Goal: Transaction & Acquisition: Purchase product/service

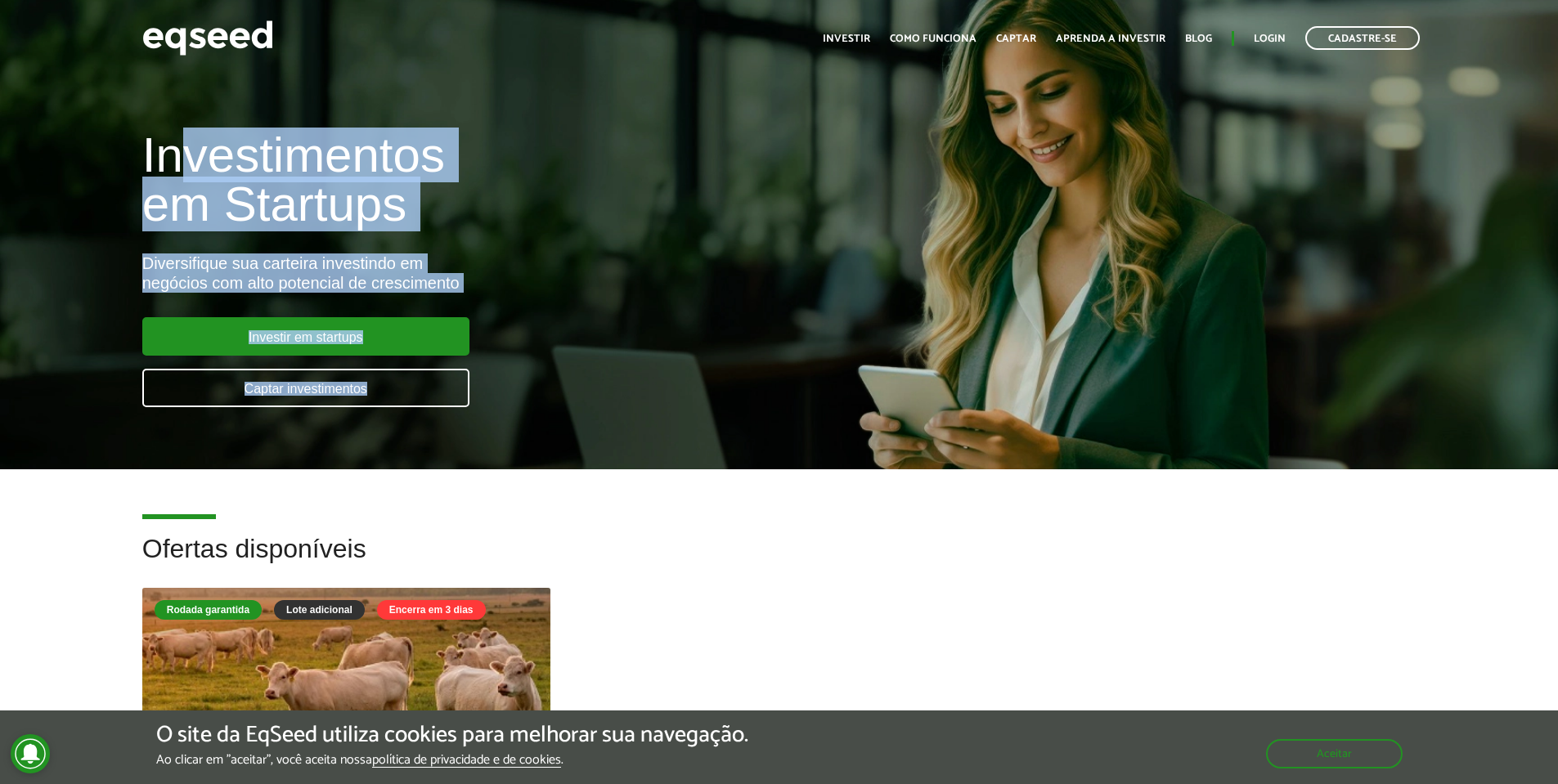
drag, startPoint x: 306, startPoint y: 228, endPoint x: 510, endPoint y: 372, distance: 249.7
click at [510, 372] on div "Investimentos em Startups Diversifique sua carteira investindo em negócios com …" at bounding box center [520, 260] width 779 height 322
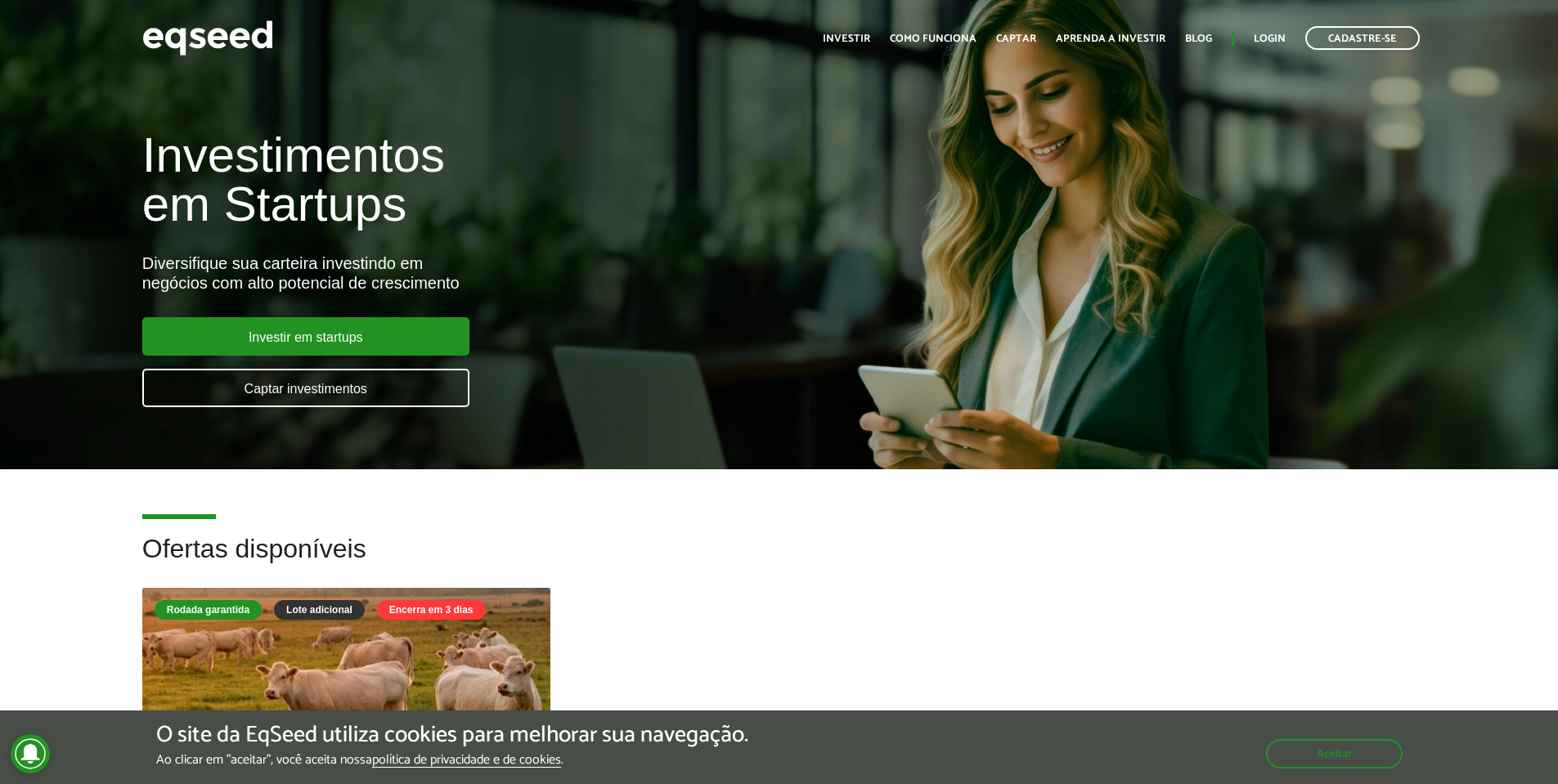
click at [743, 553] on h2 "Ofertas disponíveis" at bounding box center [779, 561] width 1274 height 53
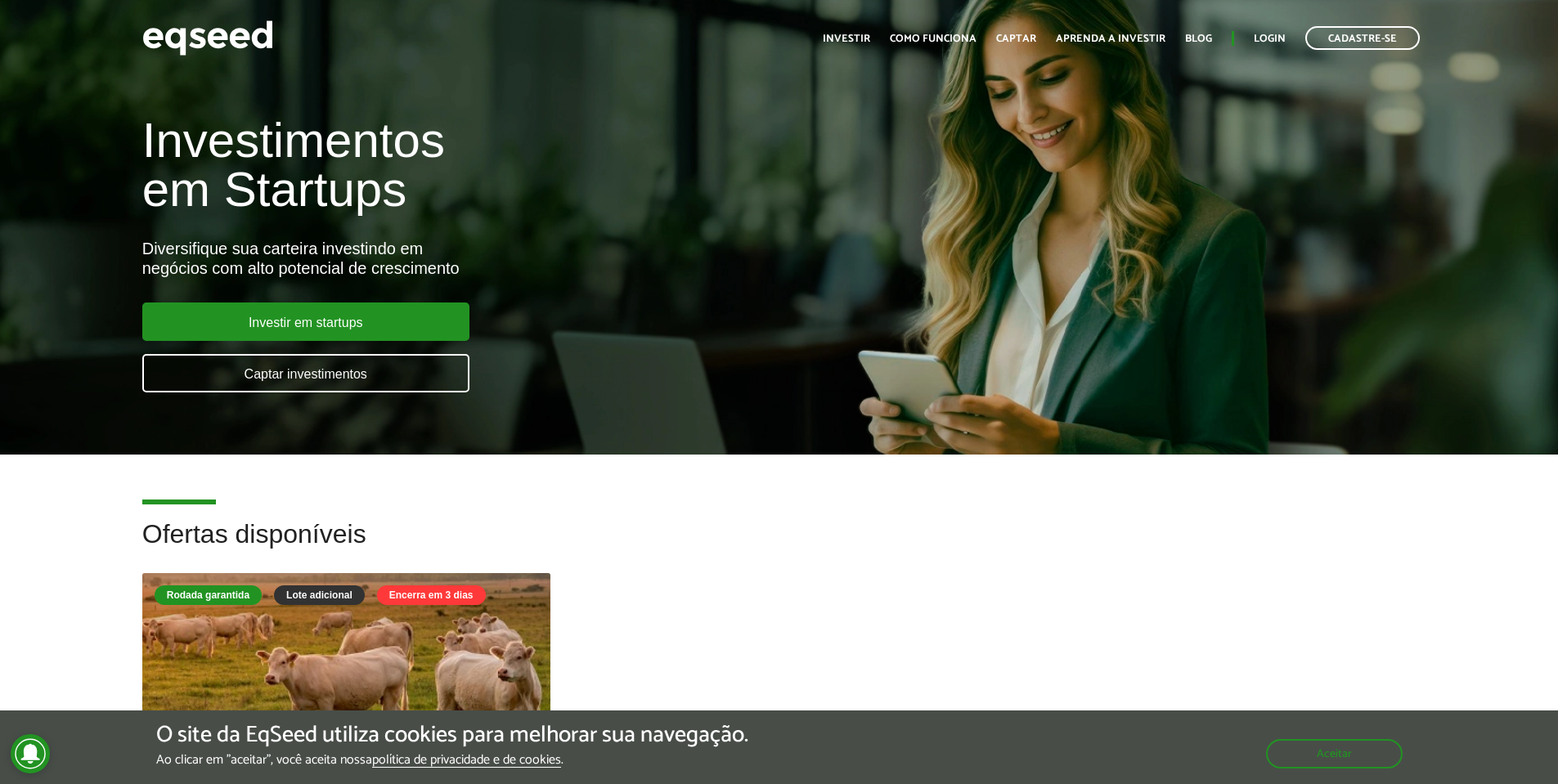
scroll to position [392, 0]
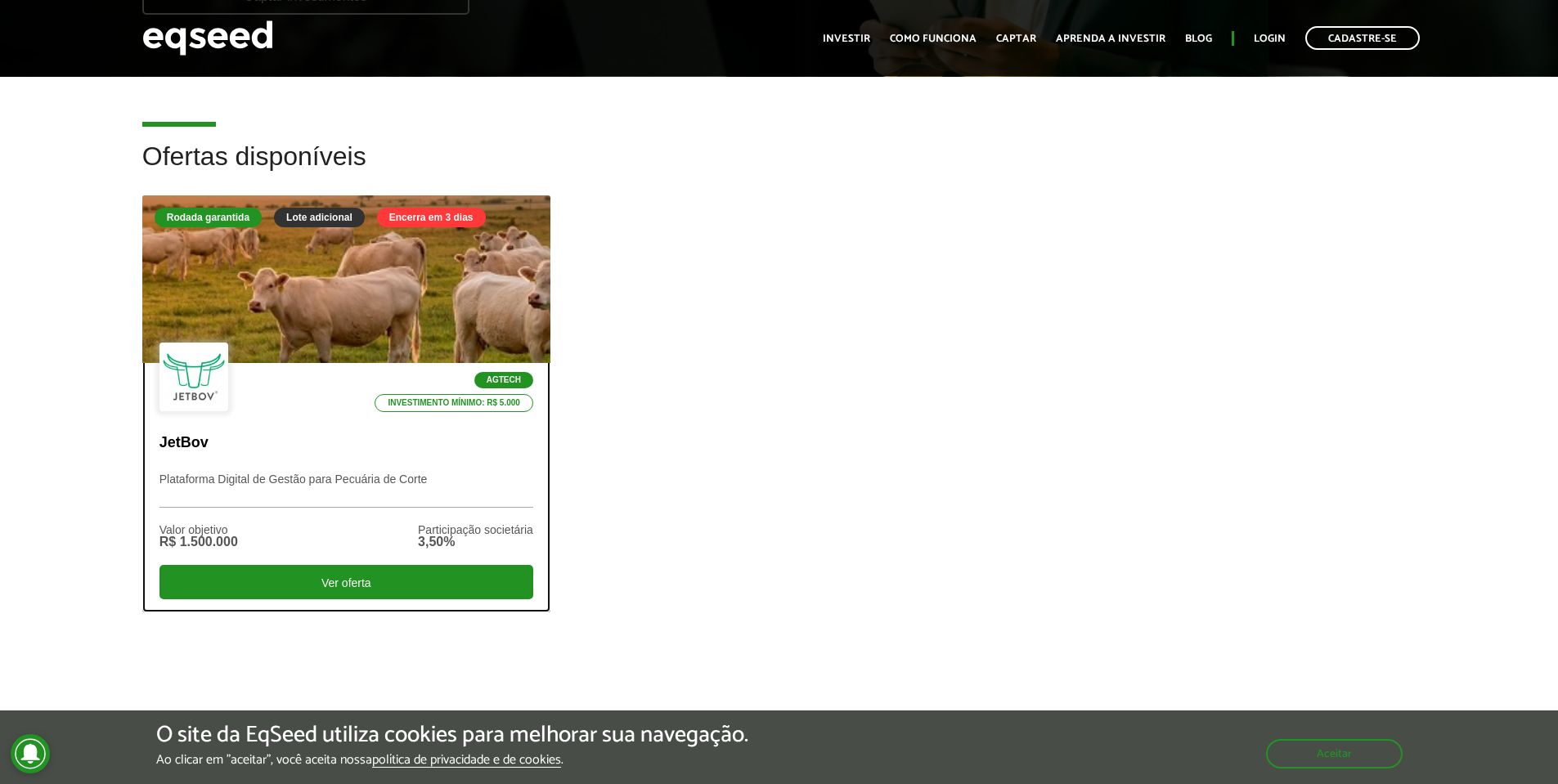
click at [360, 306] on div at bounding box center [346, 279] width 490 height 201
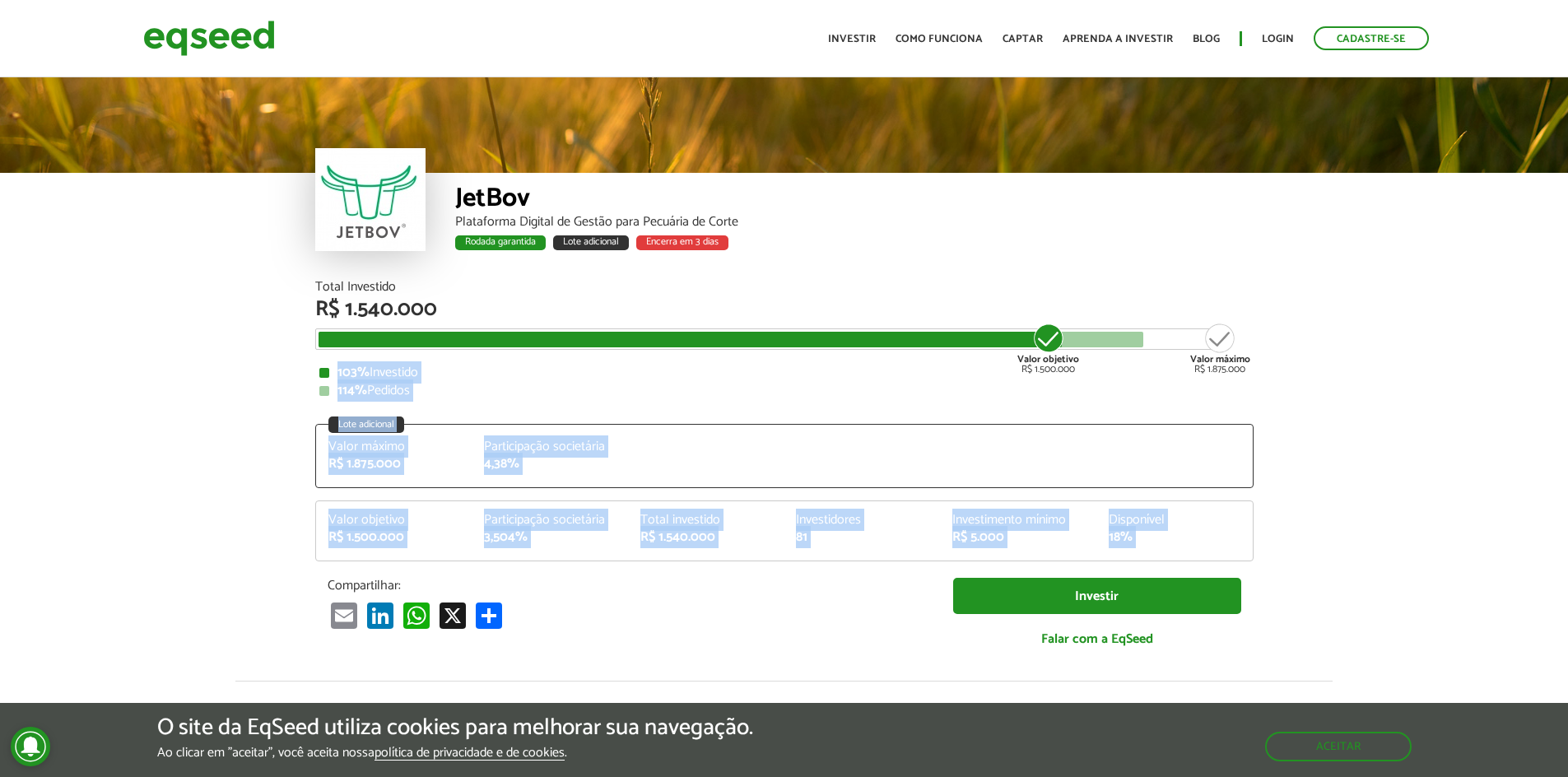
drag, startPoint x: 308, startPoint y: 371, endPoint x: 755, endPoint y: 574, distance: 490.9
click at [755, 574] on div "Total Investido R$ 1.540.000 Valor objetivo R$ 1.500.000 Valor máximo R$ 1.875.…" at bounding box center [784, 481] width 963 height 401
click at [671, 471] on div "Valor máximo R$ 1.875.000 Participação societária 4,38%" at bounding box center [784, 464] width 937 height 47
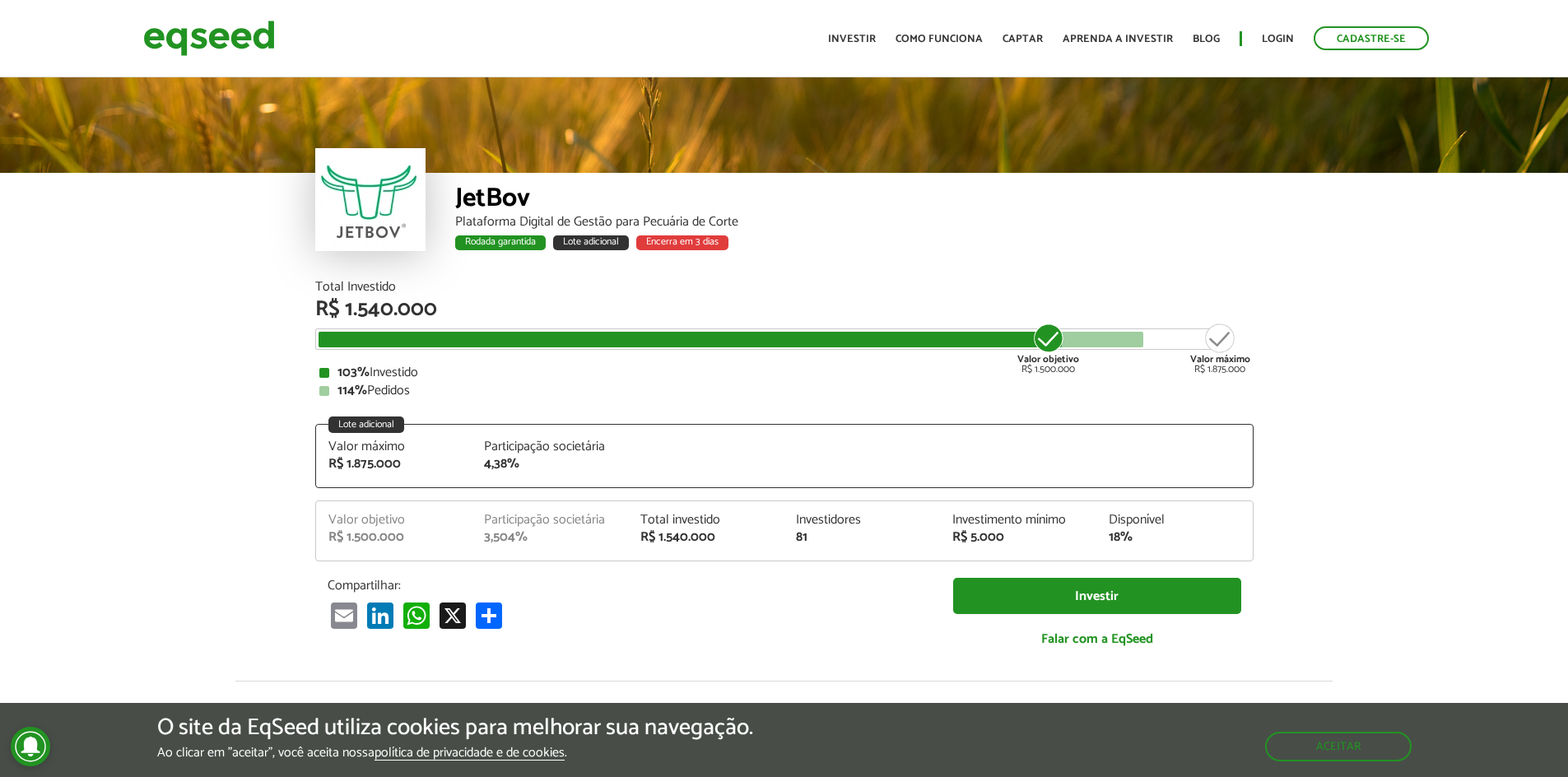
click at [249, 294] on article "JetBov Plataforma Digital de Gestão para Pecuária de Corte Rodada garantida Lot…" at bounding box center [784, 658] width 1568 height 1169
drag, startPoint x: 404, startPoint y: 379, endPoint x: 410, endPoint y: 387, distance: 10.0
click at [407, 382] on div "Total Investido R$ 1.540.000 Valor objetivo R$ 1.500.000 Valor máximo R$ 1.875.…" at bounding box center [784, 339] width 938 height 117
click at [421, 401] on div "Total Investido R$ 1.540.000 Valor objetivo R$ 1.500.000 Valor máximo R$ 1.875.…" at bounding box center [784, 473] width 938 height 384
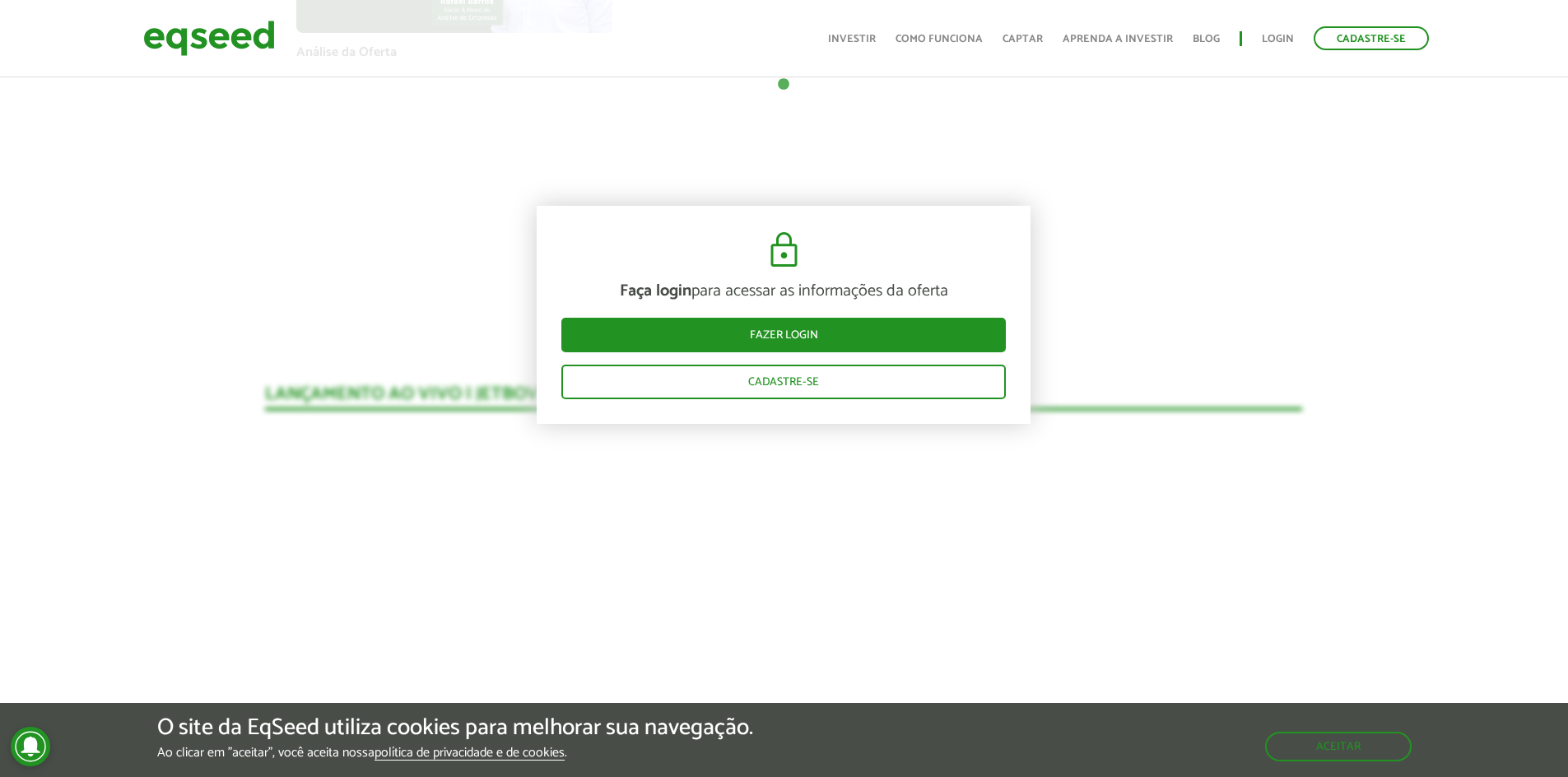
scroll to position [1482, 0]
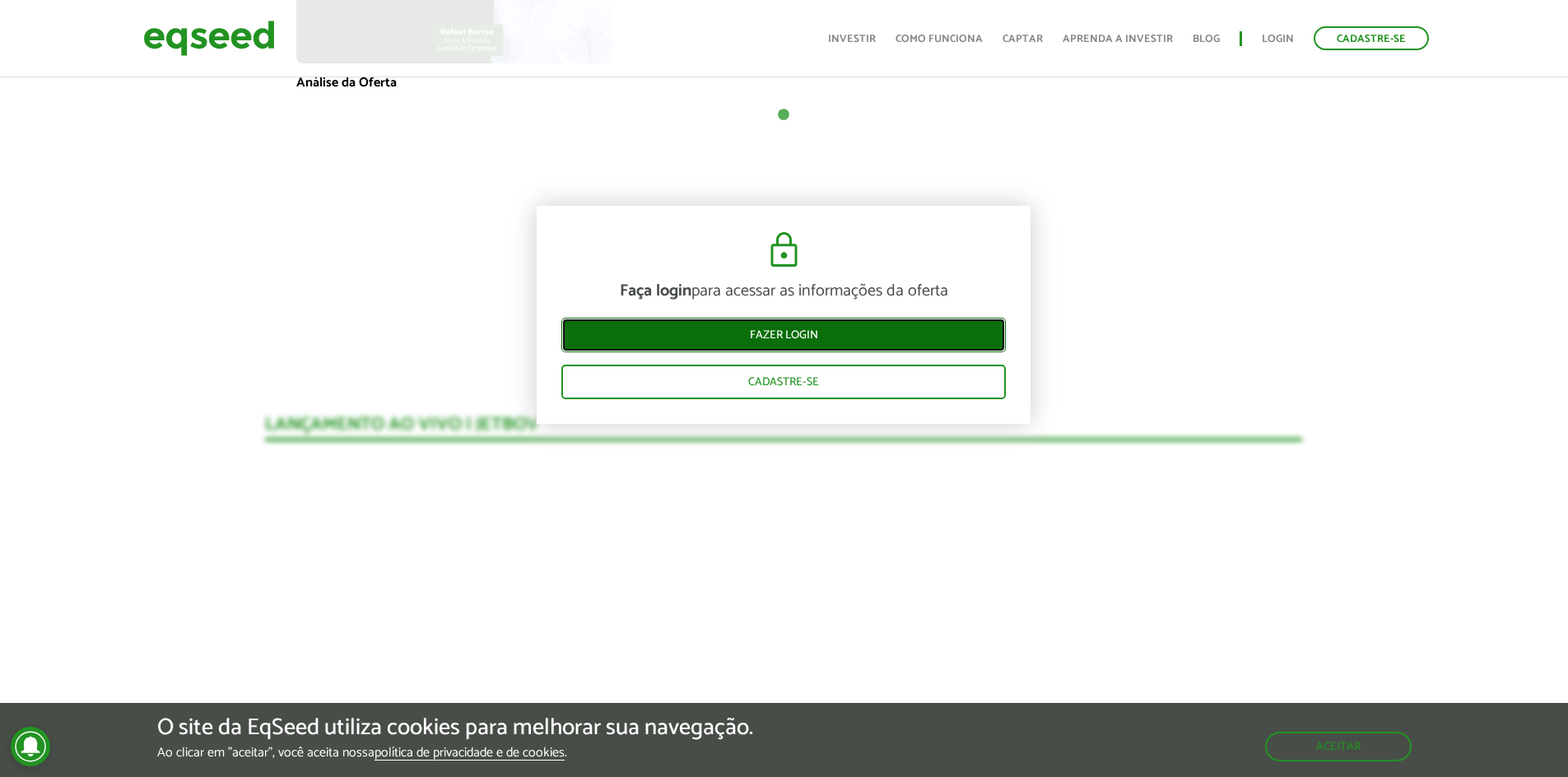
click at [777, 346] on link "Fazer login" at bounding box center [784, 336] width 444 height 35
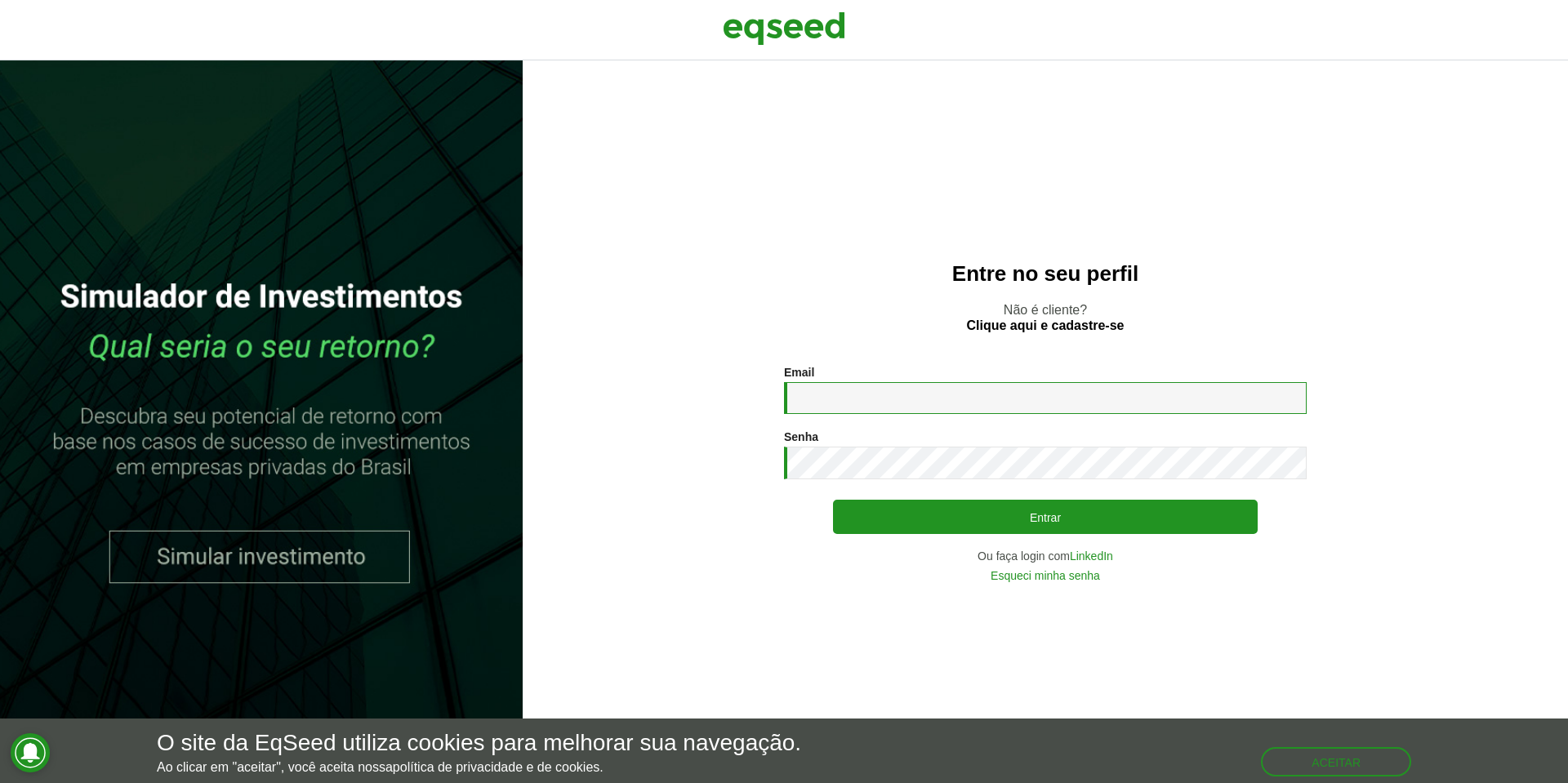
click at [963, 412] on input "Email *" at bounding box center [1045, 397] width 523 height 32
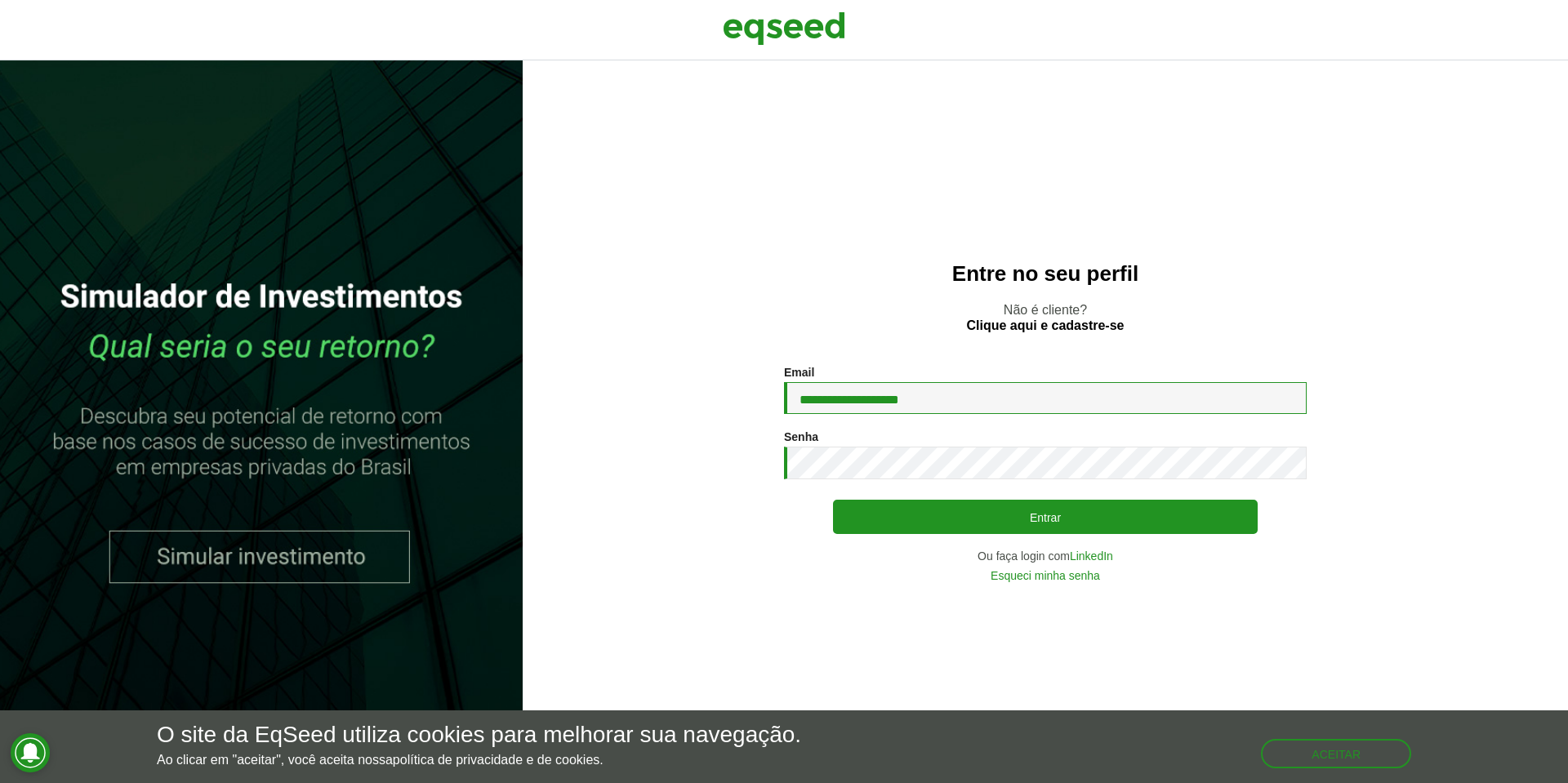
type input "**********"
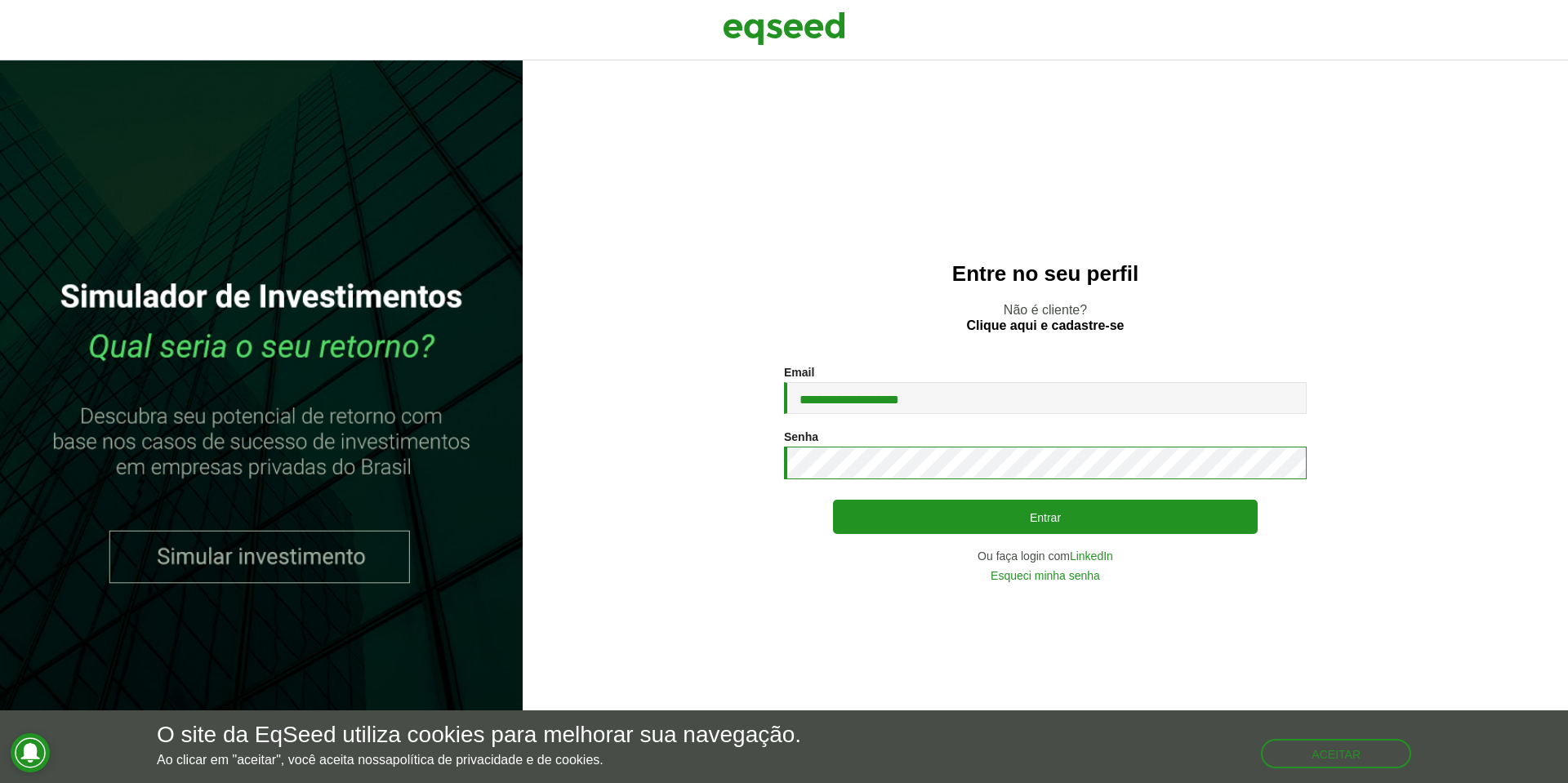
click at [833, 500] on button "Entrar" at bounding box center [1045, 517] width 424 height 35
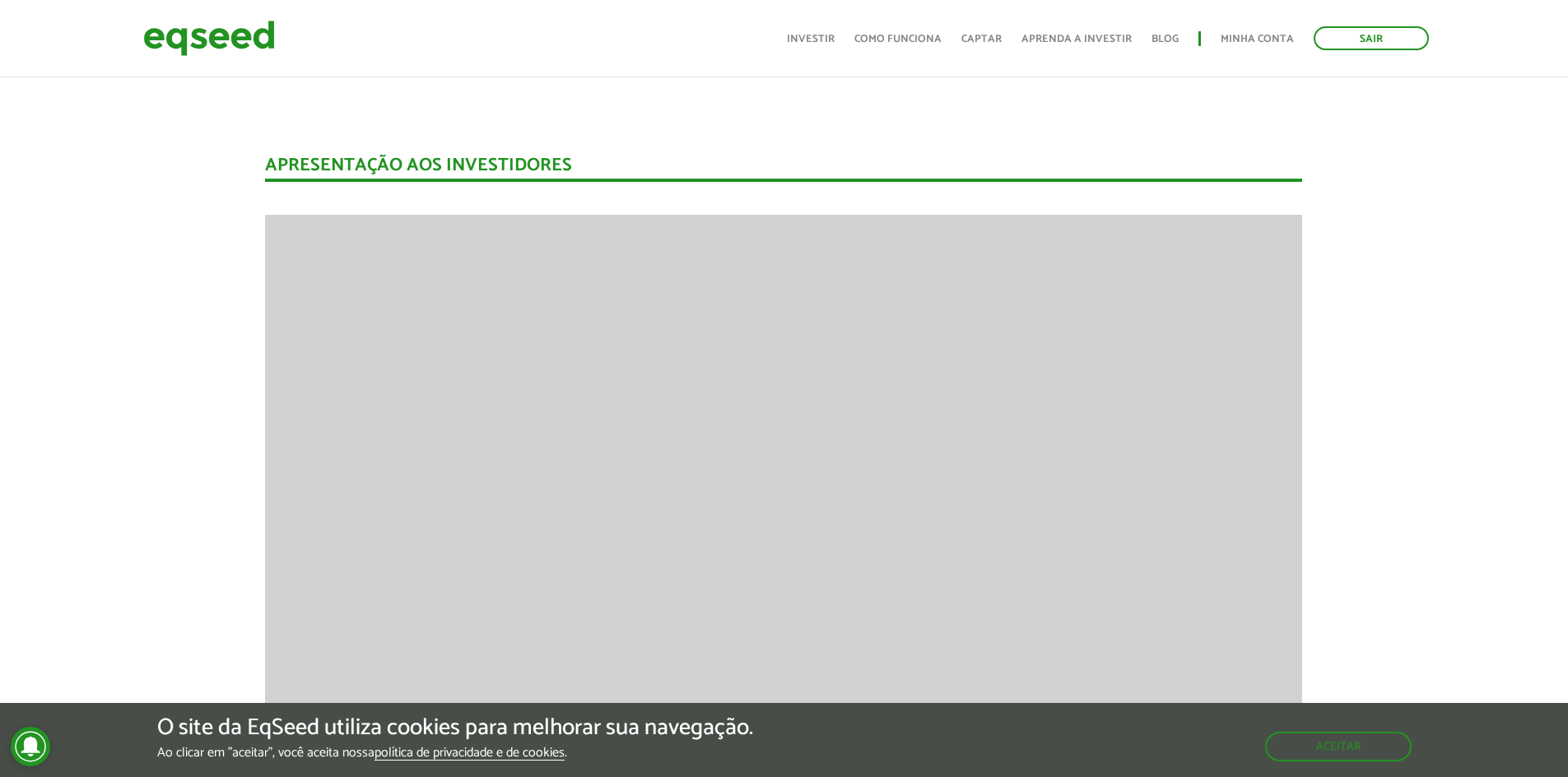
scroll to position [2161, 0]
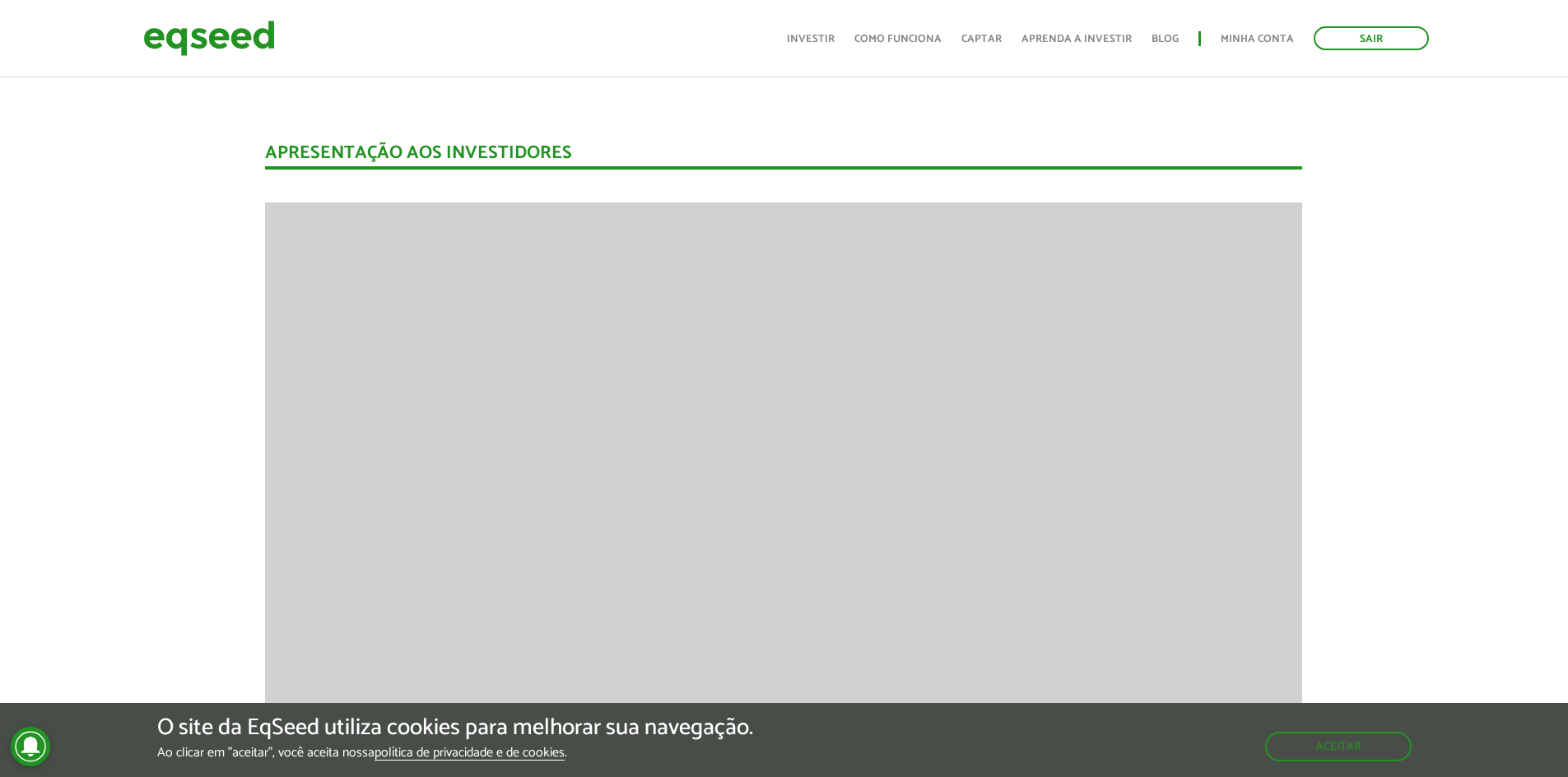
click at [1297, 747] on button "Aceitar" at bounding box center [1340, 746] width 143 height 26
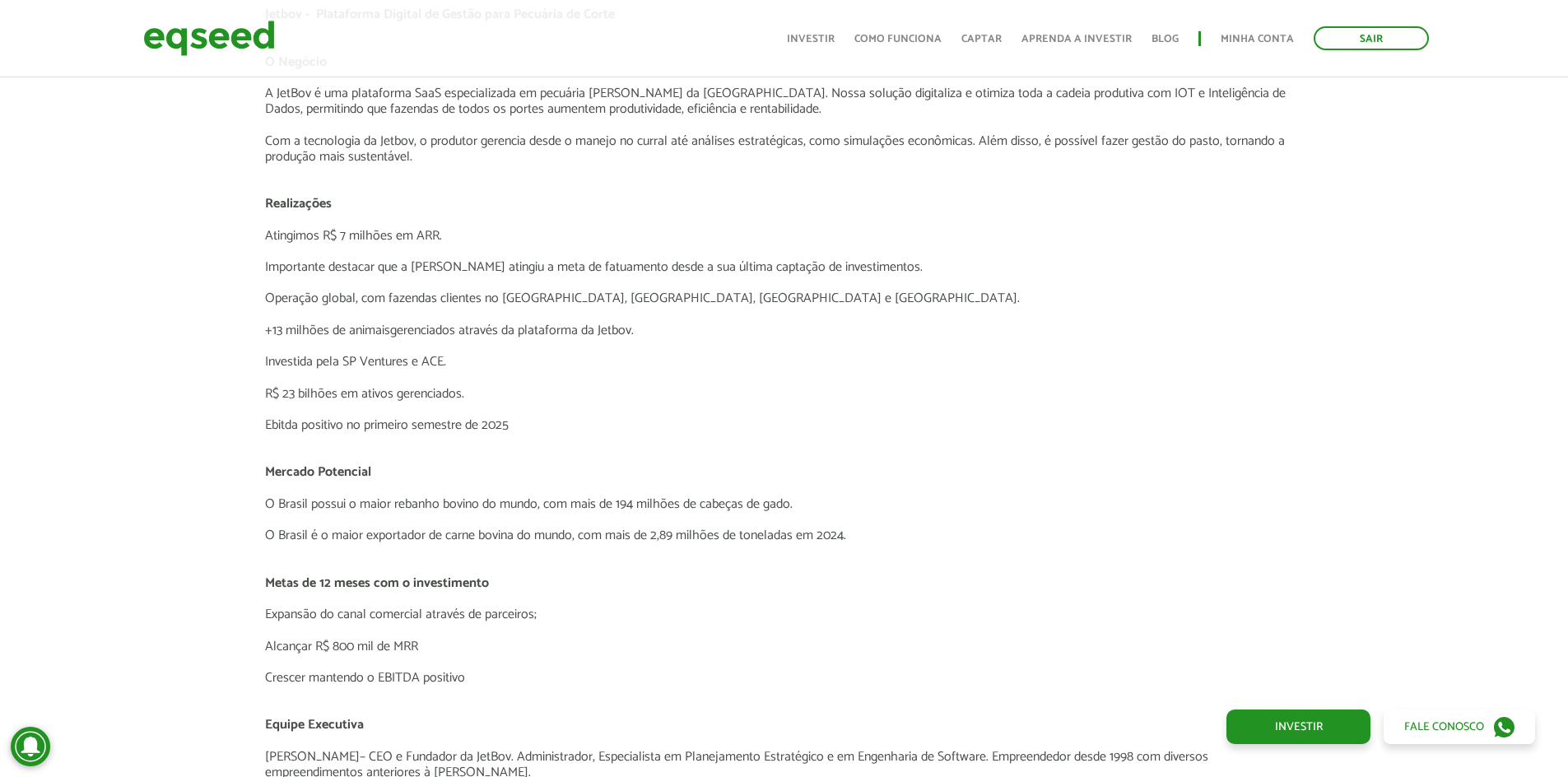
scroll to position [3346, 0]
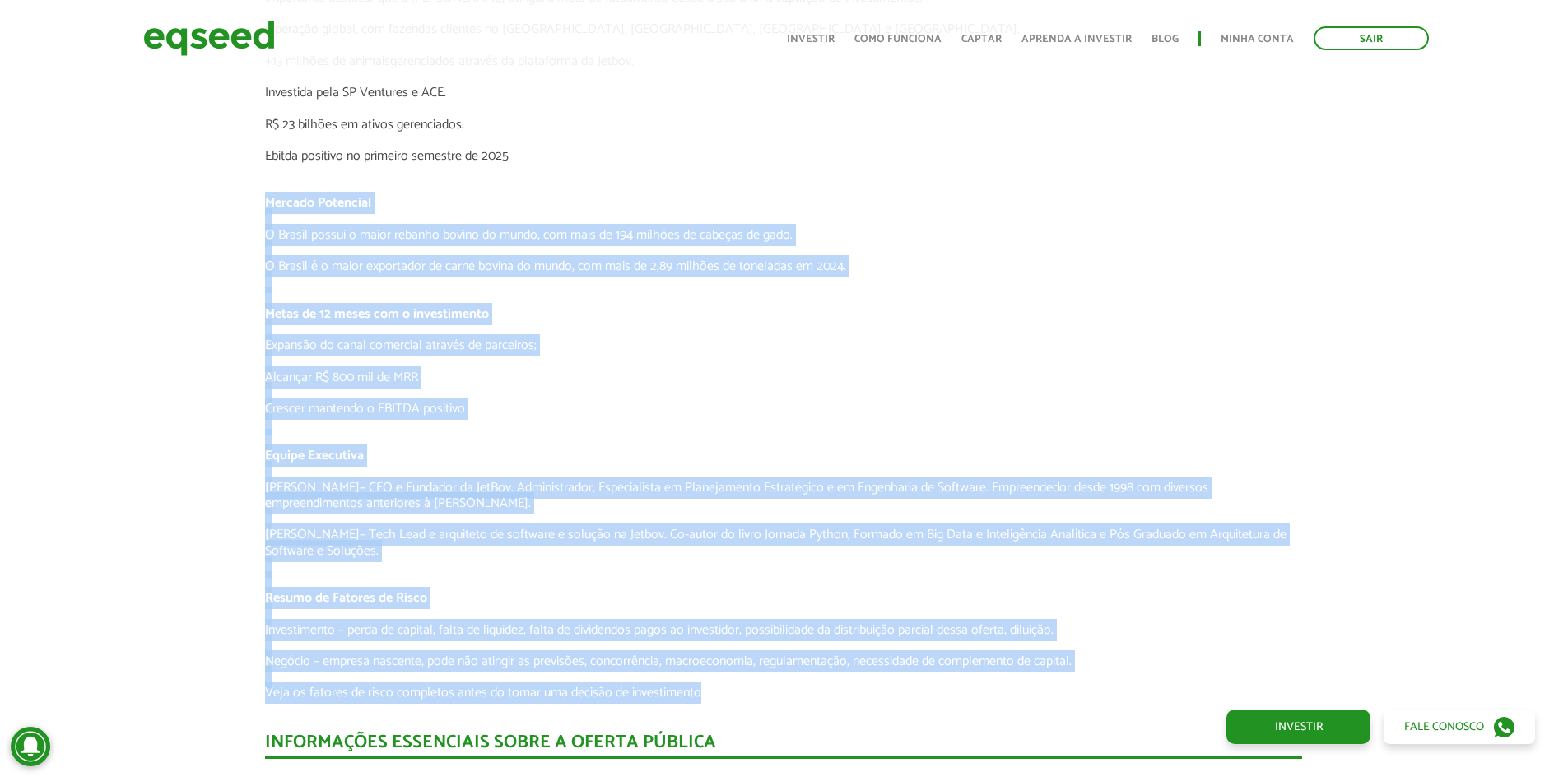
drag, startPoint x: 677, startPoint y: 196, endPoint x: 754, endPoint y: 634, distance: 444.7
click at [739, 688] on div "Jetbov - Plataforma Digital de Gestão para Pecuária de Corte O Negócio A JetBov…" at bounding box center [784, 219] width 1037 height 964
click at [546, 236] on p "O Brasil possui o maior rebanho bovino do mundo, com mais de 194 milhões de cab…" at bounding box center [784, 235] width 1037 height 16
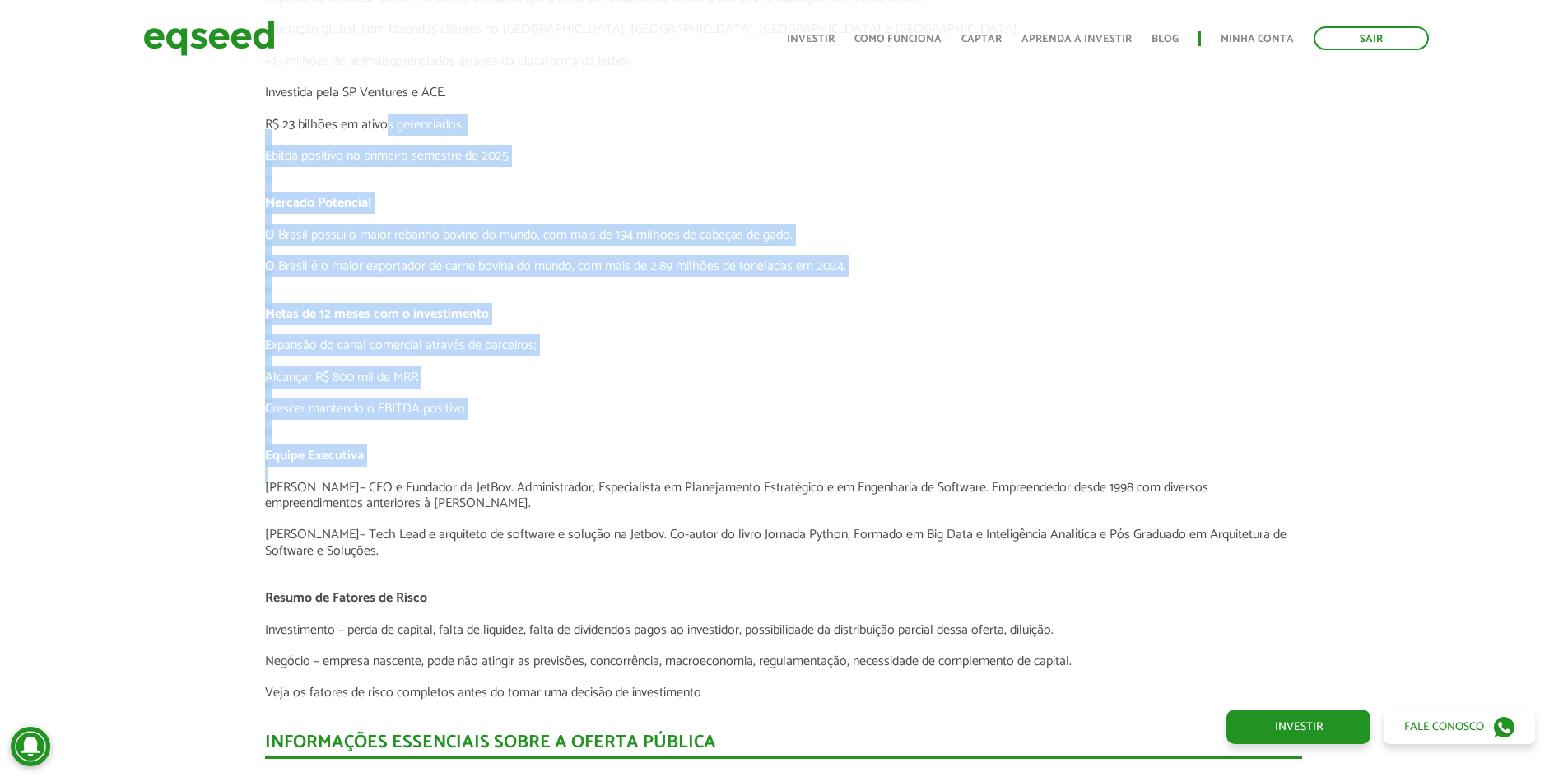
drag, startPoint x: 390, startPoint y: 177, endPoint x: 483, endPoint y: 576, distance: 409.7
click at [448, 479] on div "Jetbov - Plataforma Digital de Gestão para Pecuária de Corte O Negócio A JetBov…" at bounding box center [784, 219] width 1037 height 964
click at [506, 468] on p at bounding box center [784, 473] width 1037 height 16
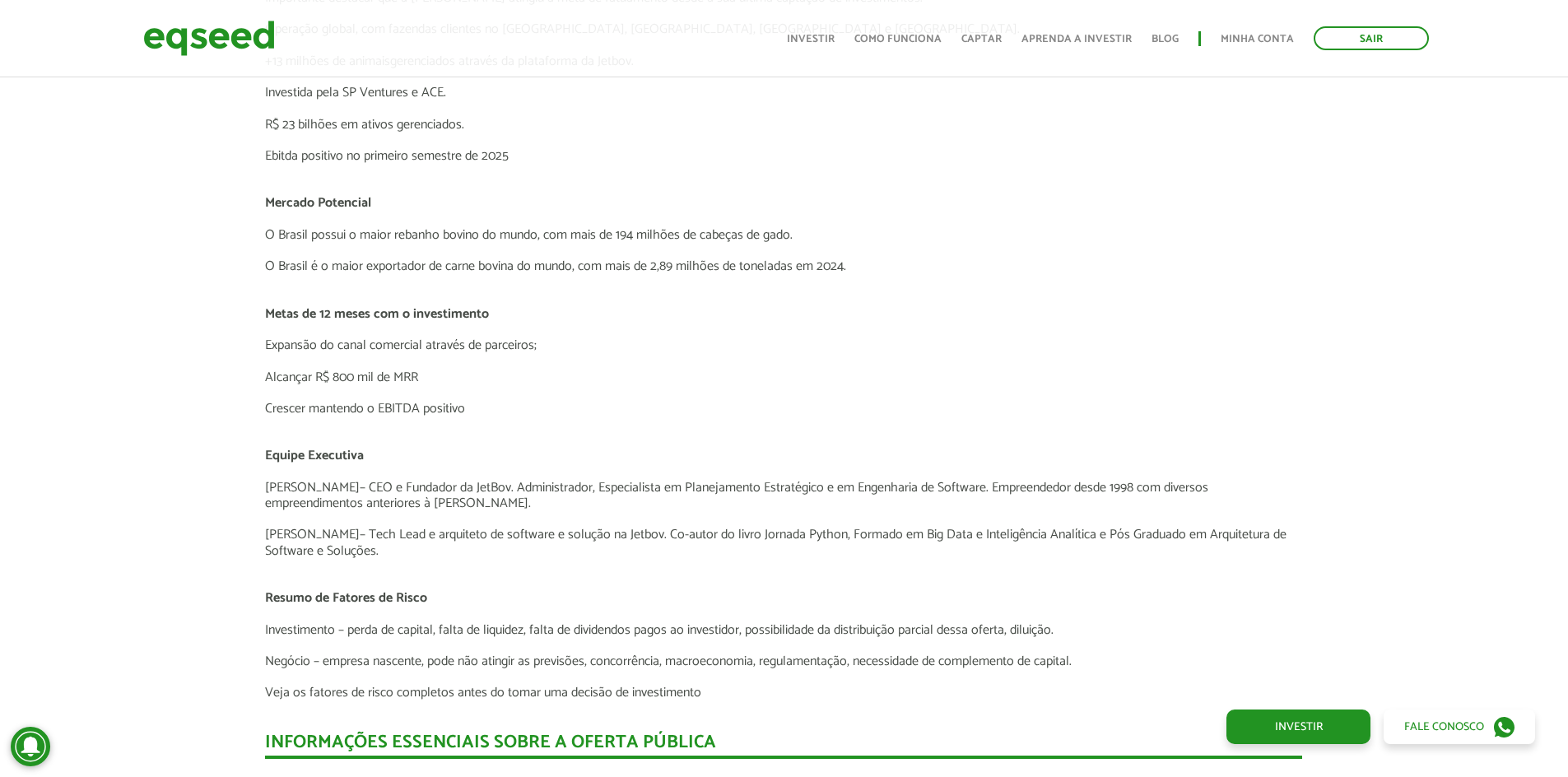
click at [560, 553] on p "Sergio Berlotto – Tech Lead e arquiteto de software e solução na Jetbov. Co-aut…" at bounding box center [784, 543] width 1037 height 31
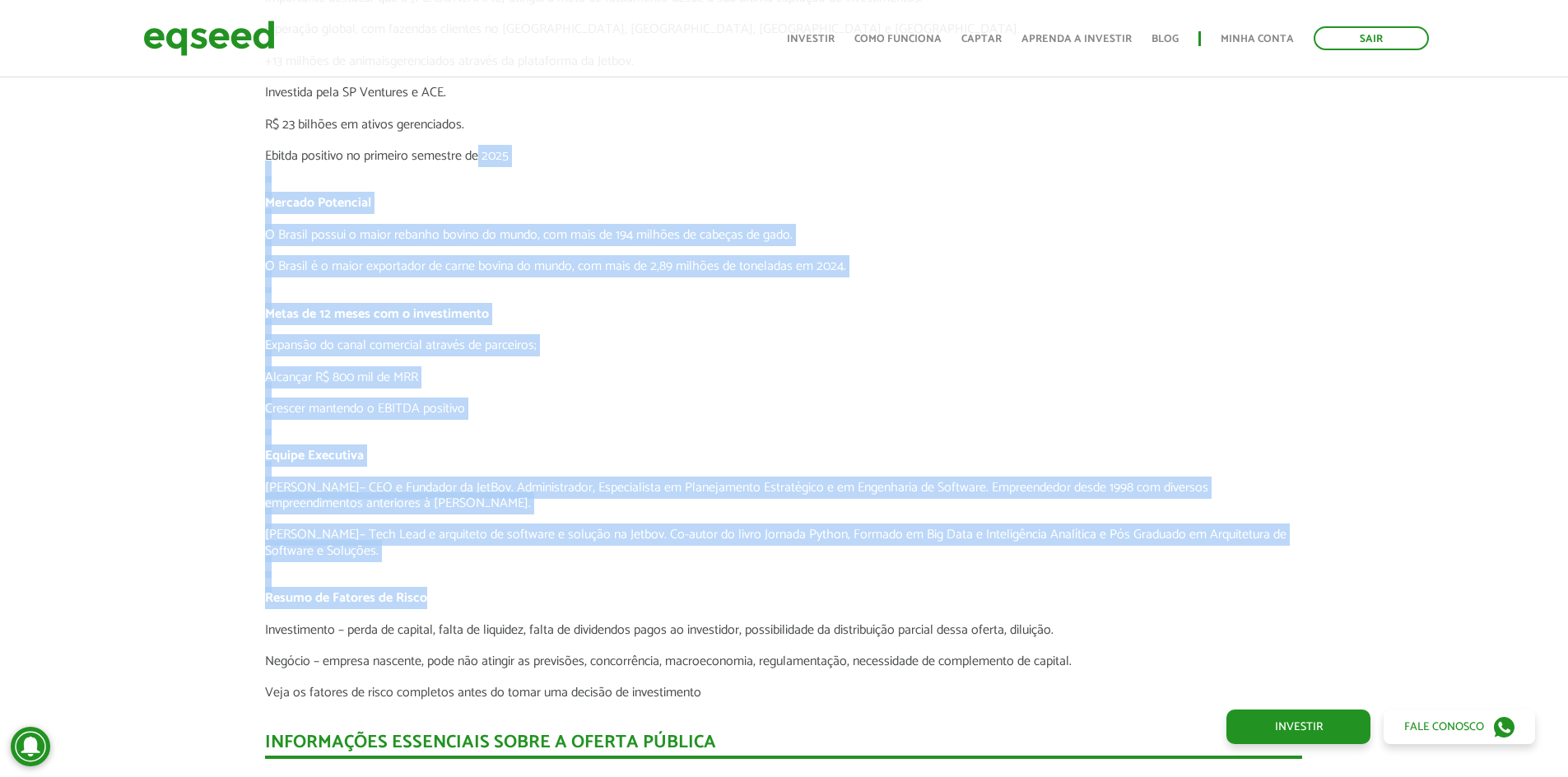
drag, startPoint x: 482, startPoint y: 245, endPoint x: 551, endPoint y: 225, distance: 71.8
click at [486, 145] on div "Jetbov - Plataforma Digital de Gestão para Pecuária de Corte O Negócio A JetBov…" at bounding box center [784, 219] width 1037 height 964
click at [575, 313] on p "Metas de 12 meses com o investimento" at bounding box center [784, 314] width 1037 height 16
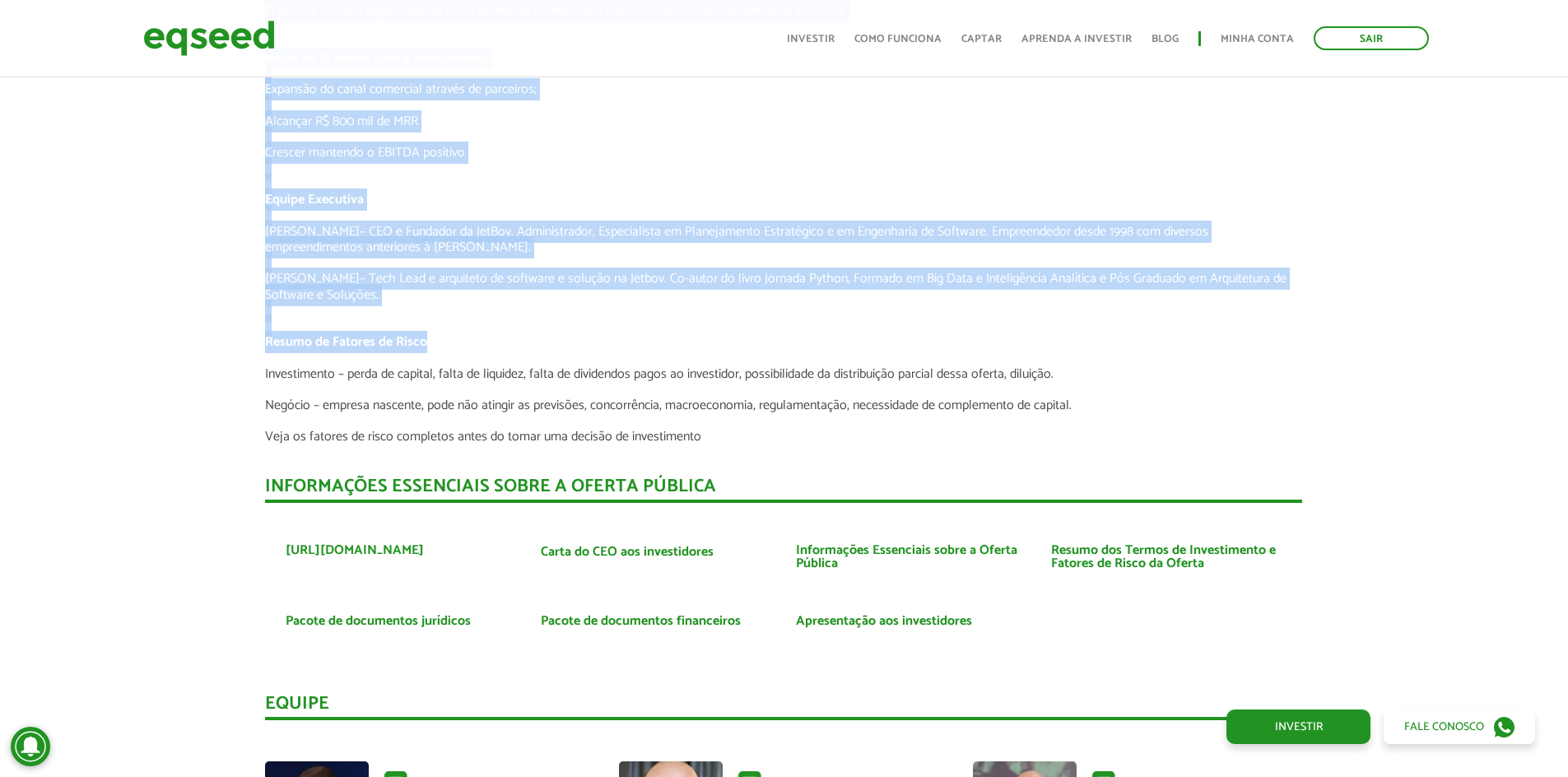
scroll to position [3841, 0]
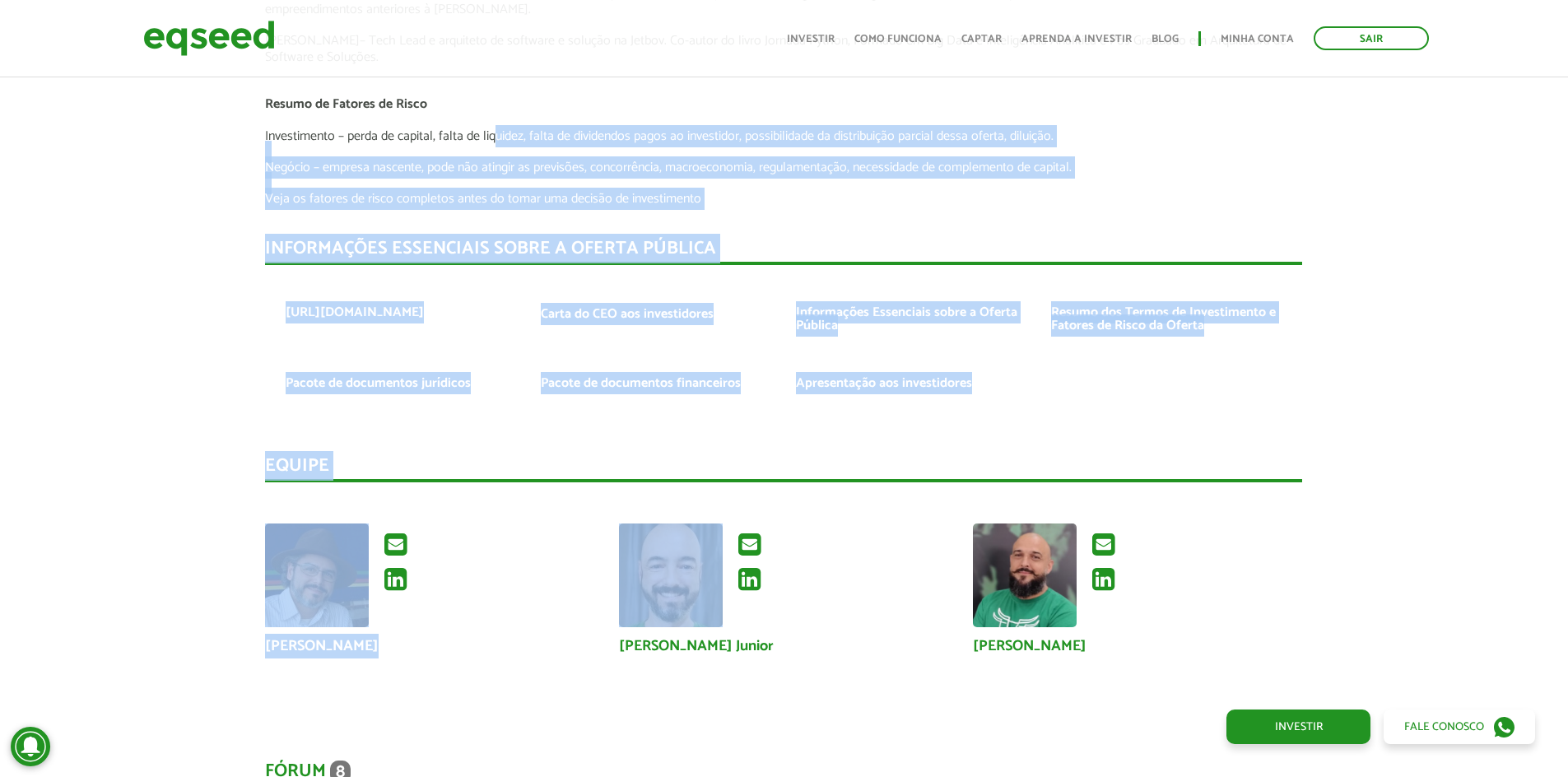
drag, startPoint x: 545, startPoint y: 245, endPoint x: 690, endPoint y: 556, distance: 343.1
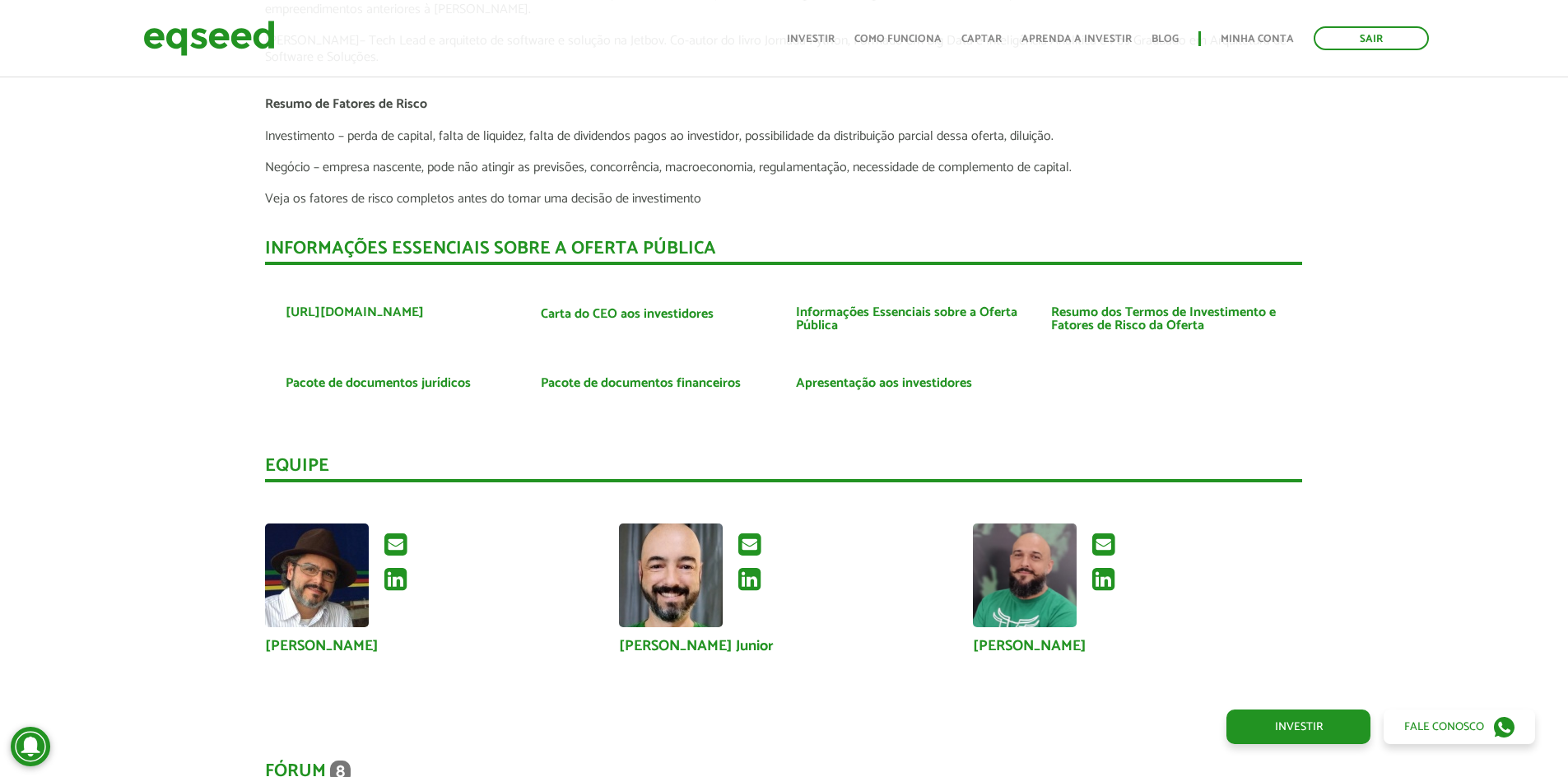
drag, startPoint x: 447, startPoint y: 518, endPoint x: 1349, endPoint y: 762, distance: 934.4
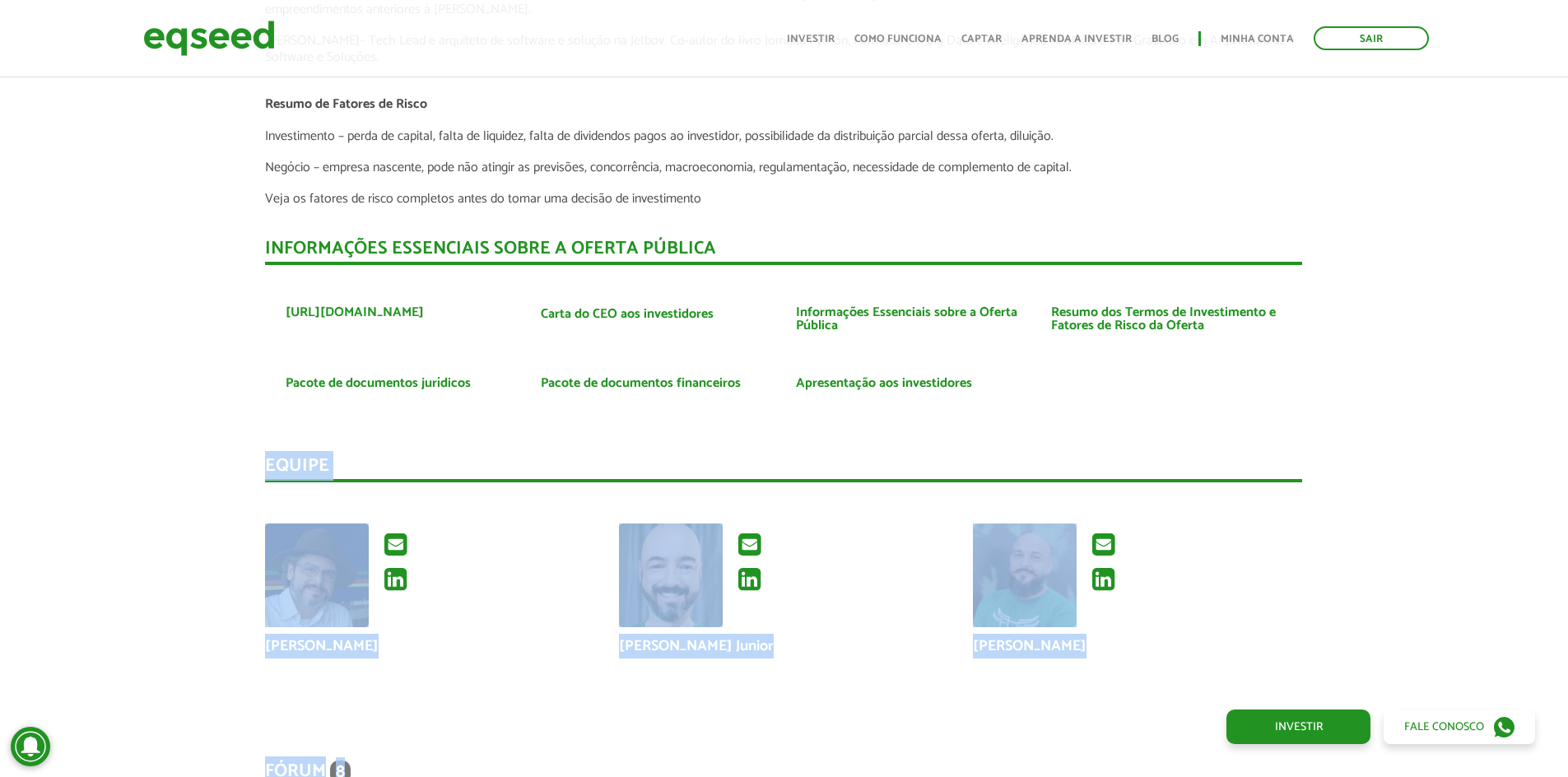
scroll to position [3846, 0]
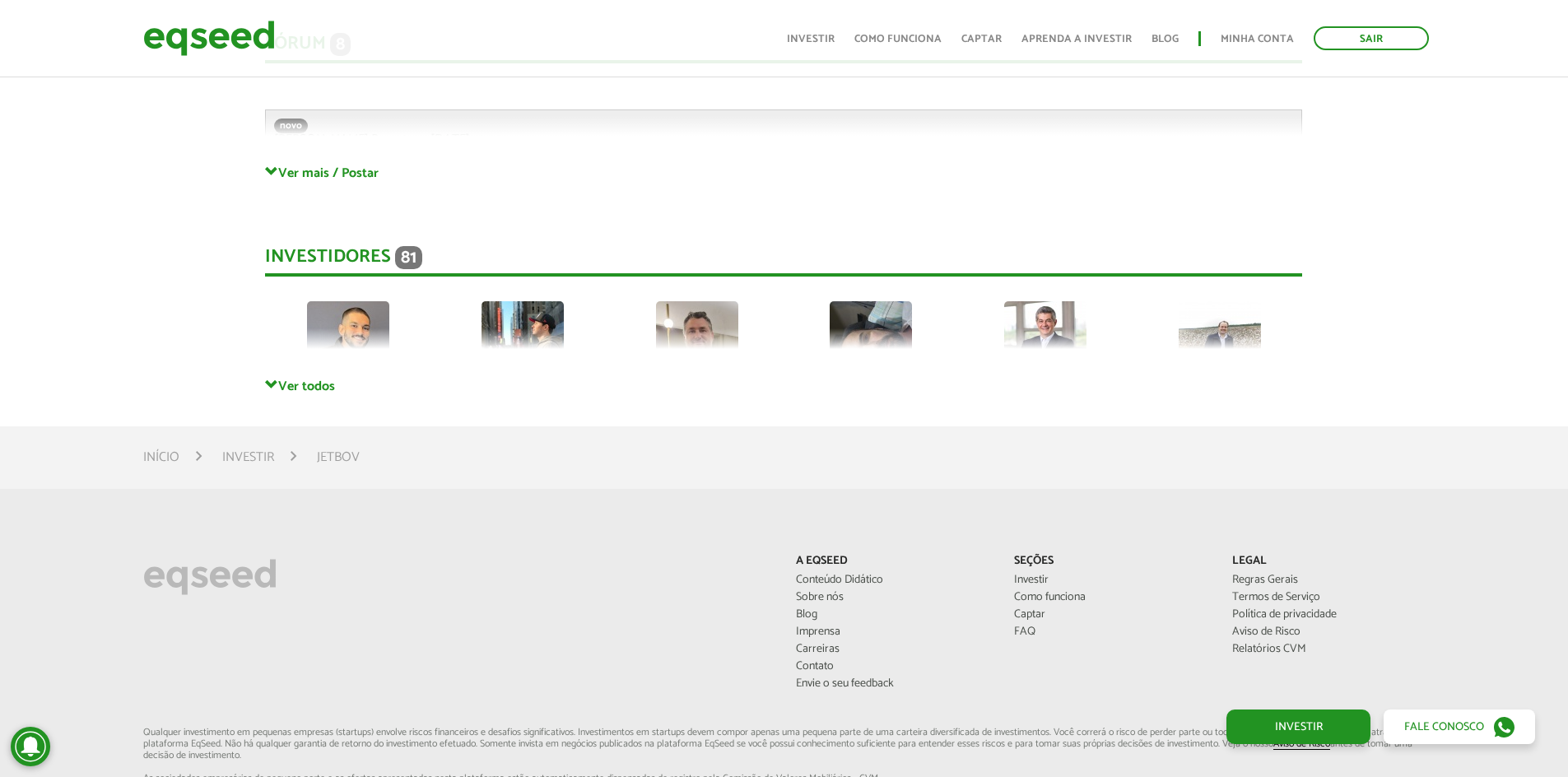
scroll to position [4341, 0]
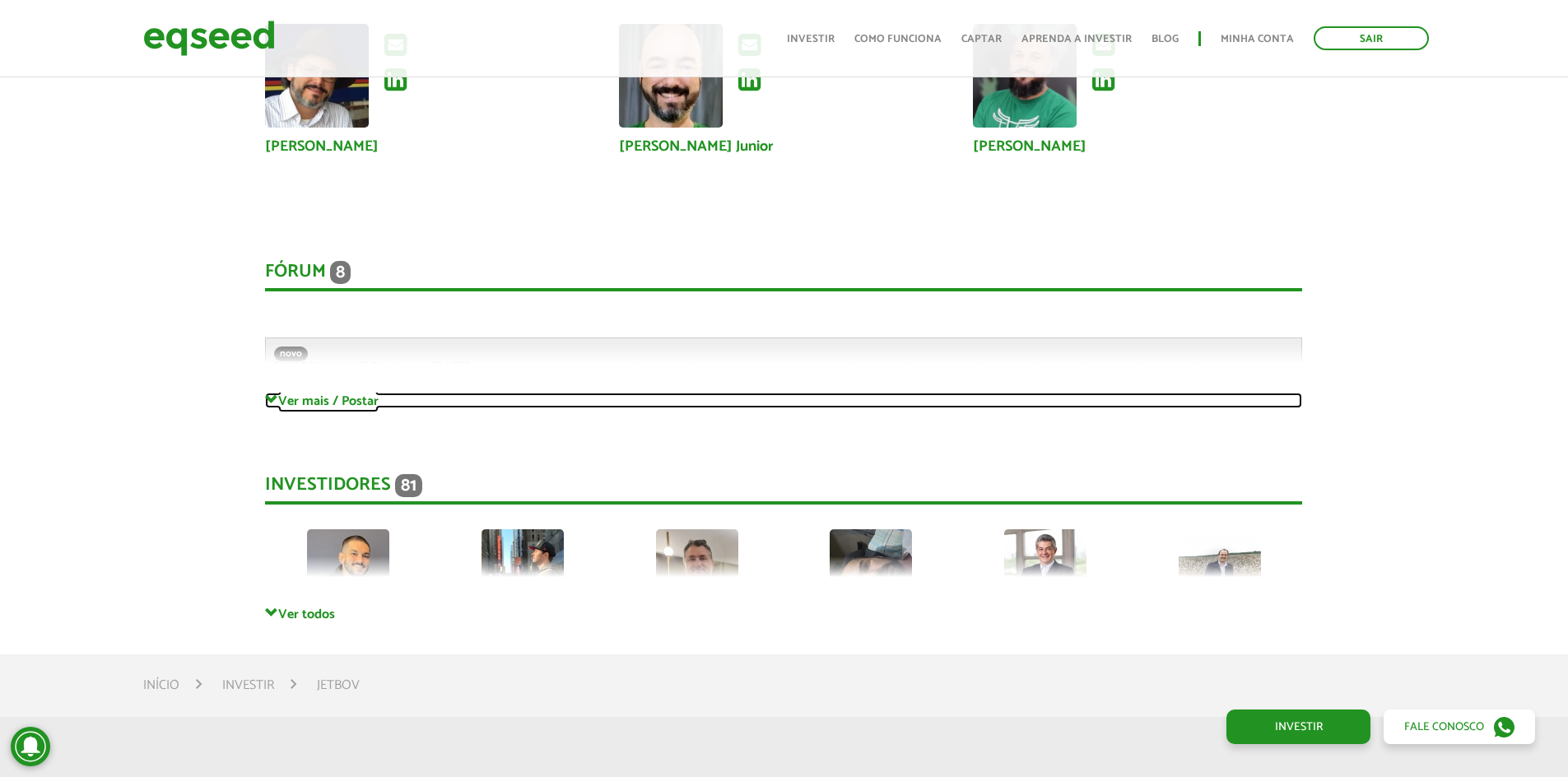
click at [315, 403] on link "Ver mais / Postar" at bounding box center [784, 401] width 1037 height 16
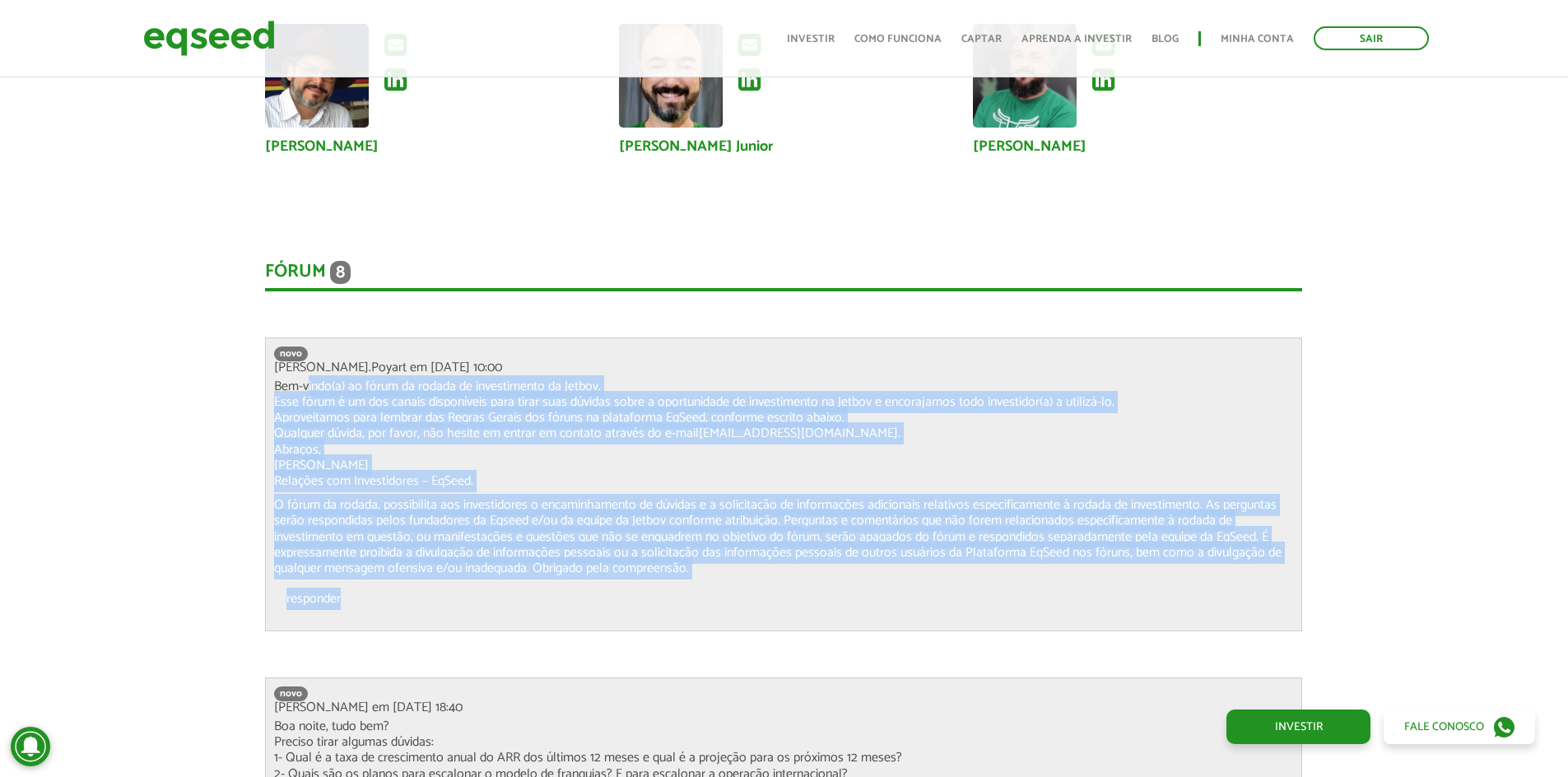
drag, startPoint x: 311, startPoint y: 381, endPoint x: 475, endPoint y: 667, distance: 329.7
click at [489, 546] on p "O fórum da rodada, possibilita aos investidores o encaminhamento de dúvidas e a…" at bounding box center [784, 536] width 1019 height 79
click at [717, 382] on p "Bem-vindo(a) ao fórum da rodada de investimento da Jetbov. Esse fórum é um dos …" at bounding box center [784, 434] width 1019 height 110
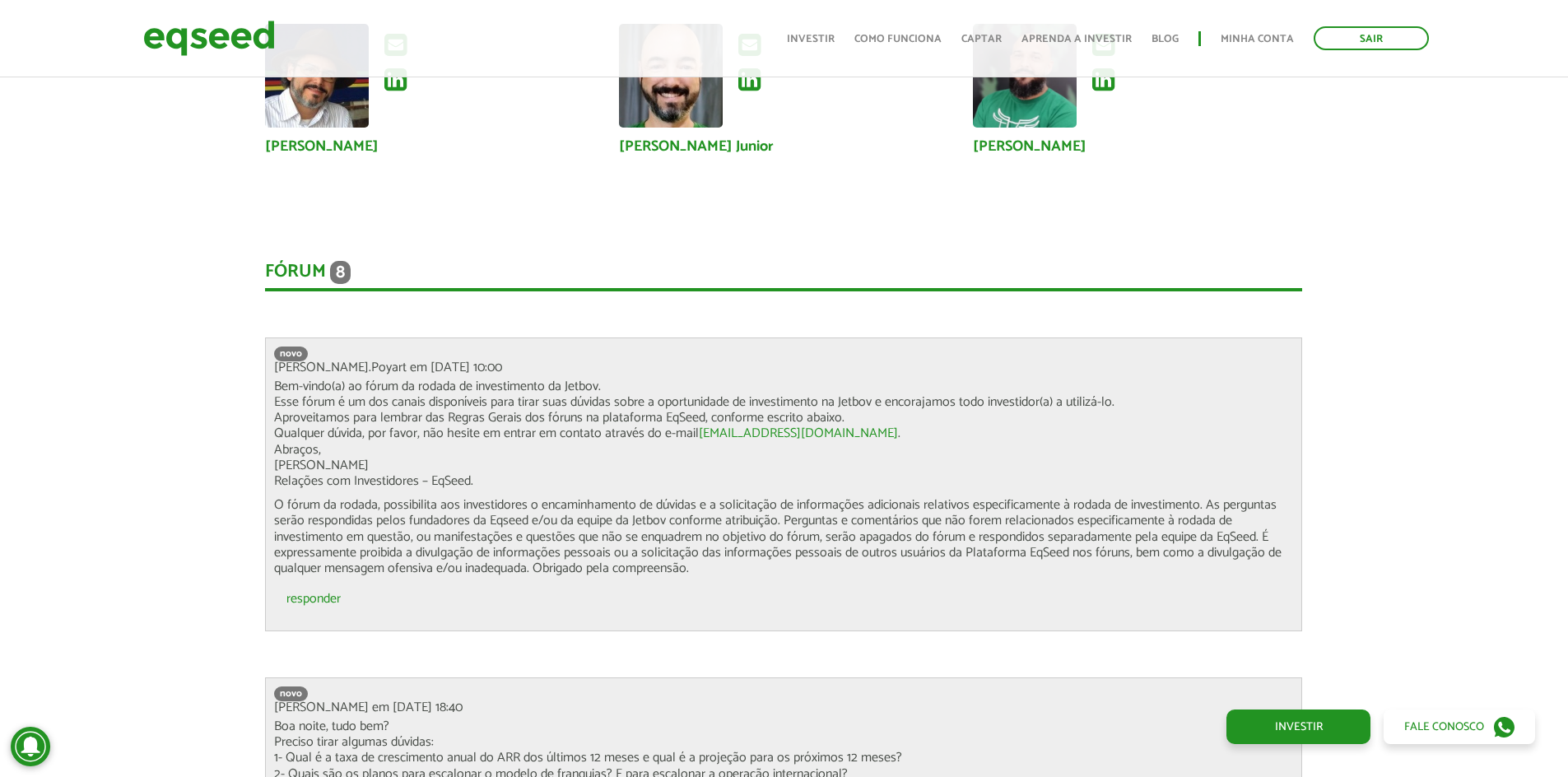
click at [553, 427] on p "Bem-vindo(a) ao fórum da rodada de investimento da Jetbov. Esse fórum é um dos …" at bounding box center [784, 434] width 1019 height 110
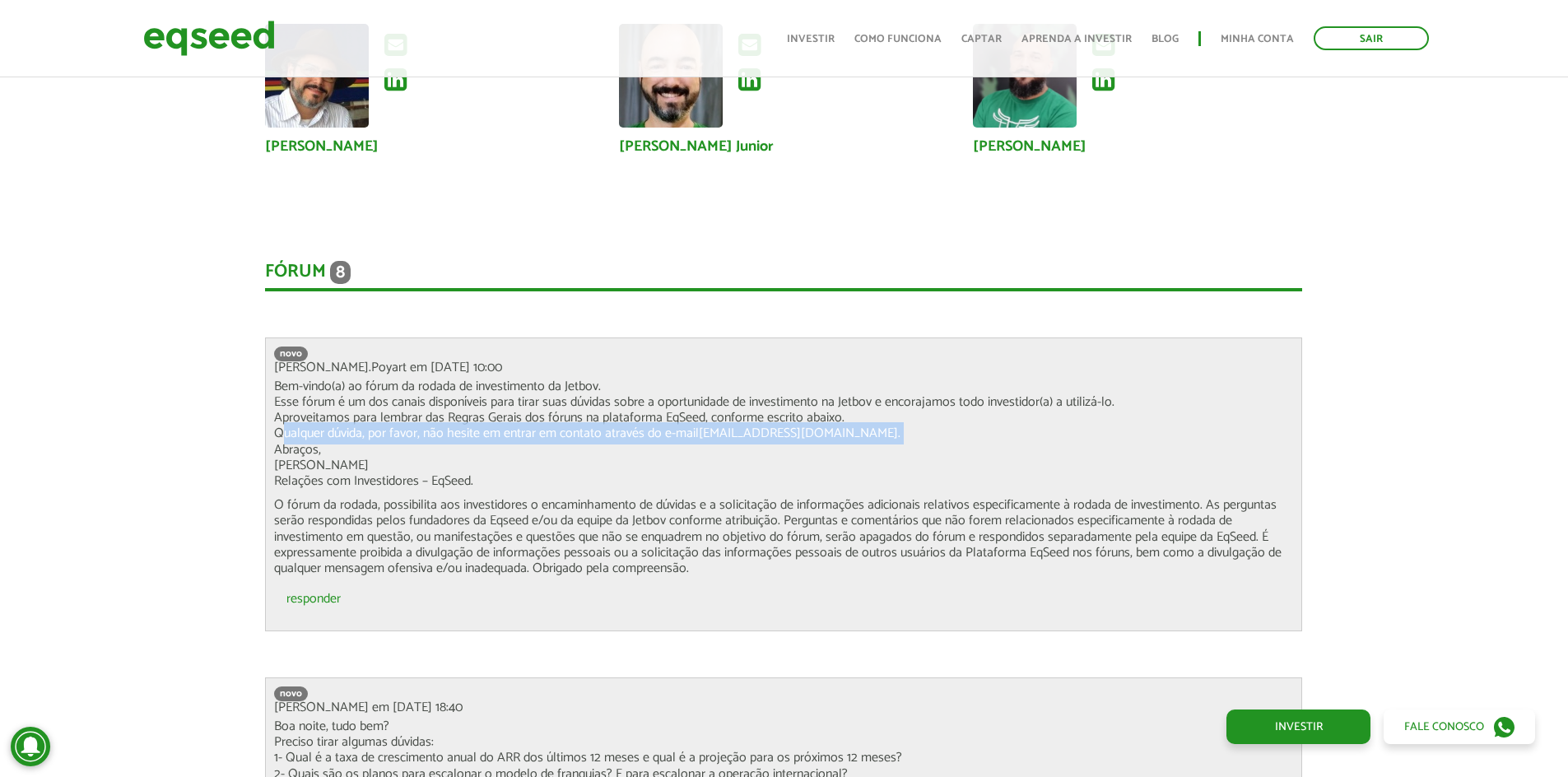
click at [553, 427] on p "Bem-vindo(a) ao fórum da rodada de investimento da Jetbov. Esse fórum é um dos …" at bounding box center [784, 434] width 1019 height 110
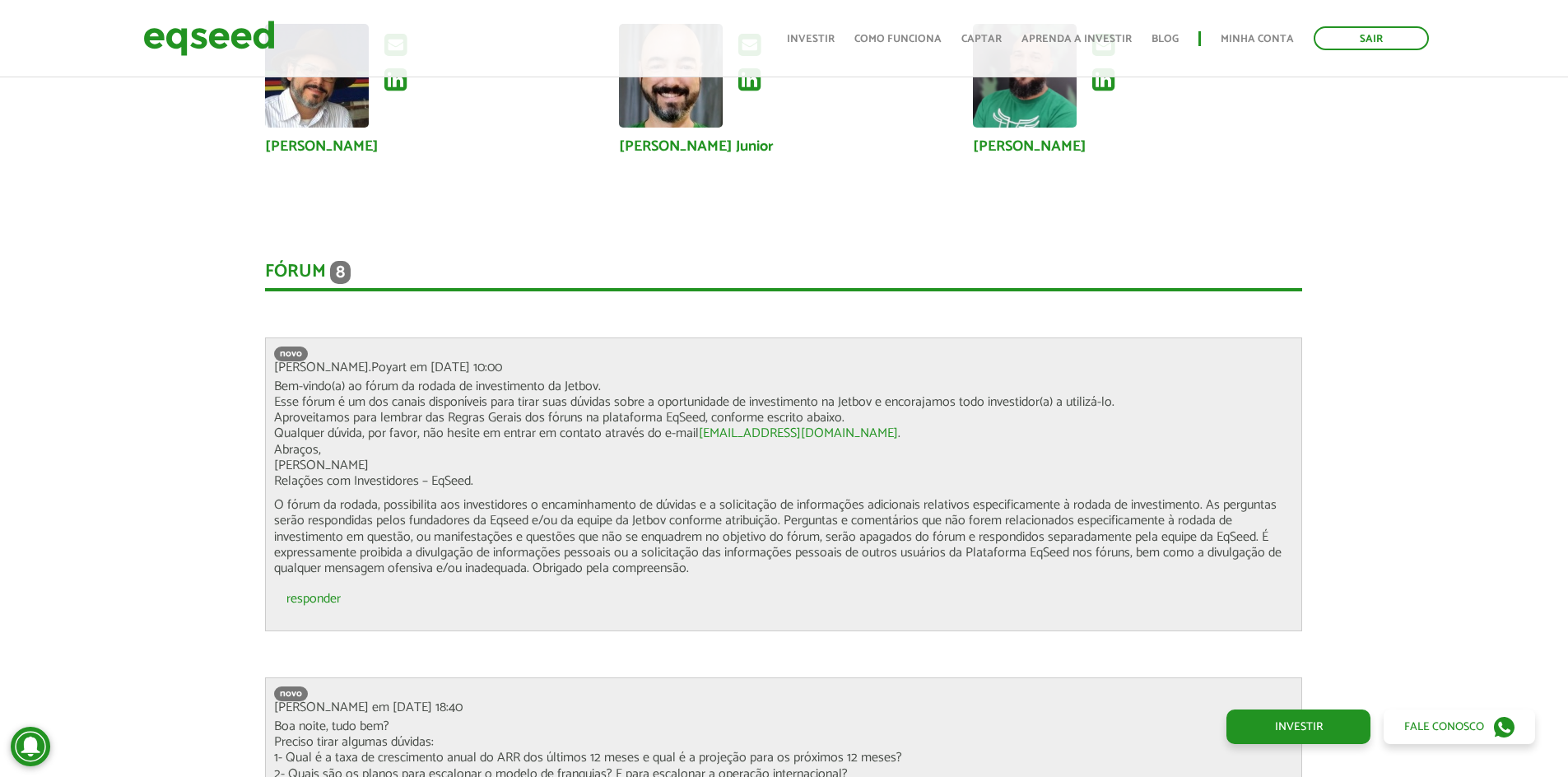
click at [571, 577] on p "O fórum da rodada, possibilita aos investidores o encaminhamento de dúvidas e a…" at bounding box center [784, 536] width 1019 height 79
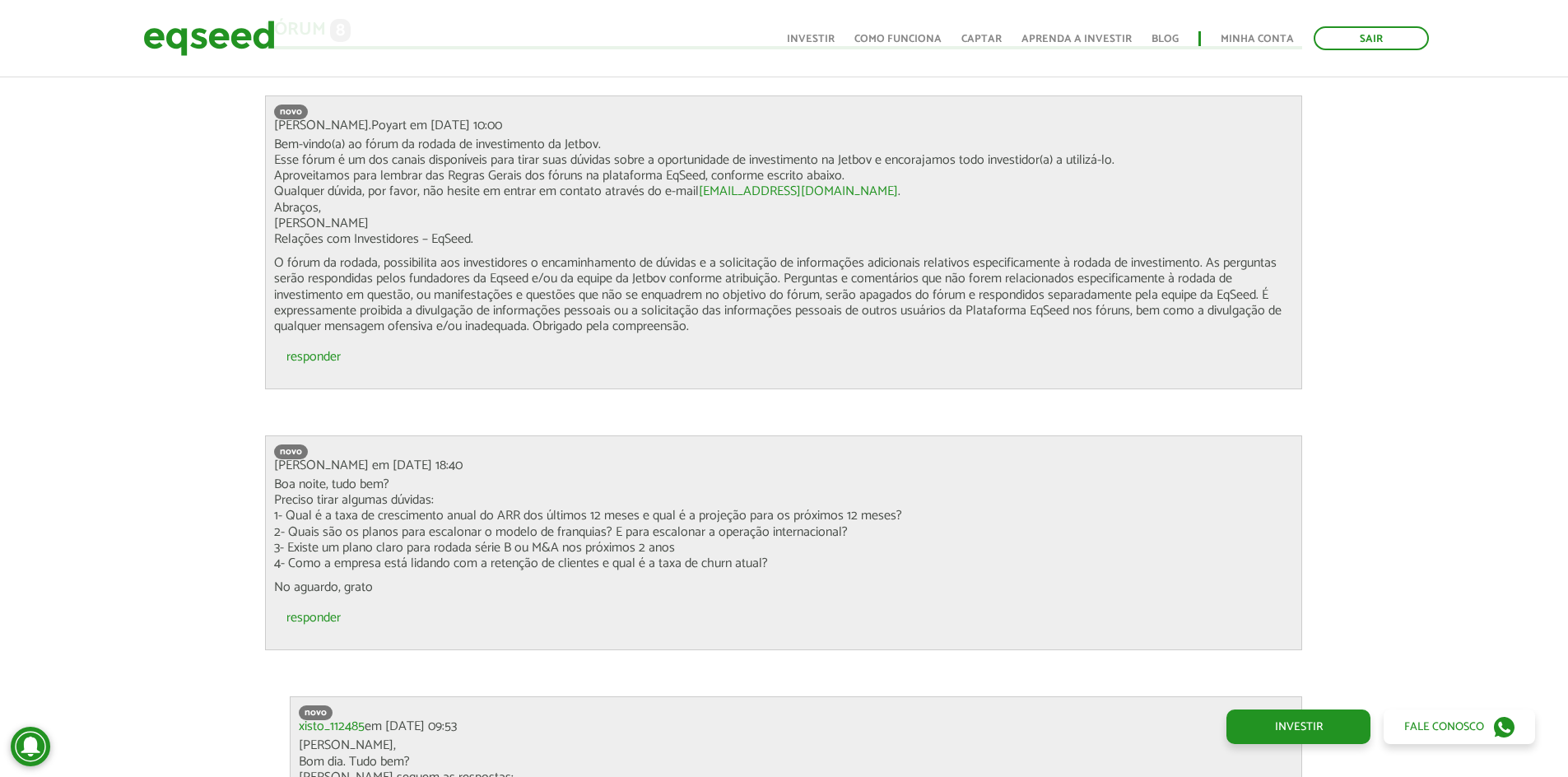
scroll to position [4835, 0]
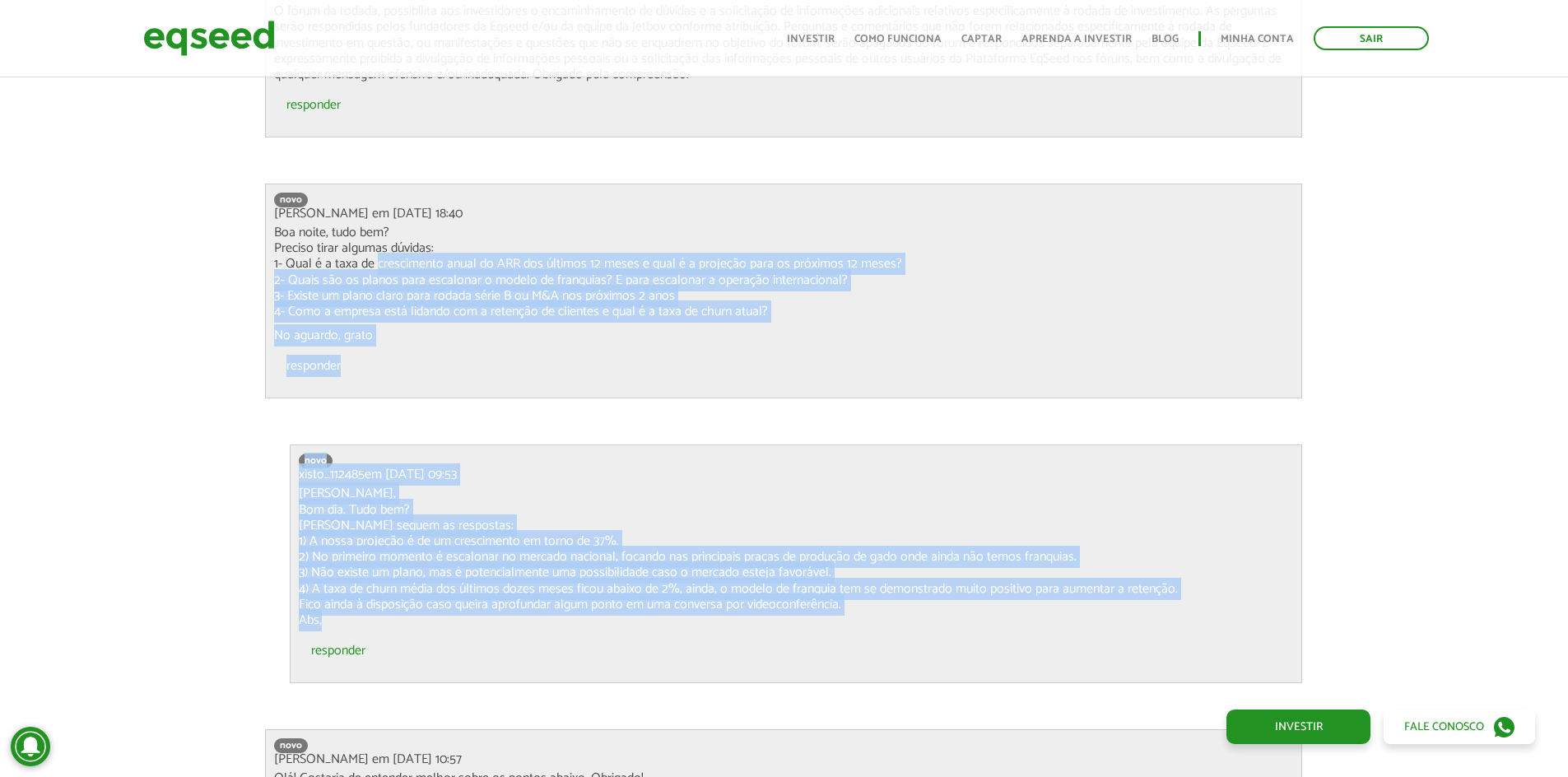
drag, startPoint x: 444, startPoint y: 333, endPoint x: 632, endPoint y: 675, distance: 390.3
click at [462, 294] on p "Boa noite, tudo bem? Preciso tirar algumas dúvidas: 1- Qual é a taxa de crescim…" at bounding box center [784, 271] width 1019 height 94
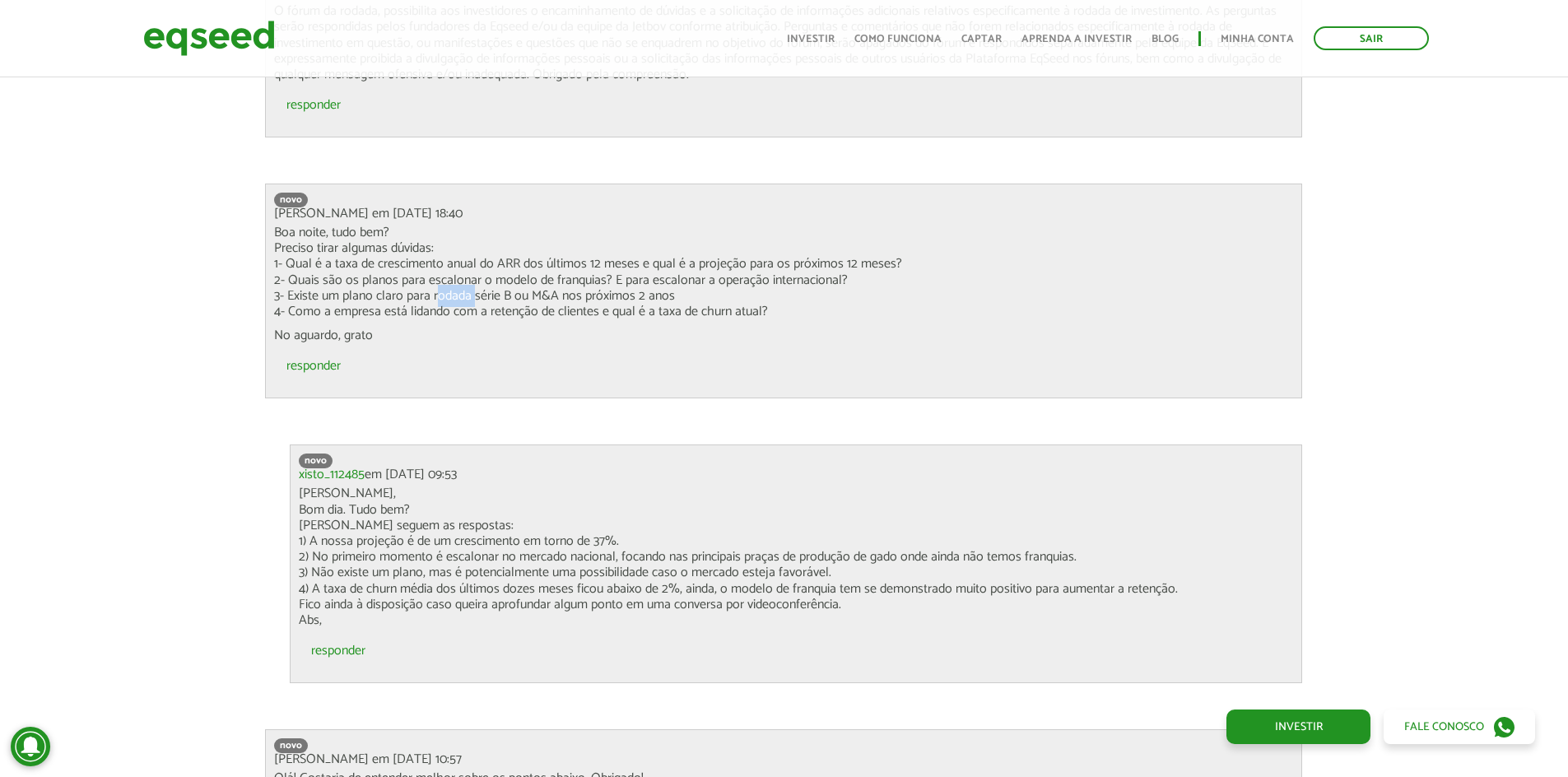
click at [462, 294] on p "Boa noite, tudo bem? Preciso tirar algumas dúvidas: 1- Qual é a taxa de crescim…" at bounding box center [784, 271] width 1019 height 94
click at [746, 339] on p "No aguardo, grato" at bounding box center [784, 336] width 1019 height 16
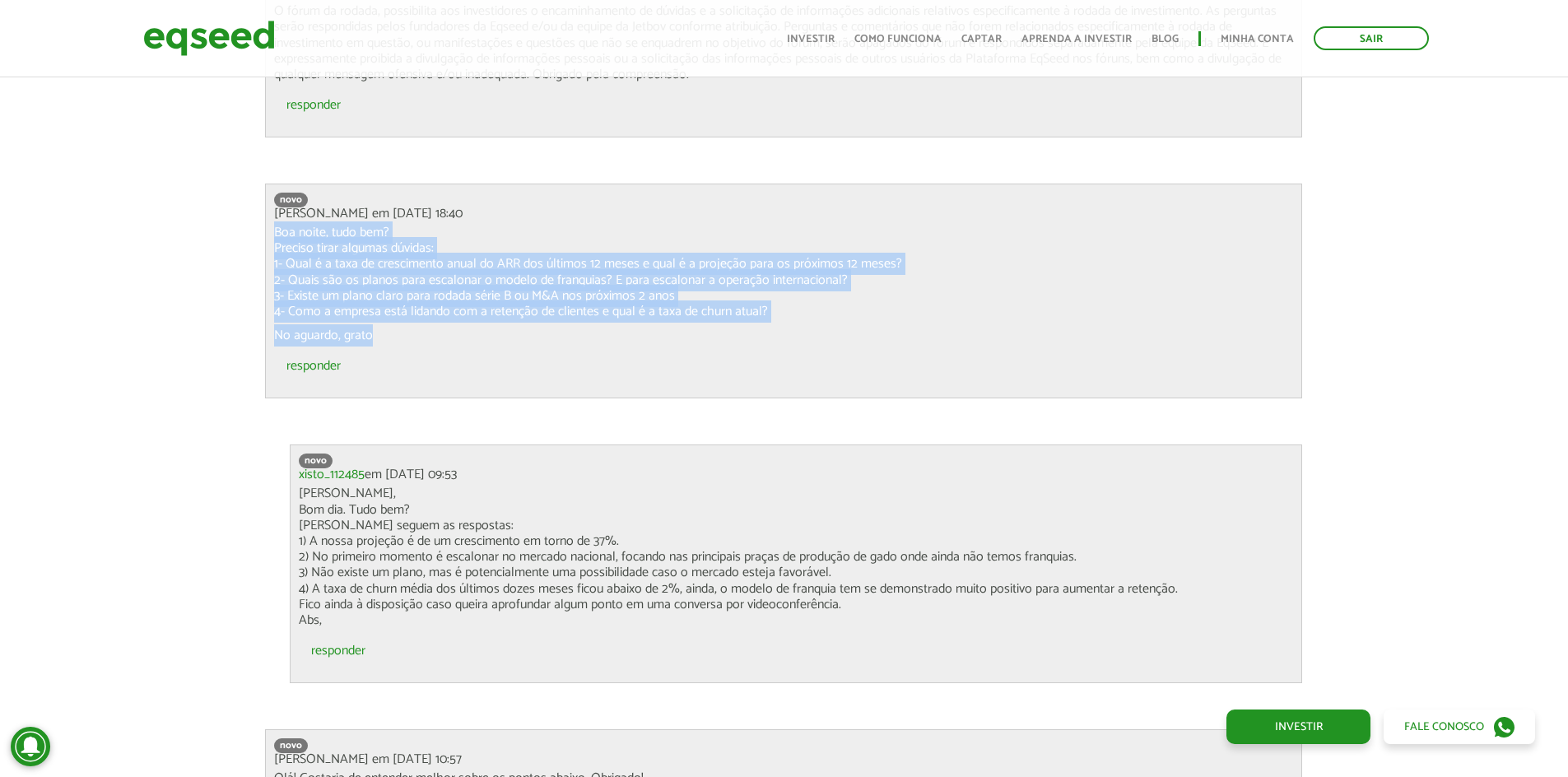
drag, startPoint x: 747, startPoint y: 336, endPoint x: 867, endPoint y: 285, distance: 130.4
click at [838, 207] on div "novo José em 20/08/2025 - 18:40 Boa noite, tudo bem? Preciso tirar algumas dúvi…" at bounding box center [784, 291] width 1037 height 215
click at [873, 312] on p "Boa noite, tudo bem? Preciso tirar algumas dúvidas: 1- Qual é a taxa de crescim…" at bounding box center [784, 271] width 1019 height 94
drag, startPoint x: 873, startPoint y: 312, endPoint x: 896, endPoint y: 172, distance: 141.9
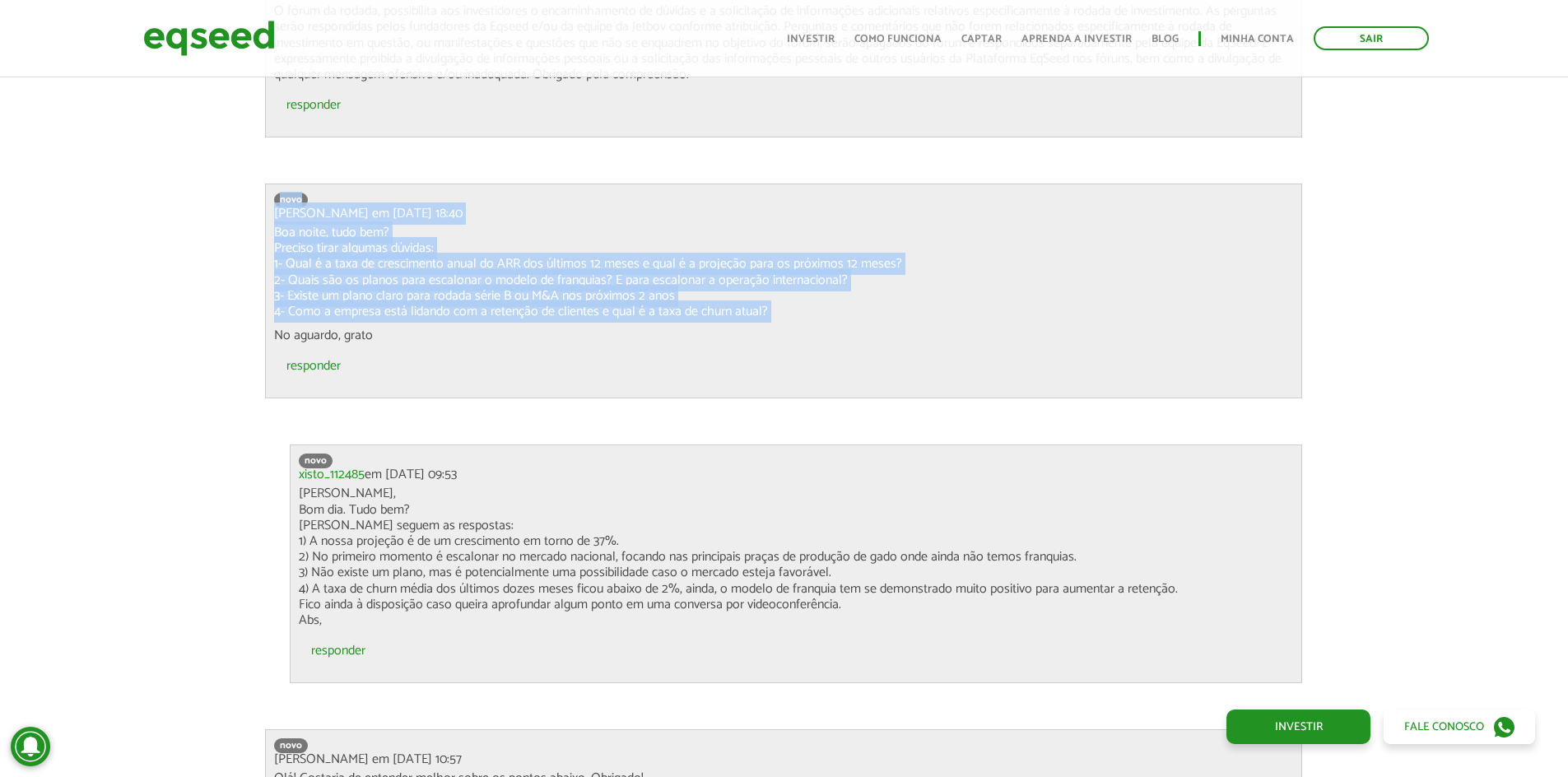
click at [879, 249] on p "Boa noite, tudo bem? Preciso tirar algumas dúvidas: 1- Qual é a taxa de crescim…" at bounding box center [784, 271] width 1019 height 94
drag, startPoint x: 347, startPoint y: 239, endPoint x: 583, endPoint y: 370, distance: 269.9
click at [530, 349] on div "novo José em 20/08/2025 - 18:40 Boa noite, tudo bem? Preciso tirar algumas dúvi…" at bounding box center [784, 291] width 1037 height 215
click at [555, 335] on p "No aguardo, grato" at bounding box center [784, 336] width 1019 height 16
drag, startPoint x: 523, startPoint y: 338, endPoint x: 689, endPoint y: 153, distance: 248.6
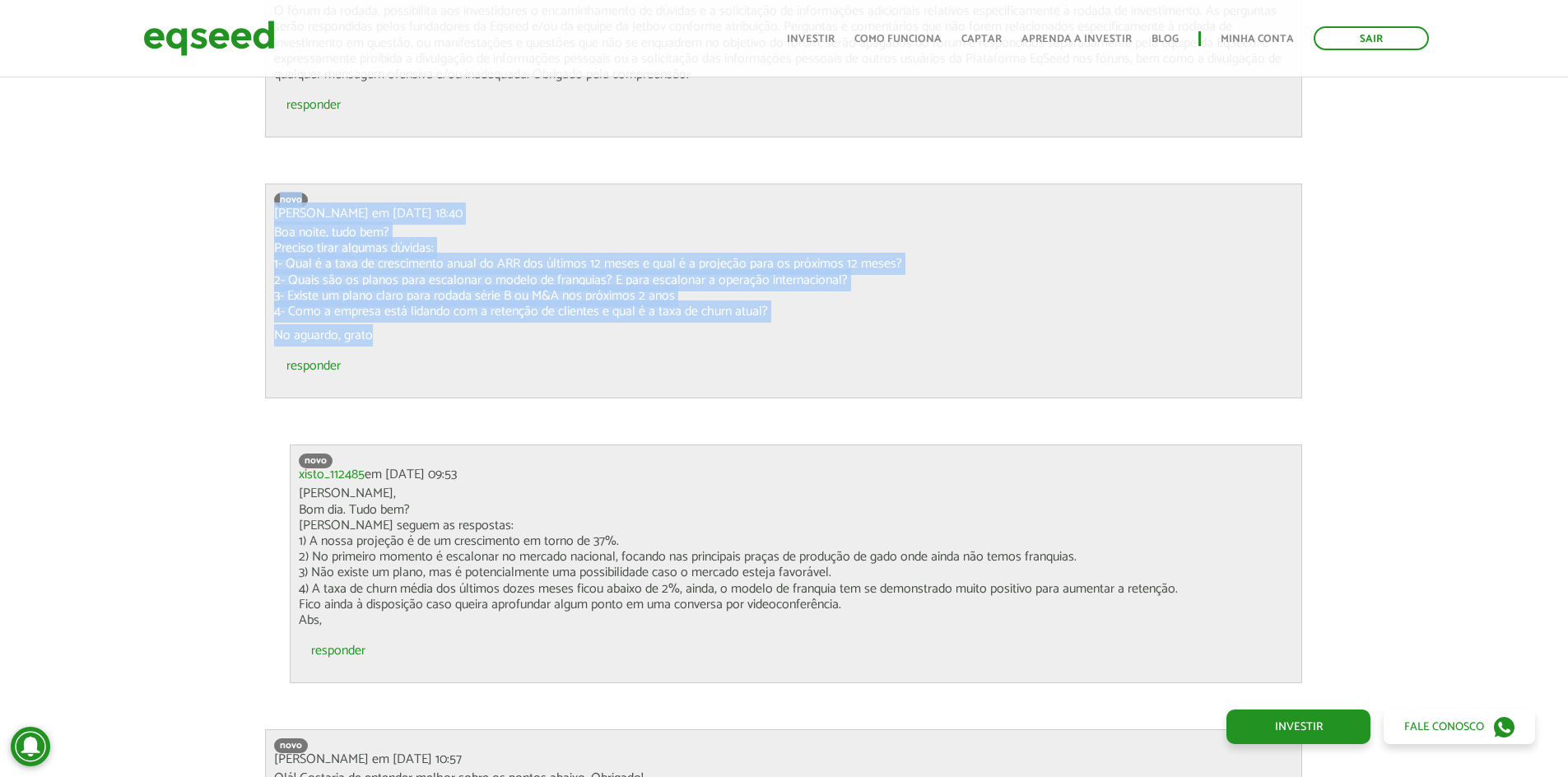
click at [741, 283] on p "Boa noite, tudo bem? Preciso tirar algumas dúvidas: 1- Qual é a taxa de crescim…" at bounding box center [784, 271] width 1019 height 94
drag, startPoint x: 600, startPoint y: 325, endPoint x: 762, endPoint y: 184, distance: 214.8
click at [762, 184] on div "novo José em 20/08/2025 - 18:40 Boa noite, tudo bem? Preciso tirar algumas dúvi…" at bounding box center [784, 291] width 1037 height 215
click at [825, 289] on p "Boa noite, tudo bem? Preciso tirar algumas dúvidas: 1- Qual é a taxa de crescim…" at bounding box center [784, 271] width 1019 height 94
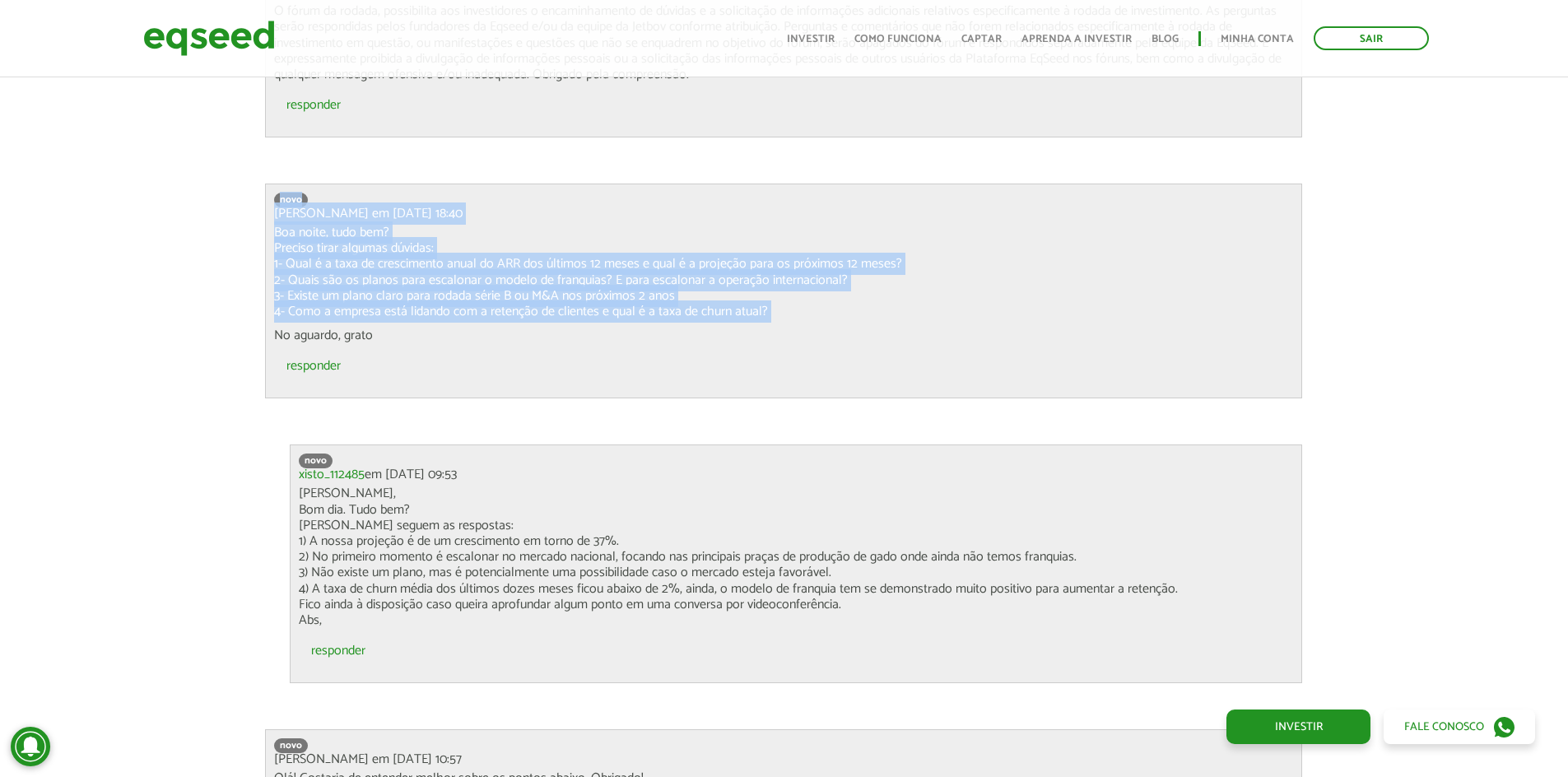
drag, startPoint x: 809, startPoint y: 317, endPoint x: 936, endPoint y: 249, distance: 144.1
click at [903, 215] on div "novo José em 20/08/2025 - 18:40 Boa noite, tudo bem? Preciso tirar algumas dúvi…" at bounding box center [784, 291] width 1037 height 215
click at [938, 251] on p "Boa noite, tudo bem? Preciso tirar algumas dúvidas: 1- Qual é a taxa de crescim…" at bounding box center [784, 271] width 1019 height 94
drag, startPoint x: 909, startPoint y: 309, endPoint x: 901, endPoint y: 159, distance: 150.2
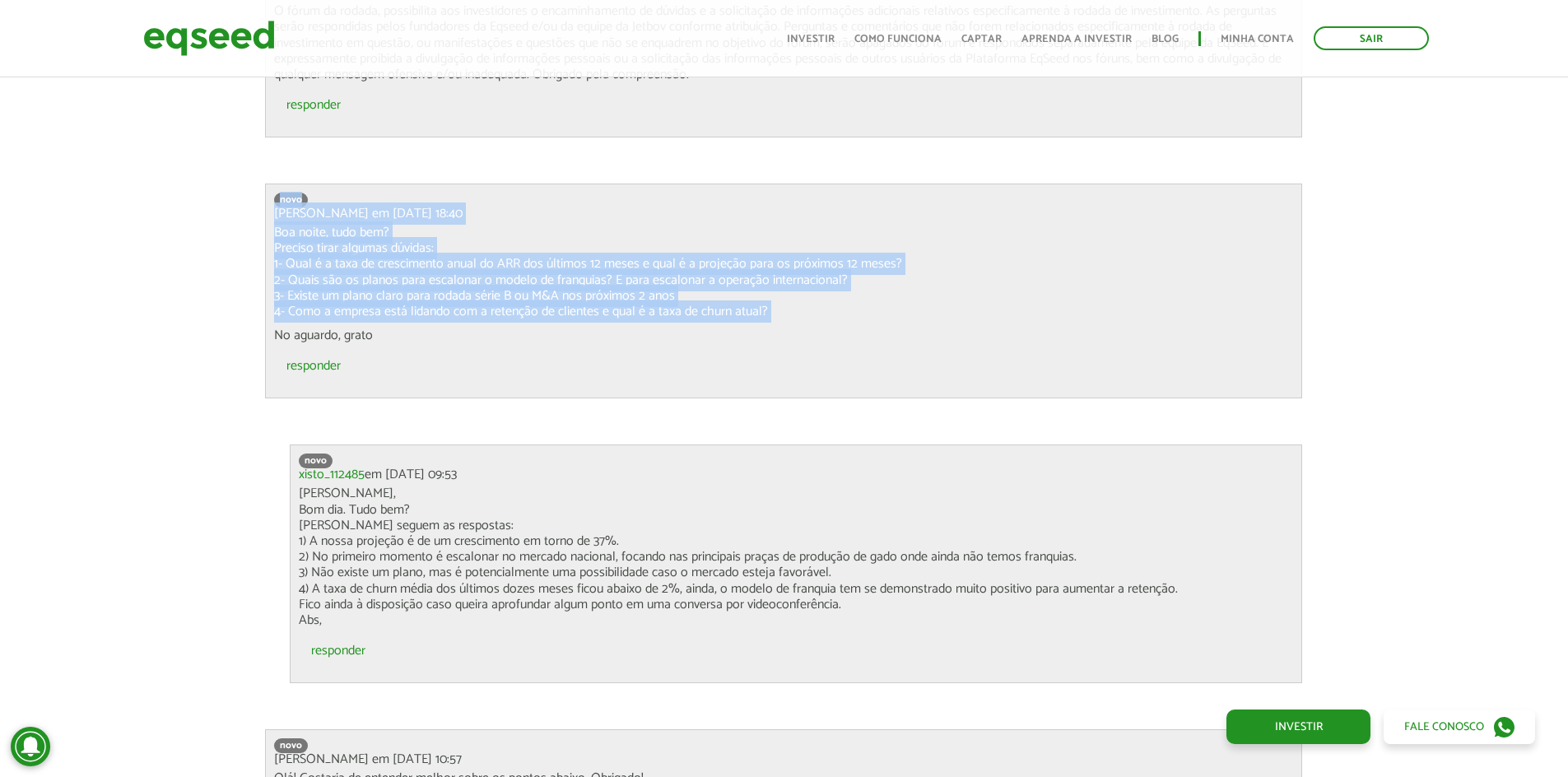
click at [939, 283] on p "Boa noite, tudo bem? Preciso tirar algumas dúvidas: 1- Qual é a taxa de crescim…" at bounding box center [784, 271] width 1019 height 94
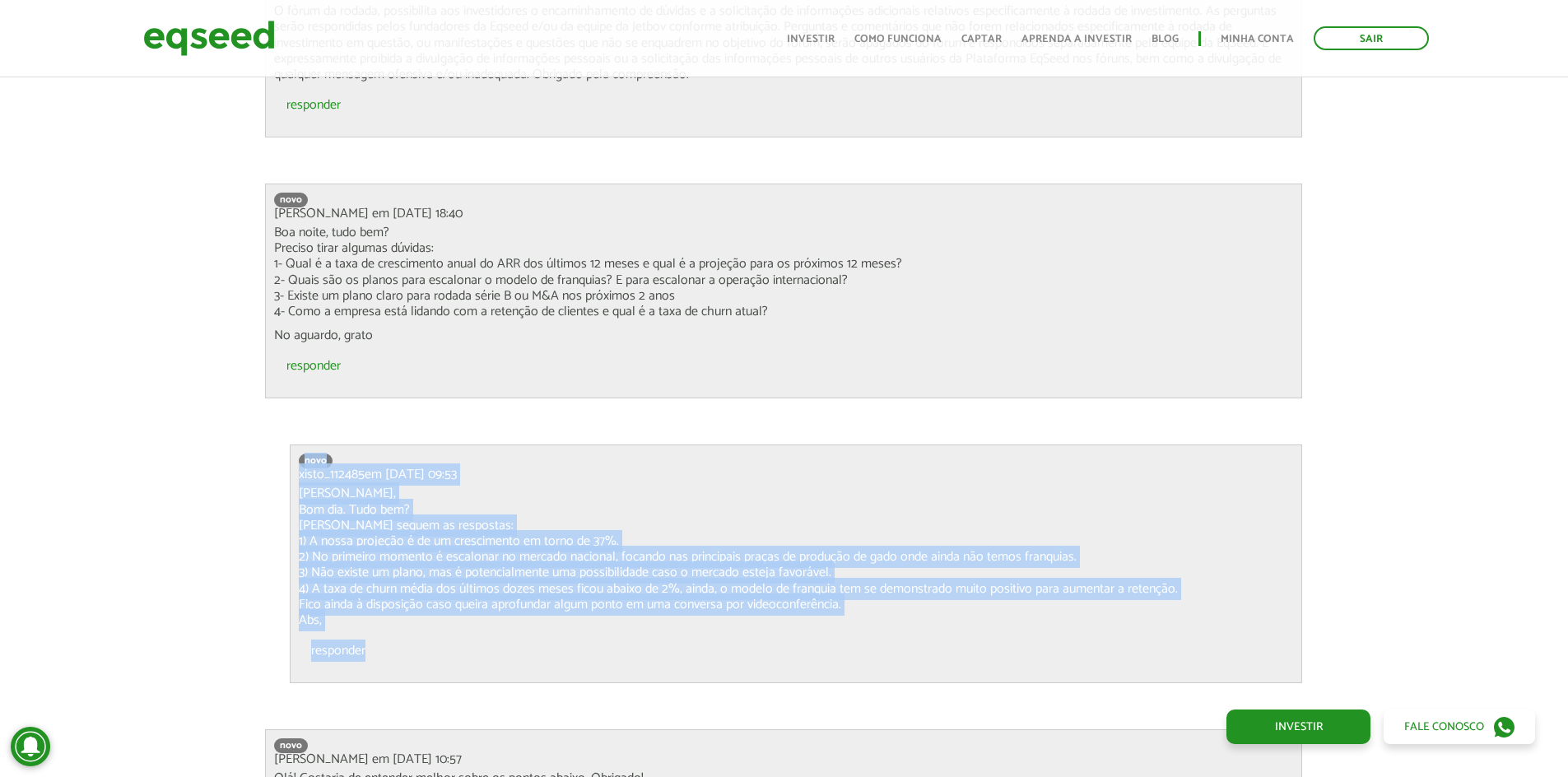
drag, startPoint x: 687, startPoint y: 648, endPoint x: 764, endPoint y: 156, distance: 498.0
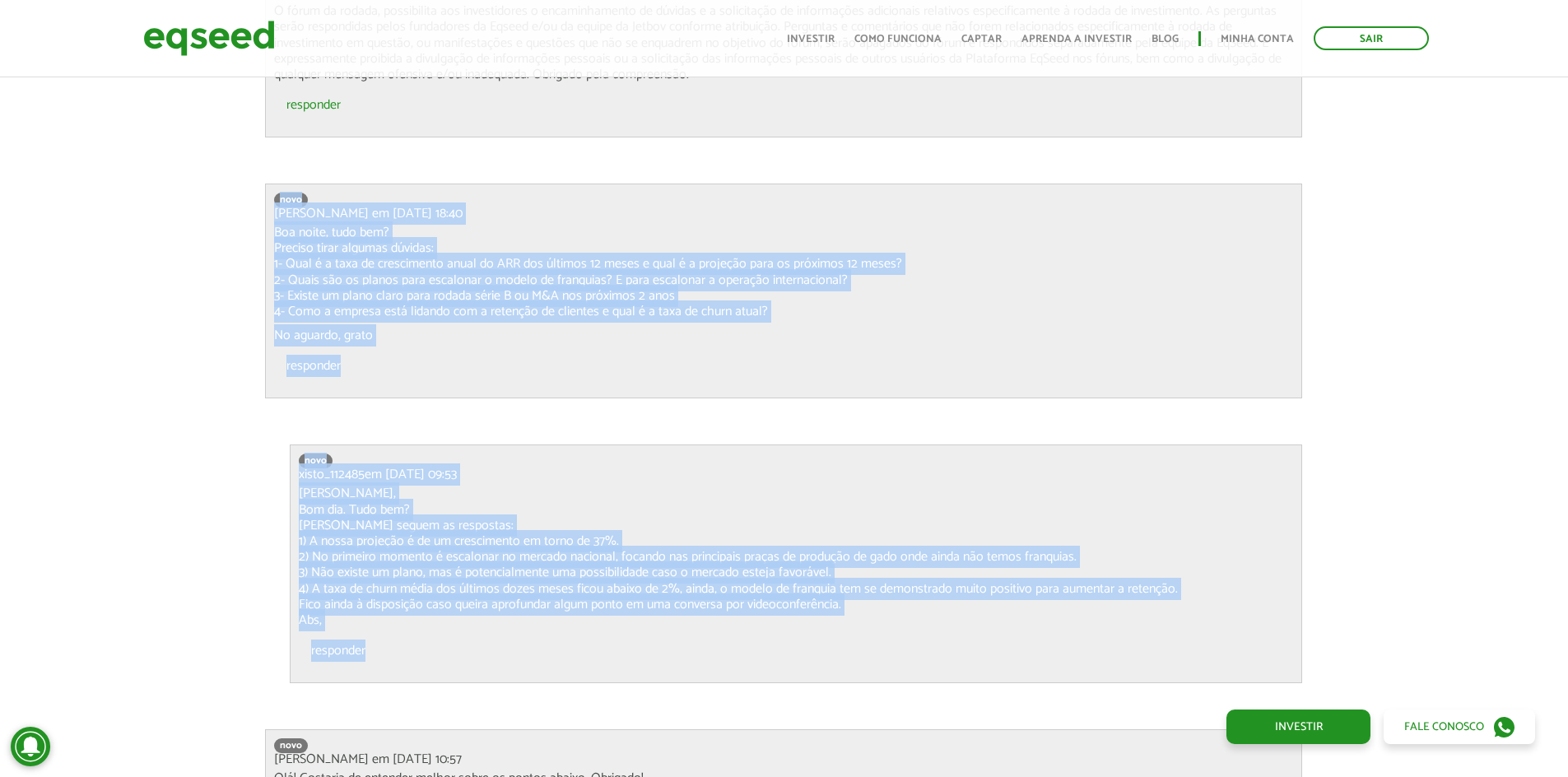
click at [809, 236] on p "Boa noite, tudo bem? Preciso tirar algumas dúvidas: 1- Qual é a taxa de crescim…" at bounding box center [784, 271] width 1019 height 94
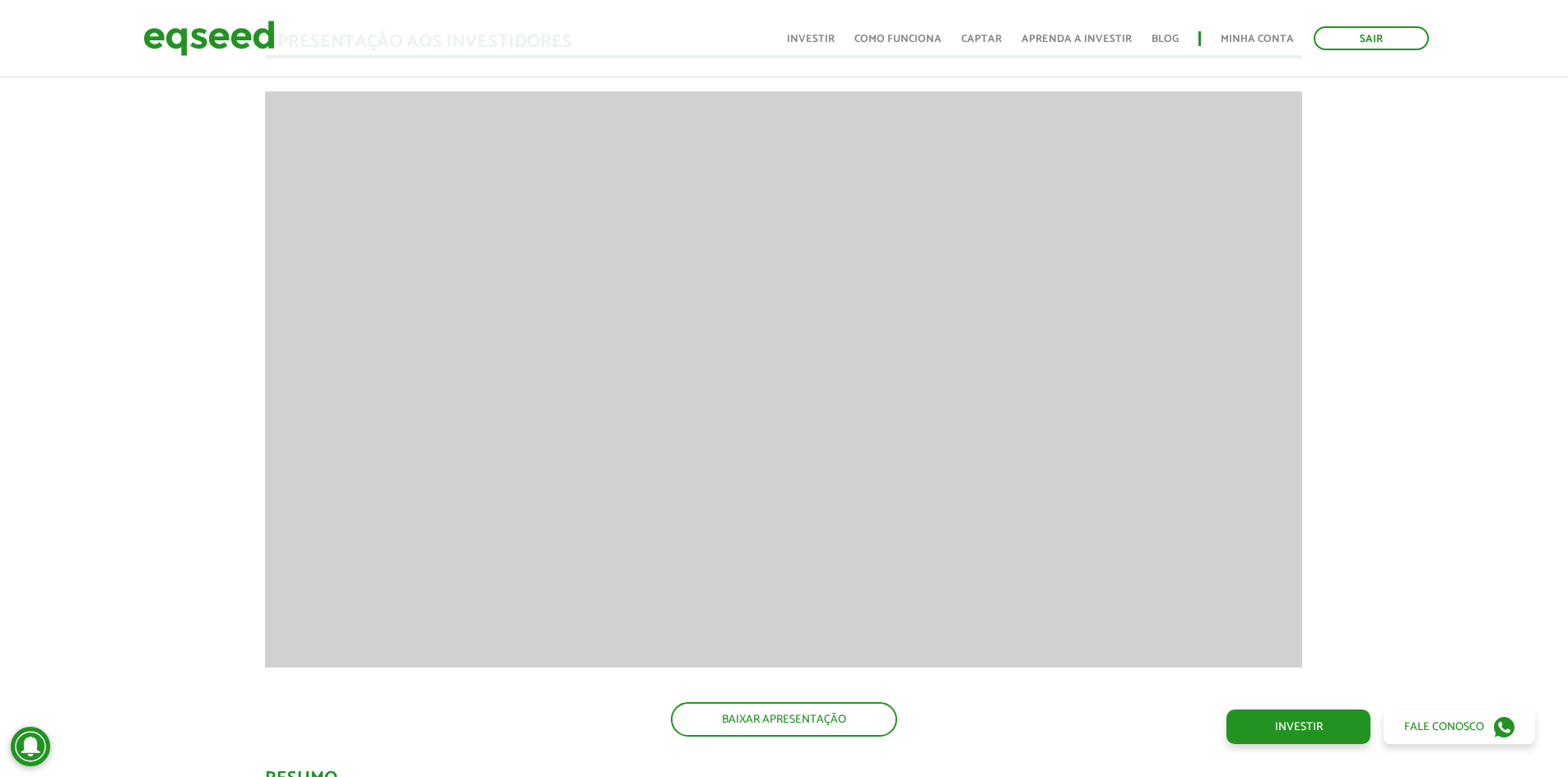
scroll to position [0, 0]
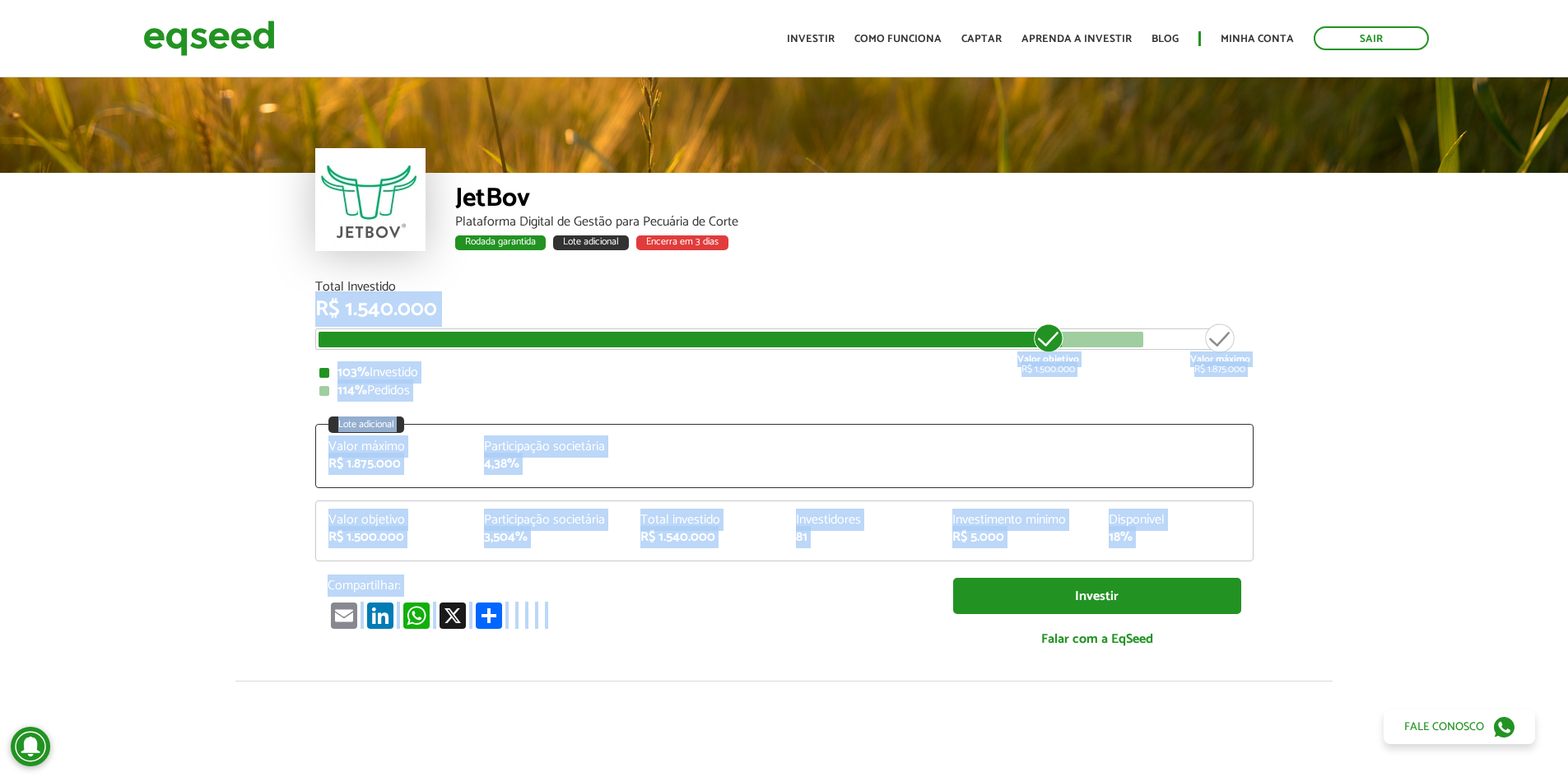
drag, startPoint x: 286, startPoint y: 305, endPoint x: 734, endPoint y: 716, distance: 608.0
click at [734, 705] on article "JetBov Plataforma Digital de Gestão para Pecuária de Corte Rodada garantida Lot…" at bounding box center [784, 658] width 1568 height 1169
click at [212, 524] on article "JetBov Plataforma Digital de Gestão para Pecuária de Corte Rodada garantida Lot…" at bounding box center [784, 658] width 1568 height 1169
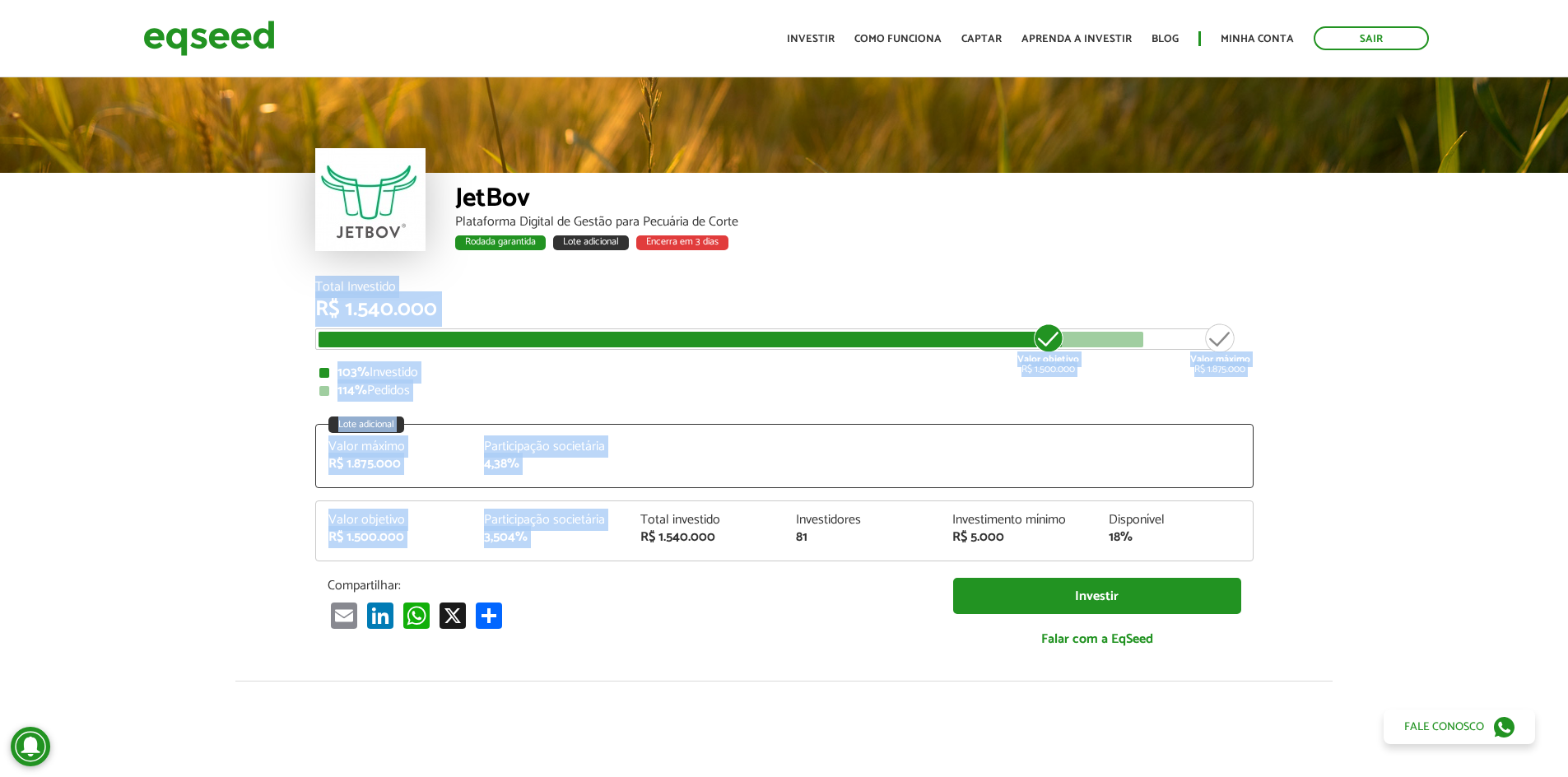
drag, startPoint x: 266, startPoint y: 303, endPoint x: 944, endPoint y: 677, distance: 774.3
click at [921, 665] on article "JetBov Plataforma Digital de Gestão para Pecuária de Corte Rodada garantida Lot…" at bounding box center [784, 658] width 1568 height 1169
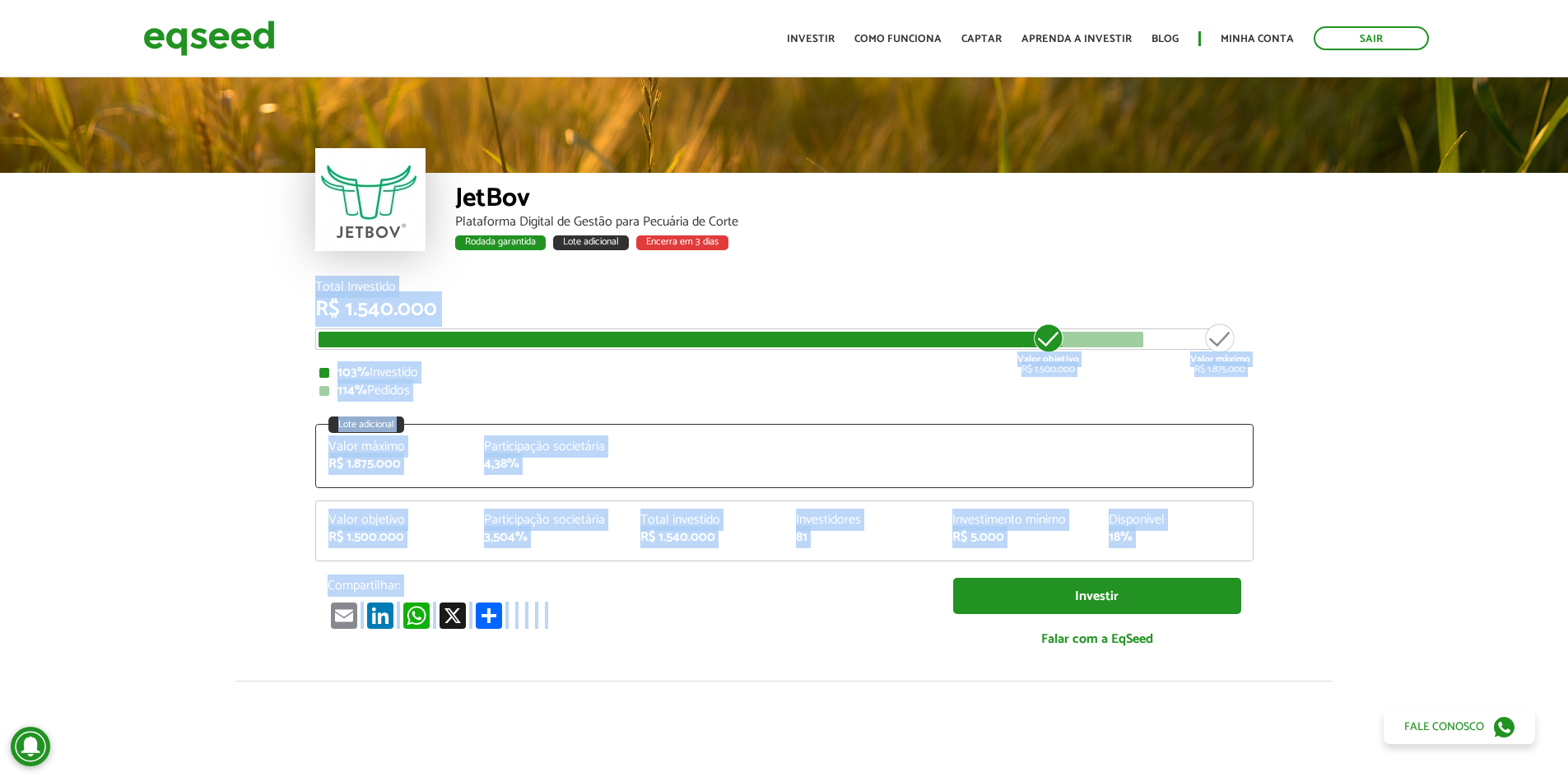
click at [271, 444] on article "JetBov Plataforma Digital de Gestão para Pecuária de Corte Rodada garantida Lot…" at bounding box center [784, 658] width 1568 height 1169
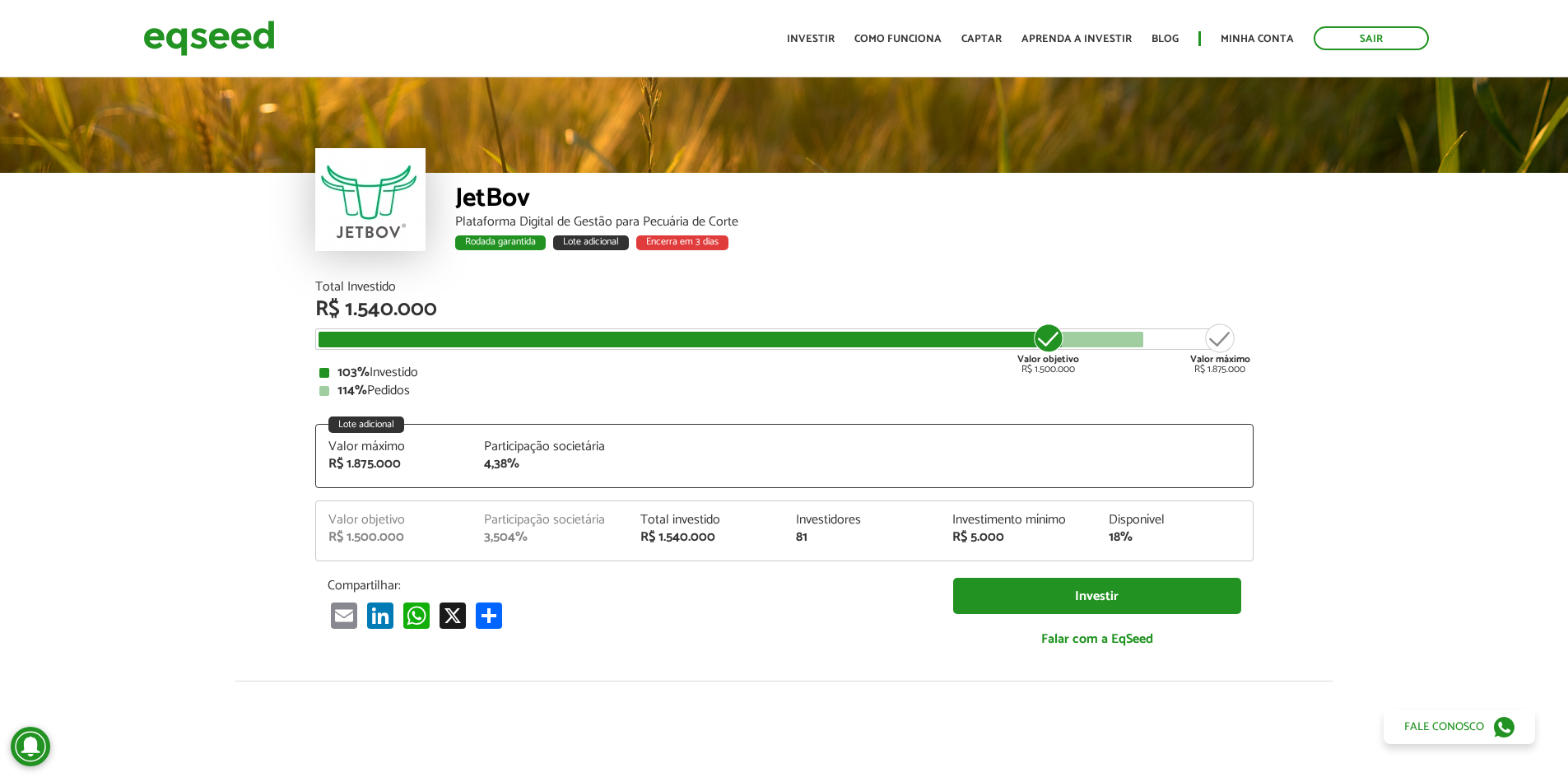
click at [268, 441] on article "JetBov Plataforma Digital de Gestão para Pecuária de Corte Rodada garantida Lot…" at bounding box center [784, 658] width 1568 height 1169
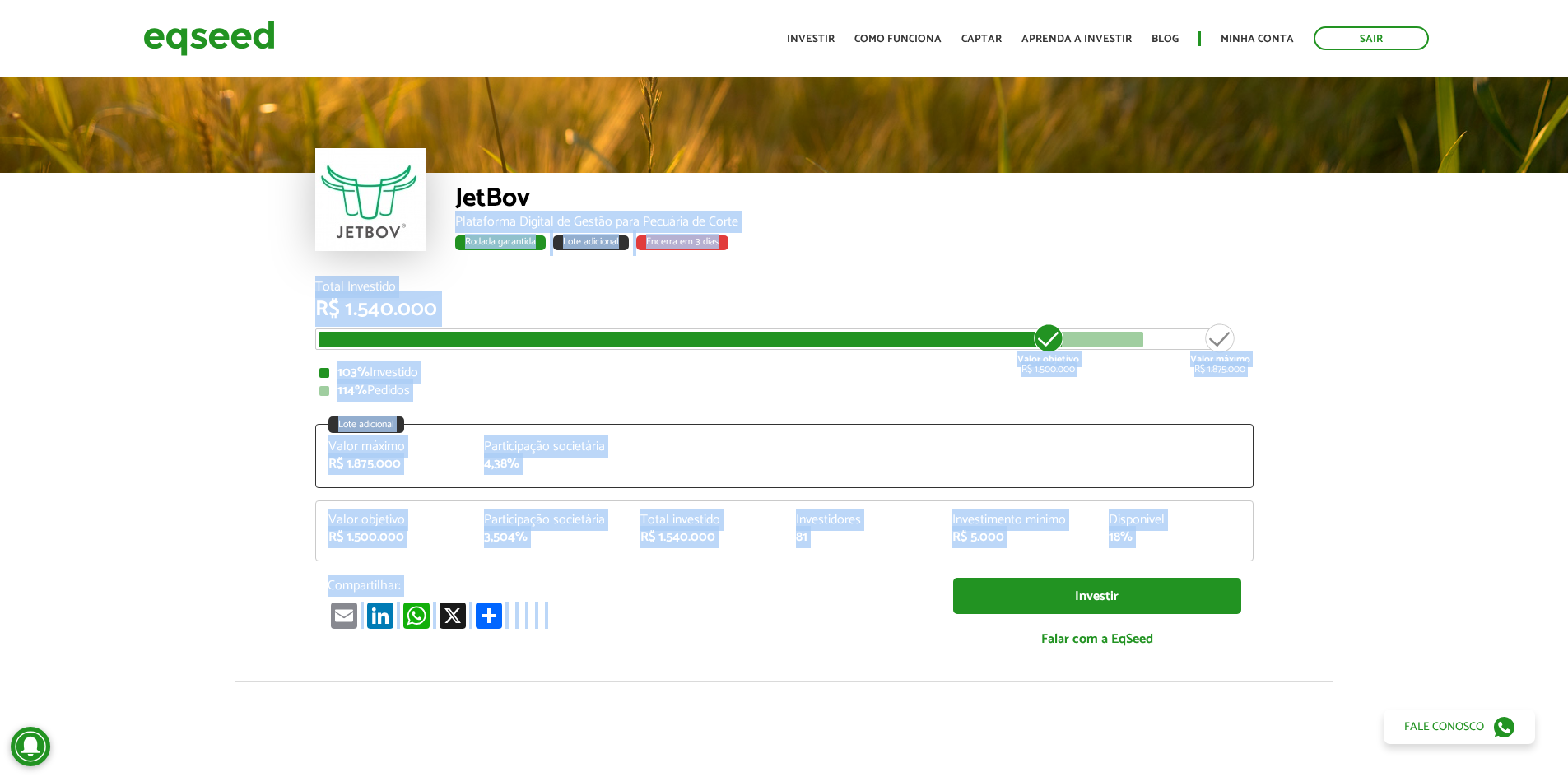
drag, startPoint x: 224, startPoint y: 242, endPoint x: 1153, endPoint y: 694, distance: 1033.1
click at [1153, 694] on article "JetBov Plataforma Digital de Gestão para Pecuária de Corte Rodada garantida Lot…" at bounding box center [784, 658] width 1568 height 1169
click at [1368, 299] on article "JetBov Plataforma Digital de Gestão para Pecuária de Corte Rodada garantida Lot…" at bounding box center [784, 658] width 1568 height 1169
click at [1342, 345] on article "JetBov Plataforma Digital de Gestão para Pecuária de Corte Rodada garantida Lot…" at bounding box center [784, 658] width 1568 height 1169
drag, startPoint x: 1254, startPoint y: 529, endPoint x: 1251, endPoint y: 575, distance: 46.1
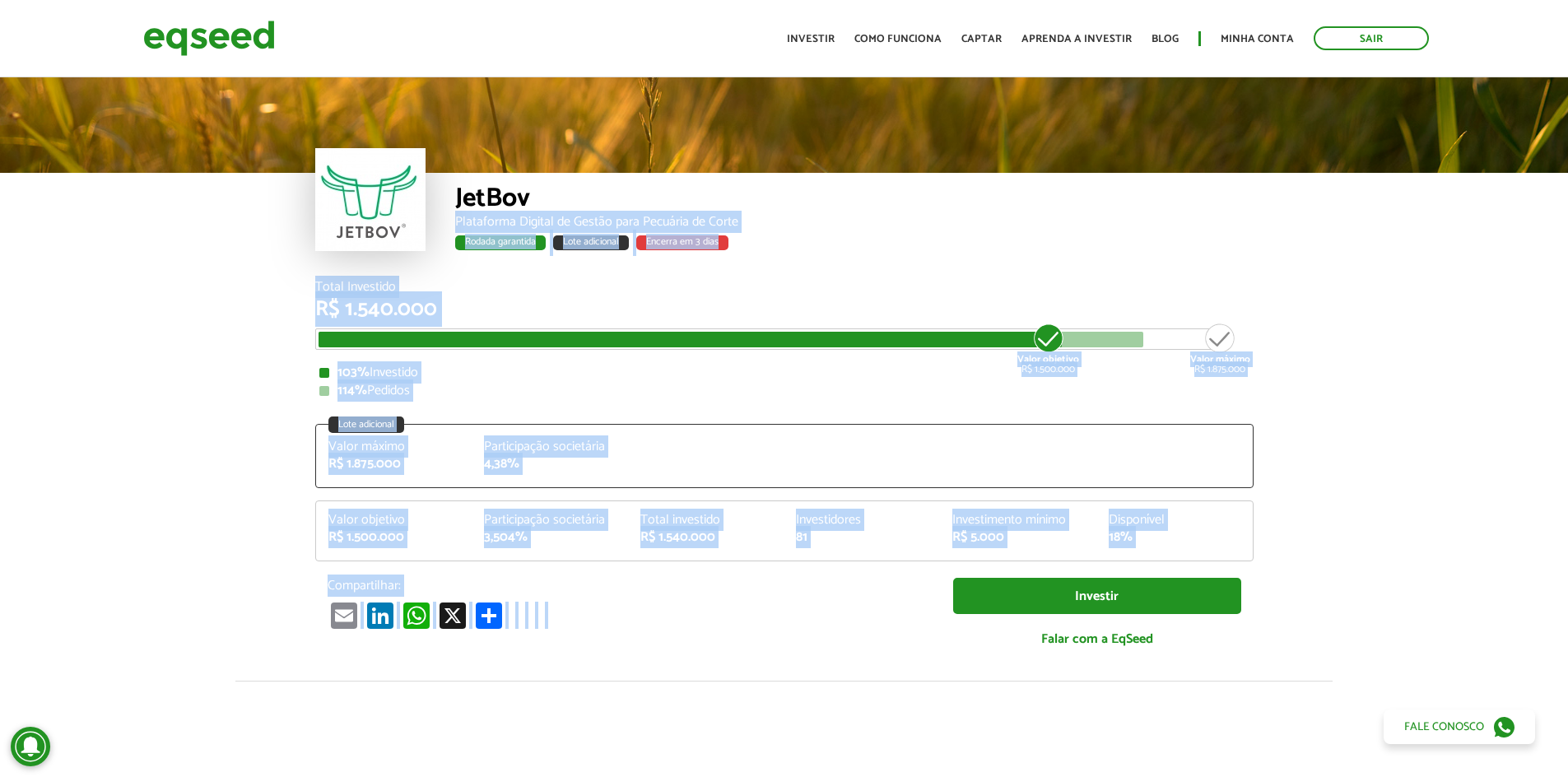
click at [1253, 529] on div "Total Investido R$ 1.540.000 Valor objetivo R$ 1.500.000 Valor máximo R$ 1.875.…" at bounding box center [784, 481] width 963 height 401
click at [1308, 611] on article "JetBov Plataforma Digital de Gestão para Pecuária de Corte Rodada garantida Lot…" at bounding box center [784, 658] width 1568 height 1169
drag, startPoint x: 1011, startPoint y: 399, endPoint x: 500, endPoint y: 216, distance: 542.8
click at [492, 198] on article "JetBov Plataforma Digital de Gestão para Pecuária de Corte Rodada garantida Lot…" at bounding box center [784, 658] width 1568 height 1169
click at [1314, 500] on article "JetBov Plataforma Digital de Gestão para Pecuária de Corte Rodada garantida Lot…" at bounding box center [784, 658] width 1568 height 1169
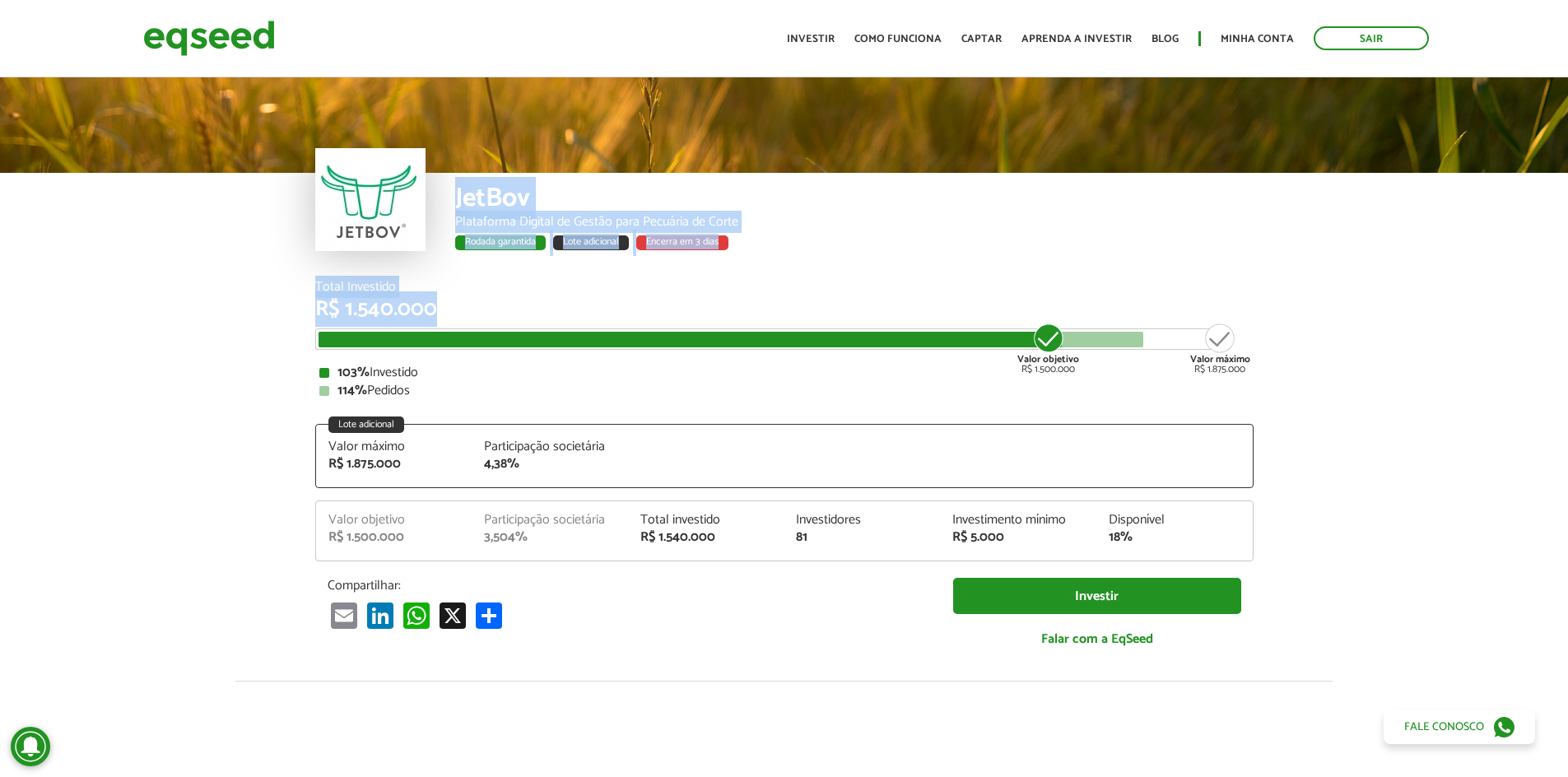
drag, startPoint x: 273, startPoint y: 203, endPoint x: 1027, endPoint y: 327, distance: 764.1
click at [1027, 327] on article "JetBov Plataforma Digital de Gestão para Pecuária de Corte Rodada garantida Lot…" at bounding box center [784, 658] width 1568 height 1169
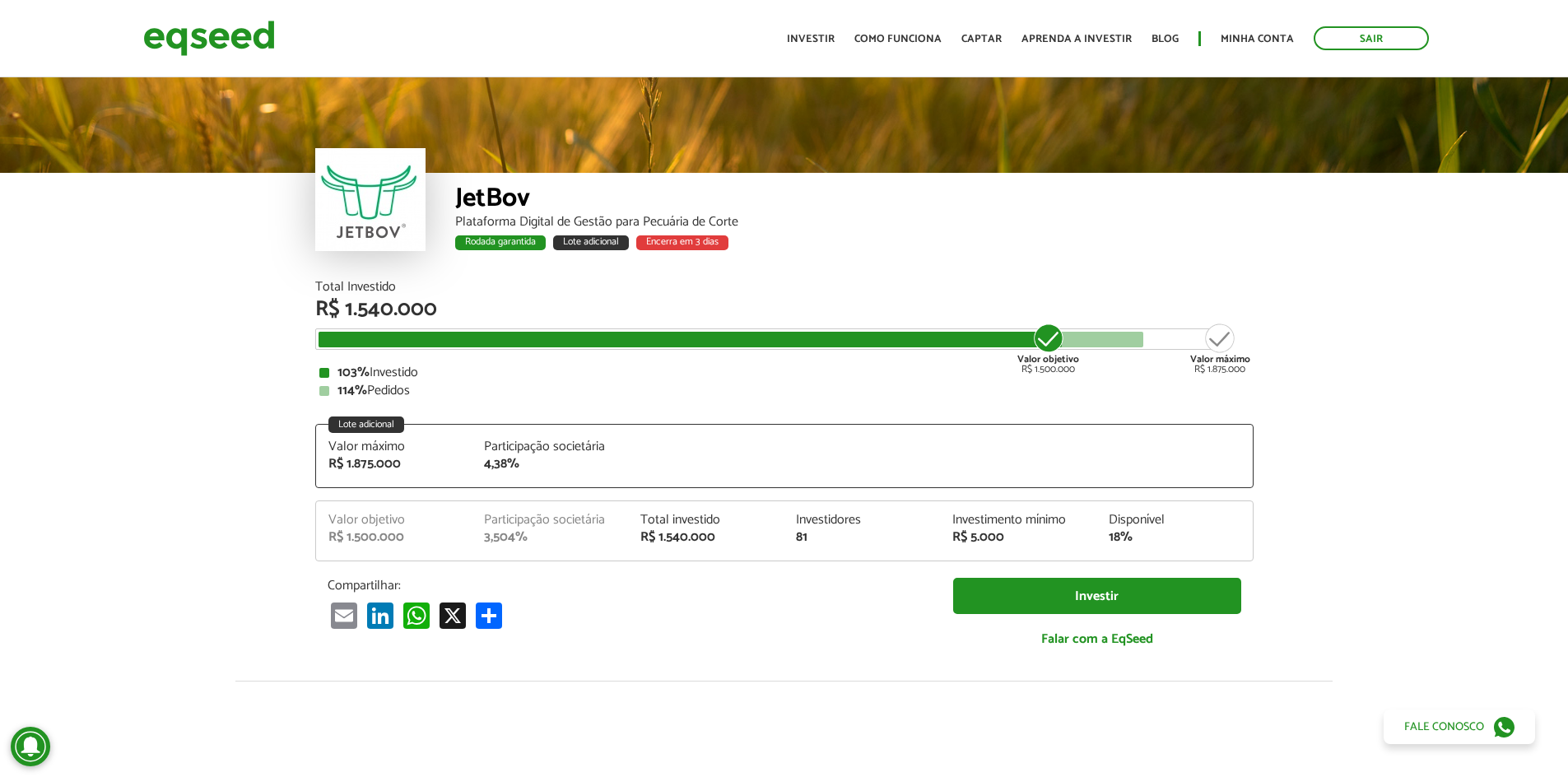
click at [1443, 489] on article "JetBov Plataforma Digital de Gestão para Pecuária de Corte Rodada garantida Lot…" at bounding box center [784, 658] width 1568 height 1169
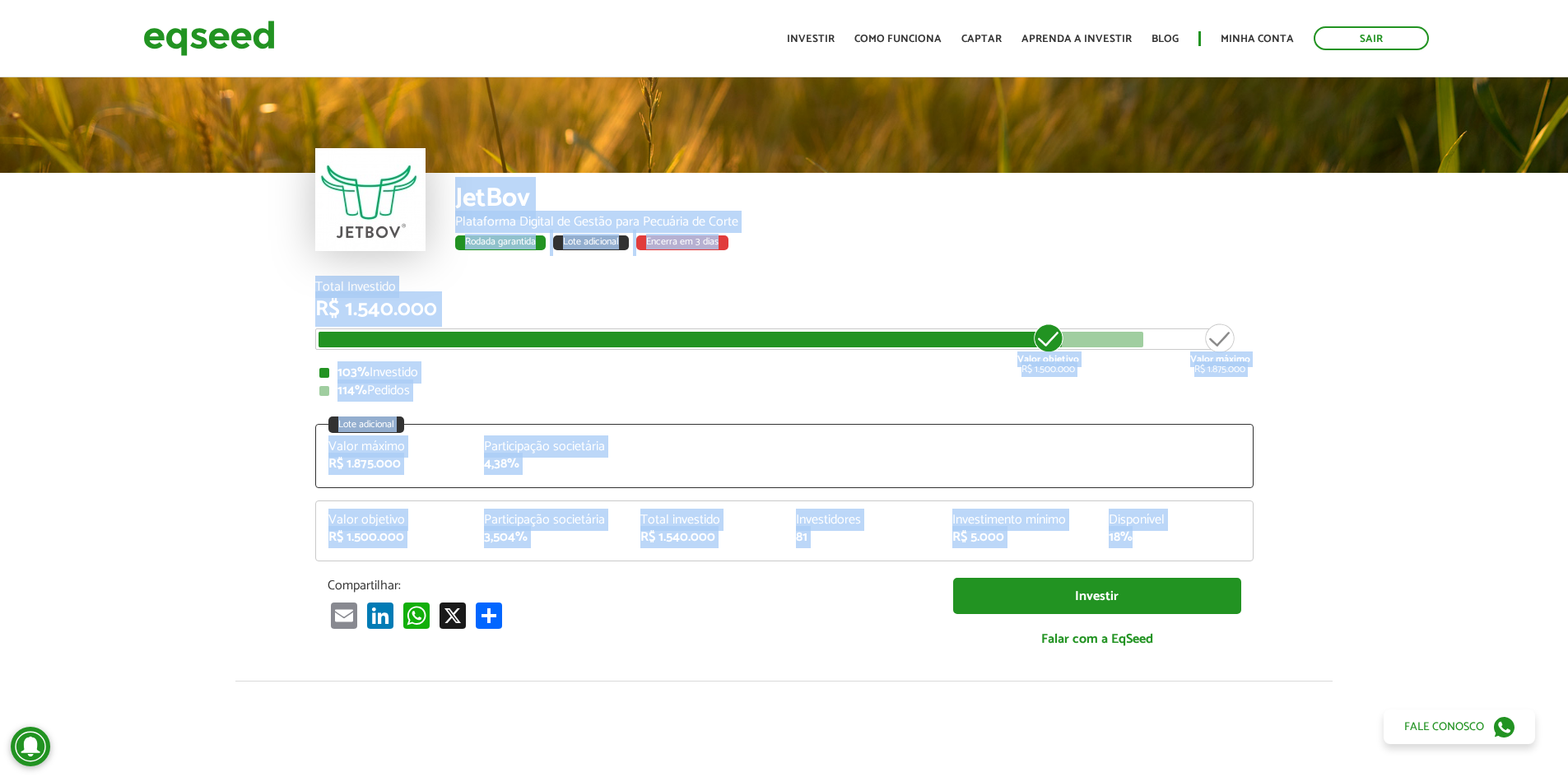
drag, startPoint x: 1401, startPoint y: 556, endPoint x: 989, endPoint y: 139, distance: 586.2
click at [934, 101] on article "JetBov Plataforma Digital de Gestão para Pecuária de Corte Rodada garantida Lot…" at bounding box center [784, 658] width 1568 height 1169
click at [1011, 246] on div "Rodada garantida Lote adicional Encerra em 3 dias" at bounding box center [854, 245] width 798 height 21
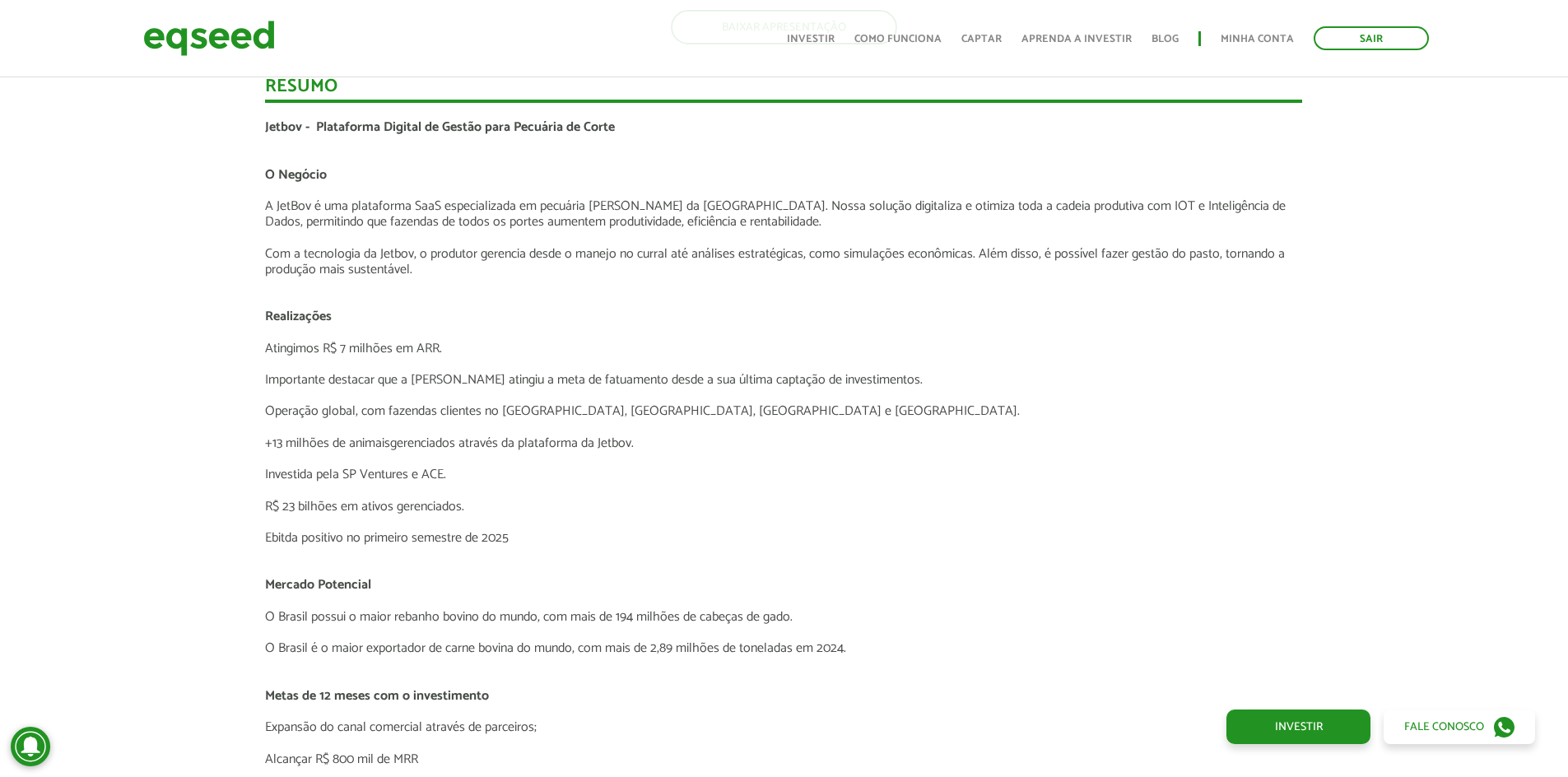
drag, startPoint x: 588, startPoint y: 392, endPoint x: 1069, endPoint y: 489, distance: 490.7
click at [1069, 489] on div "Jetbov - Plataforma Digital de Gestão para Pecuária de Corte O Negócio A JetBov…" at bounding box center [784, 601] width 1037 height 964
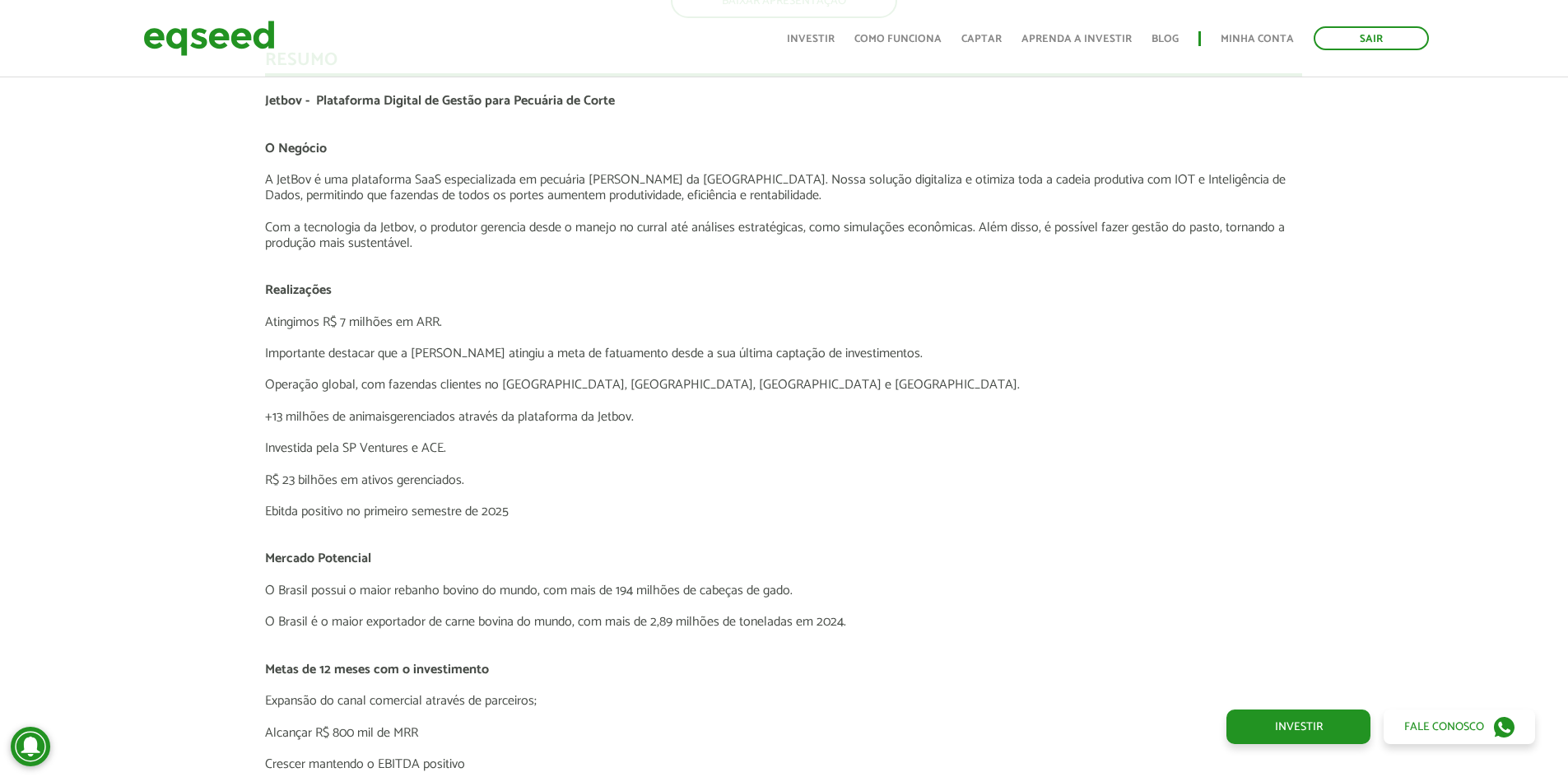
click at [1054, 472] on p at bounding box center [784, 464] width 1037 height 16
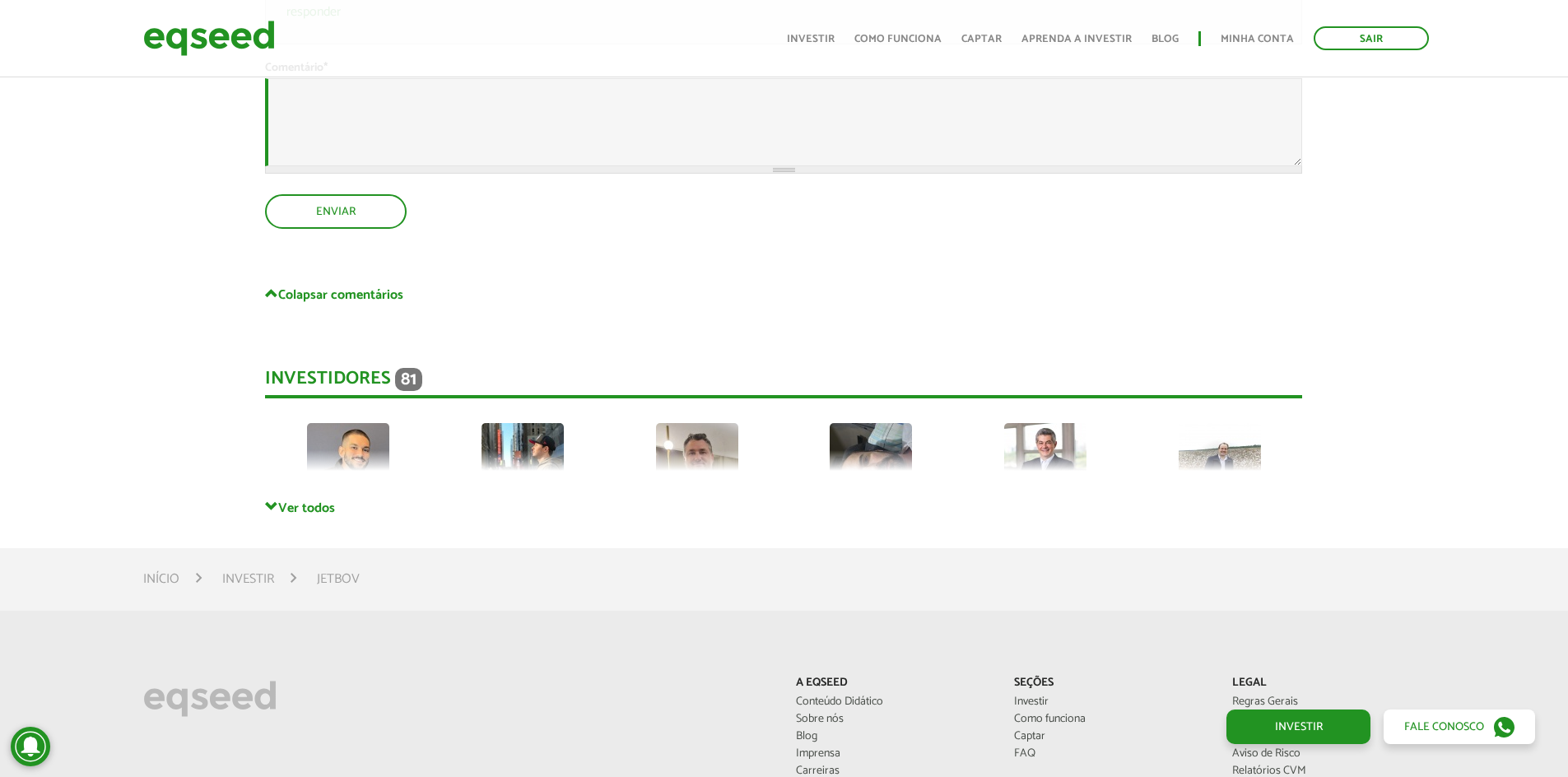
scroll to position [7830, 0]
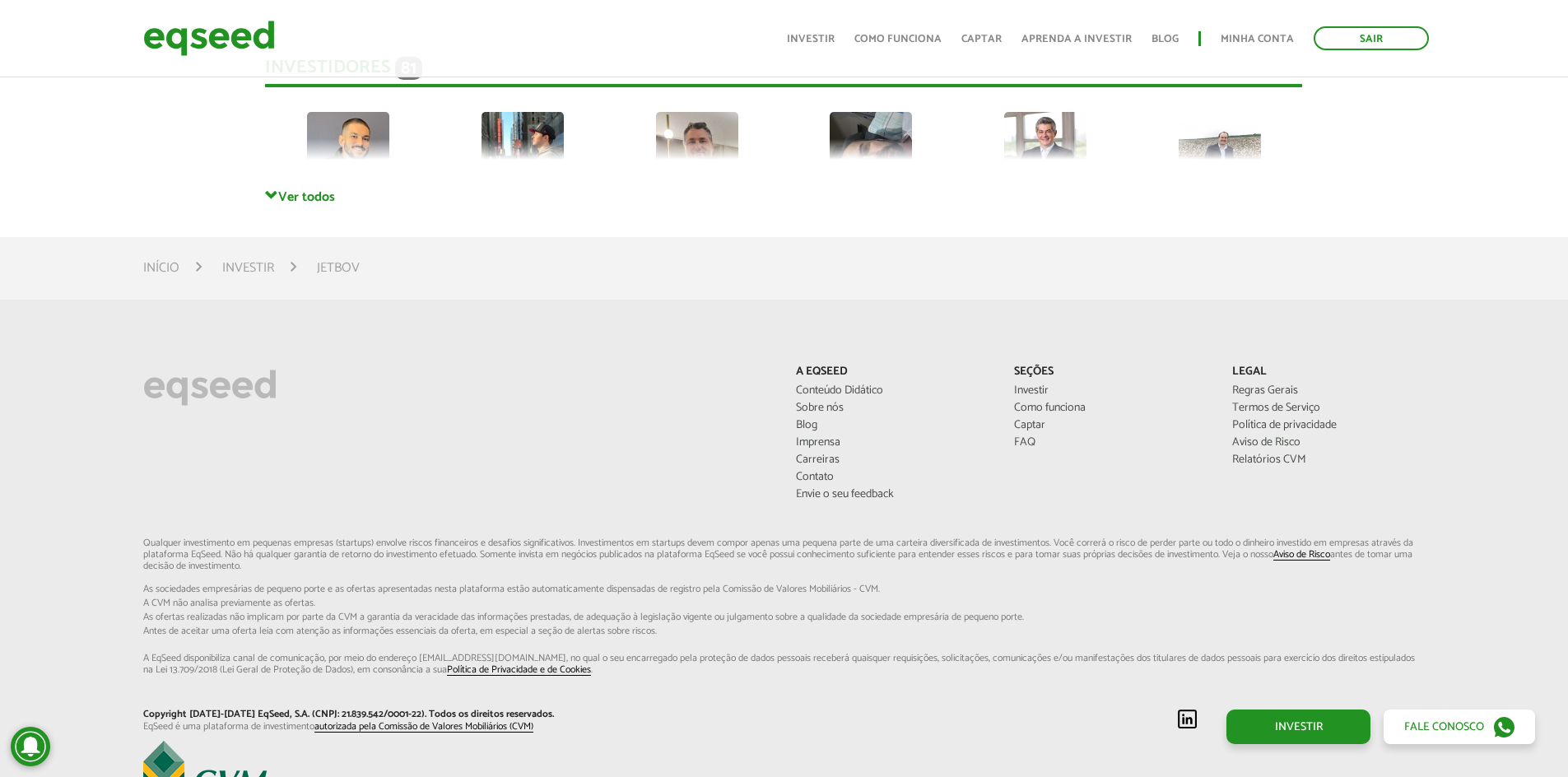
drag, startPoint x: 281, startPoint y: 171, endPoint x: 285, endPoint y: 179, distance: 8.9
click at [281, 170] on div "Investidores 81 Thiago André Adriano Rafael Olavo Claudio João Robson André Már…" at bounding box center [784, 106] width 1037 height 164
click at [291, 188] on div "Investidores 81 Thiago André Adriano Rafael Olavo Claudio João Robson André Már…" at bounding box center [784, 106] width 1037 height 164
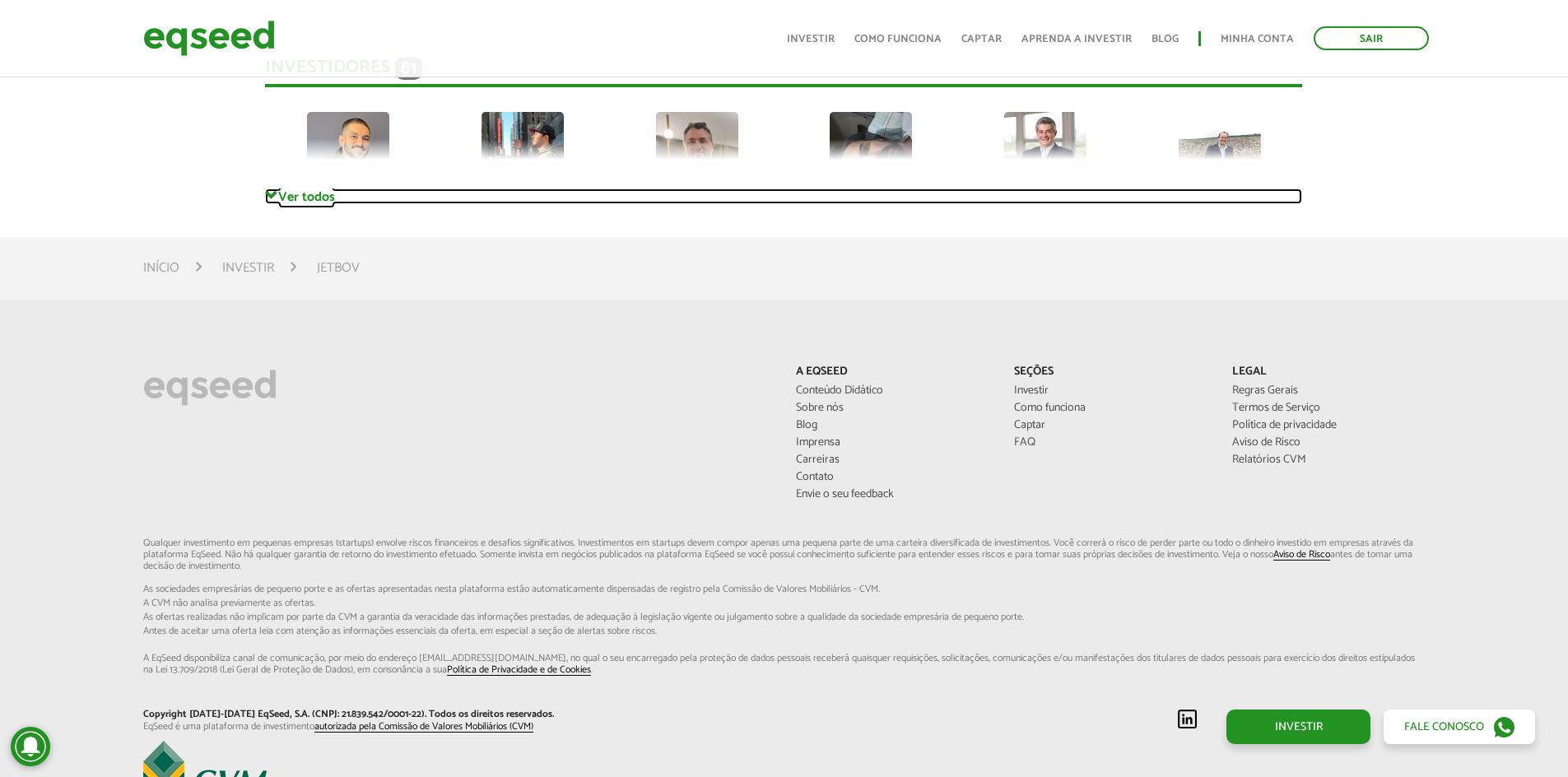
click at [333, 195] on link "Ver todos" at bounding box center [784, 196] width 1037 height 16
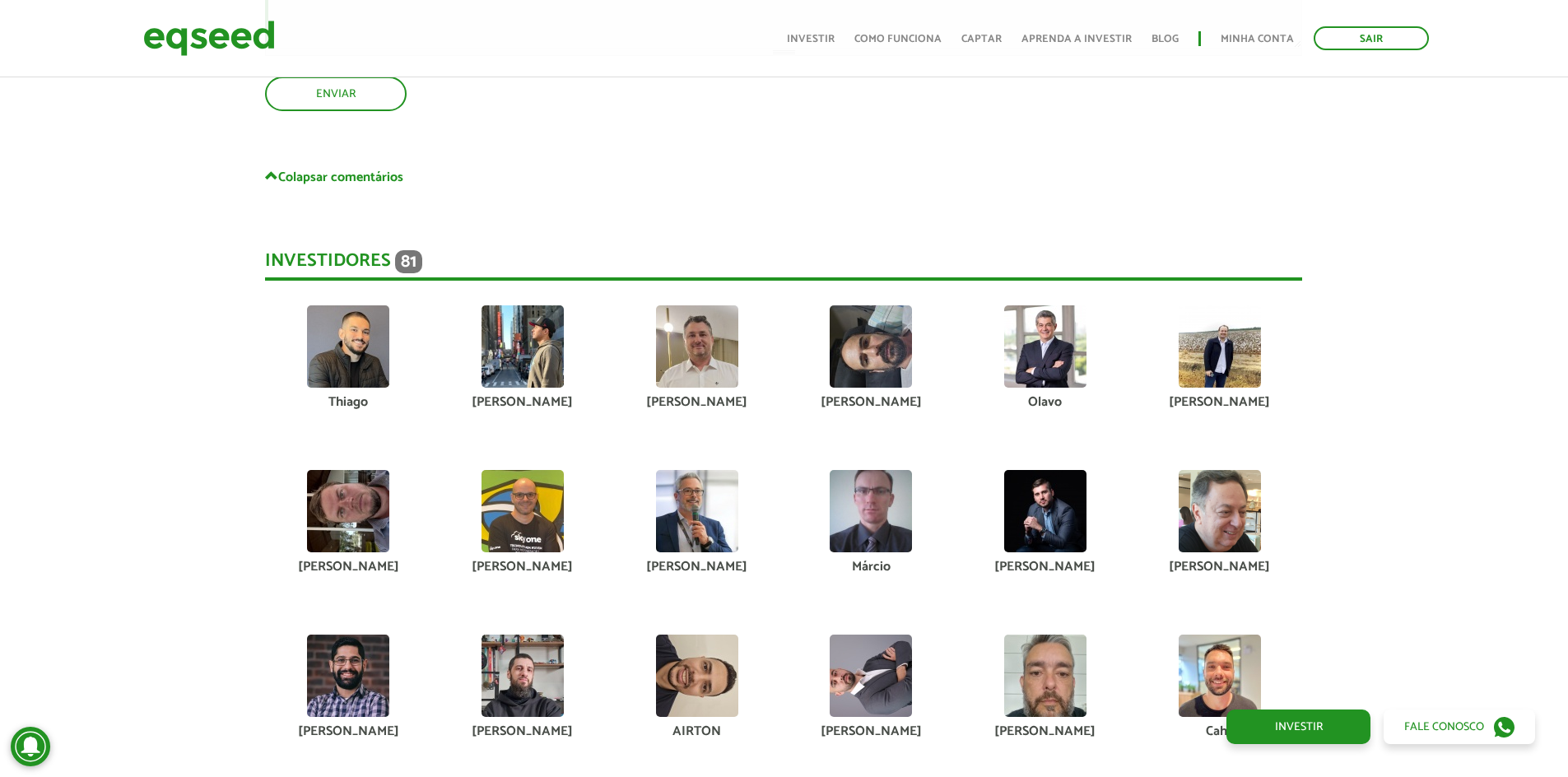
scroll to position [7633, 0]
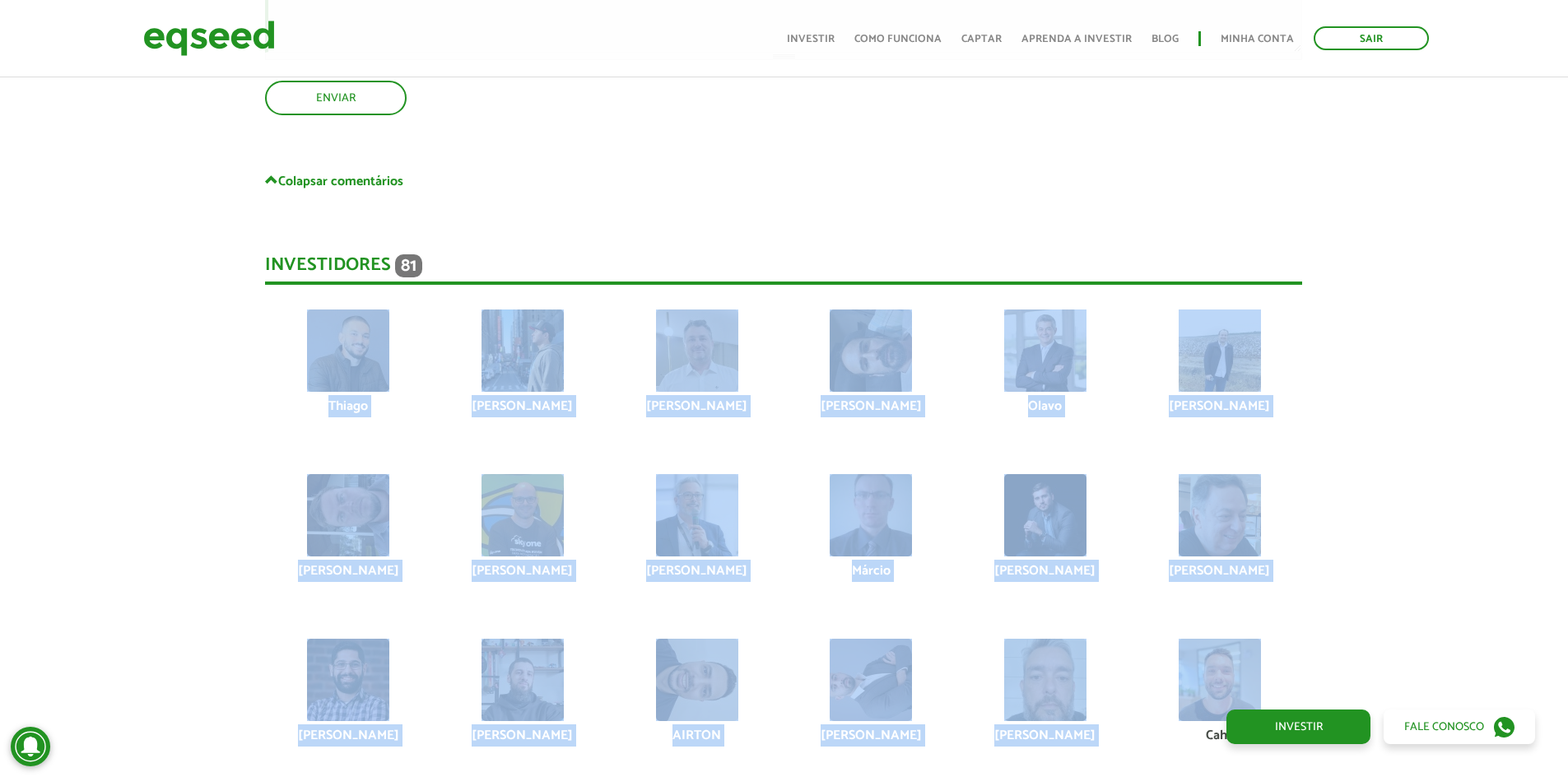
drag, startPoint x: 169, startPoint y: 371, endPoint x: 1371, endPoint y: 667, distance: 1237.9
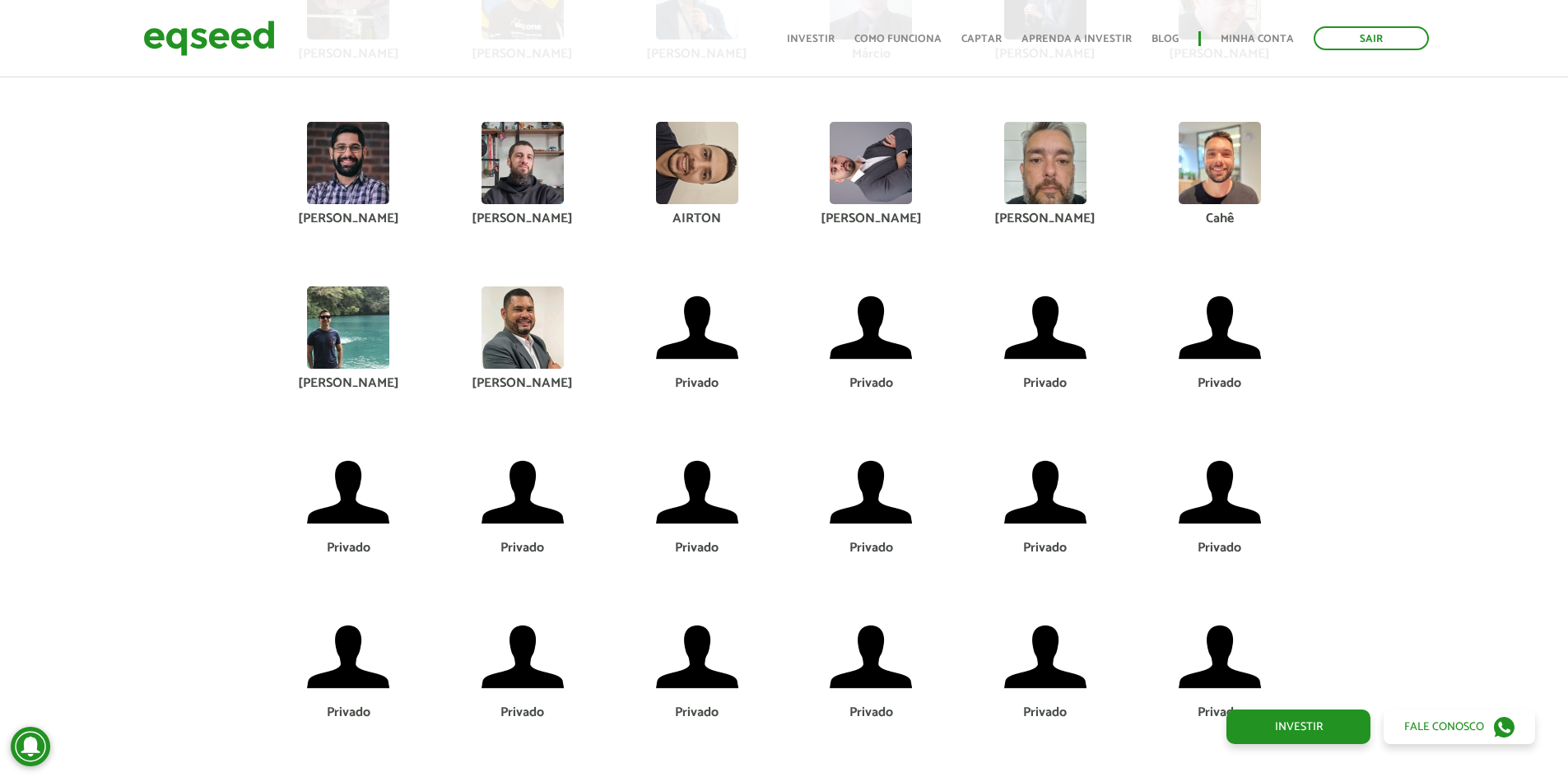
scroll to position [8523, 0]
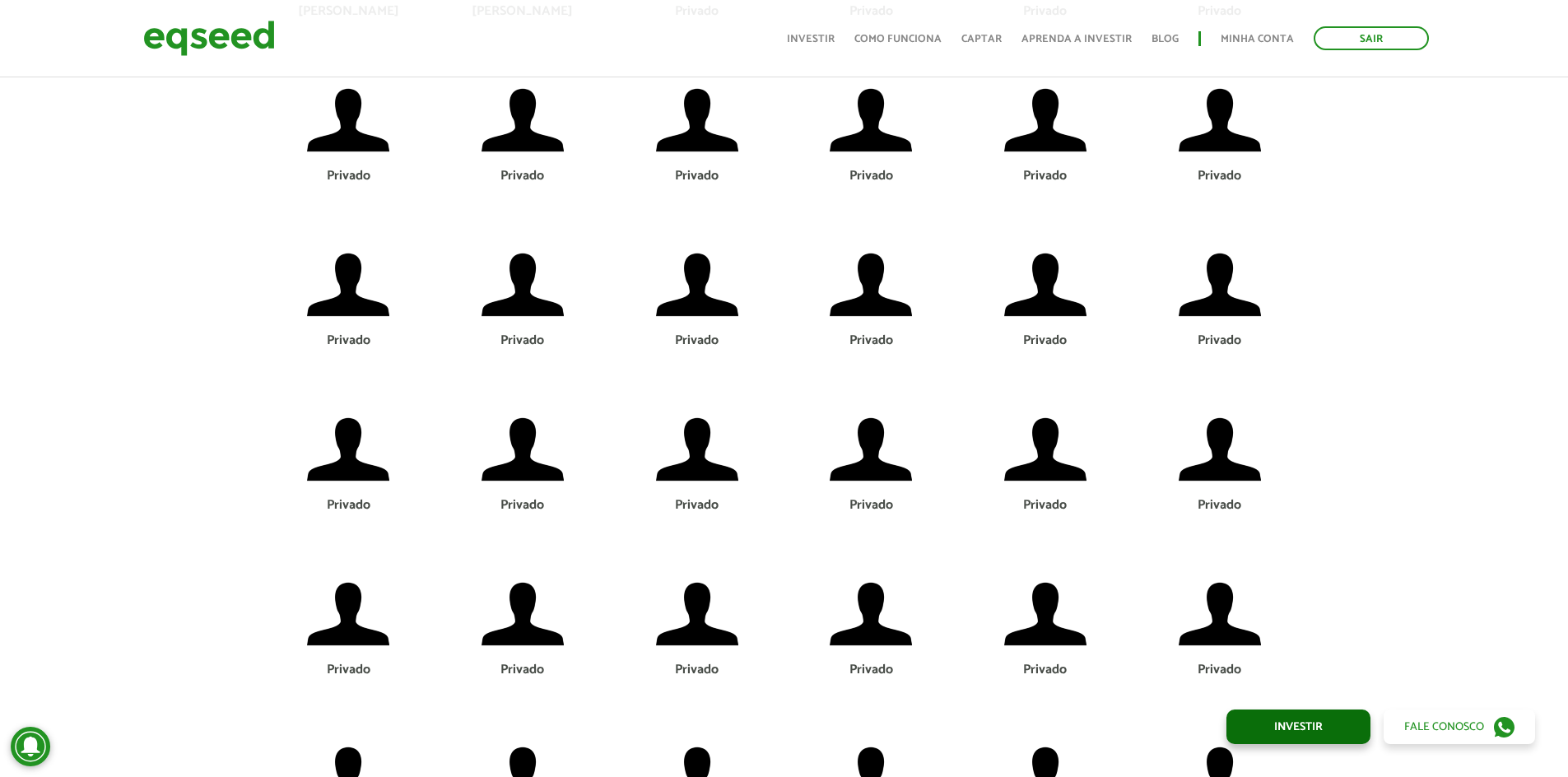
drag, startPoint x: 1346, startPoint y: 468, endPoint x: 1313, endPoint y: 728, distance: 262.1
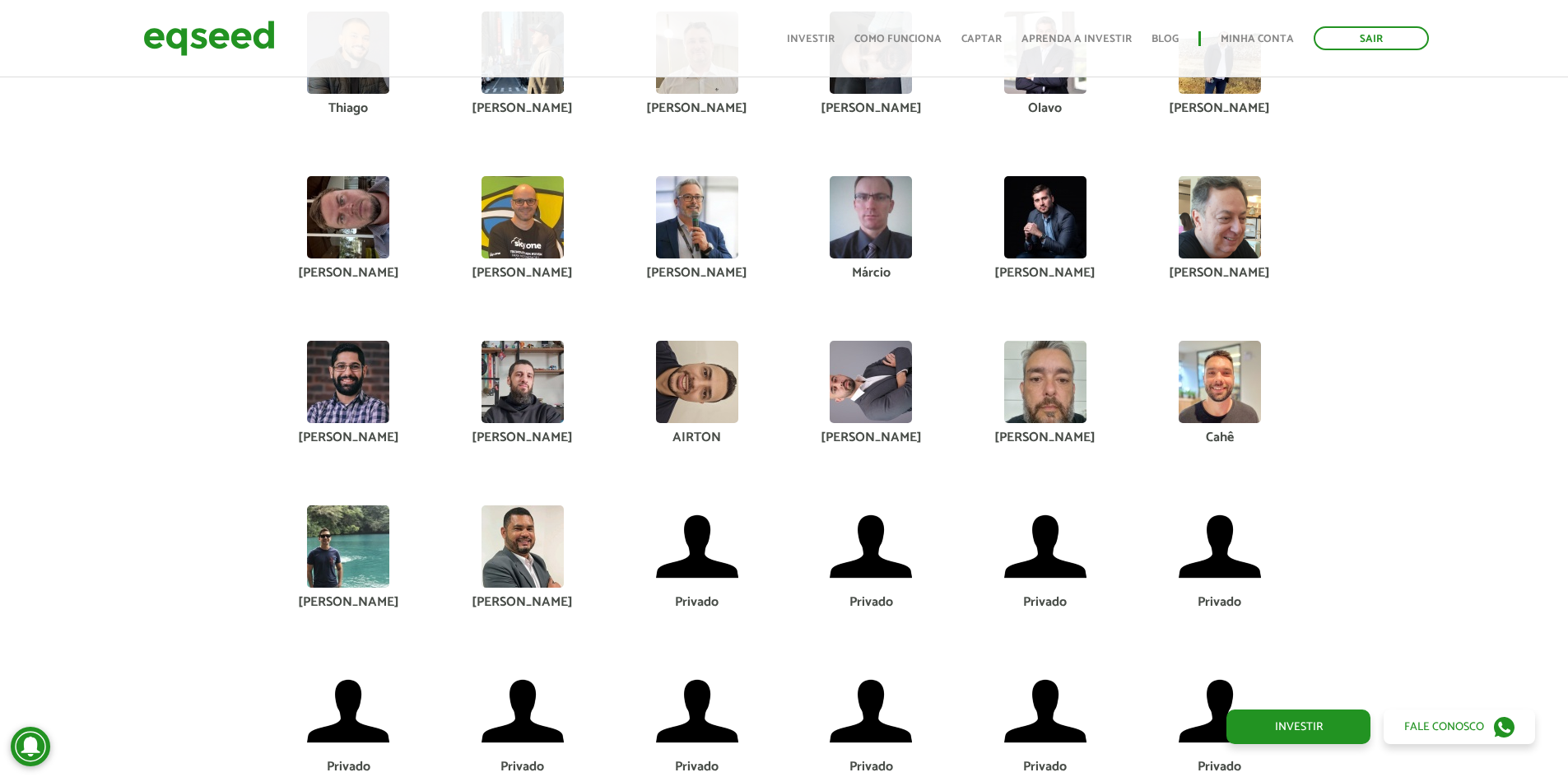
scroll to position [7929, 0]
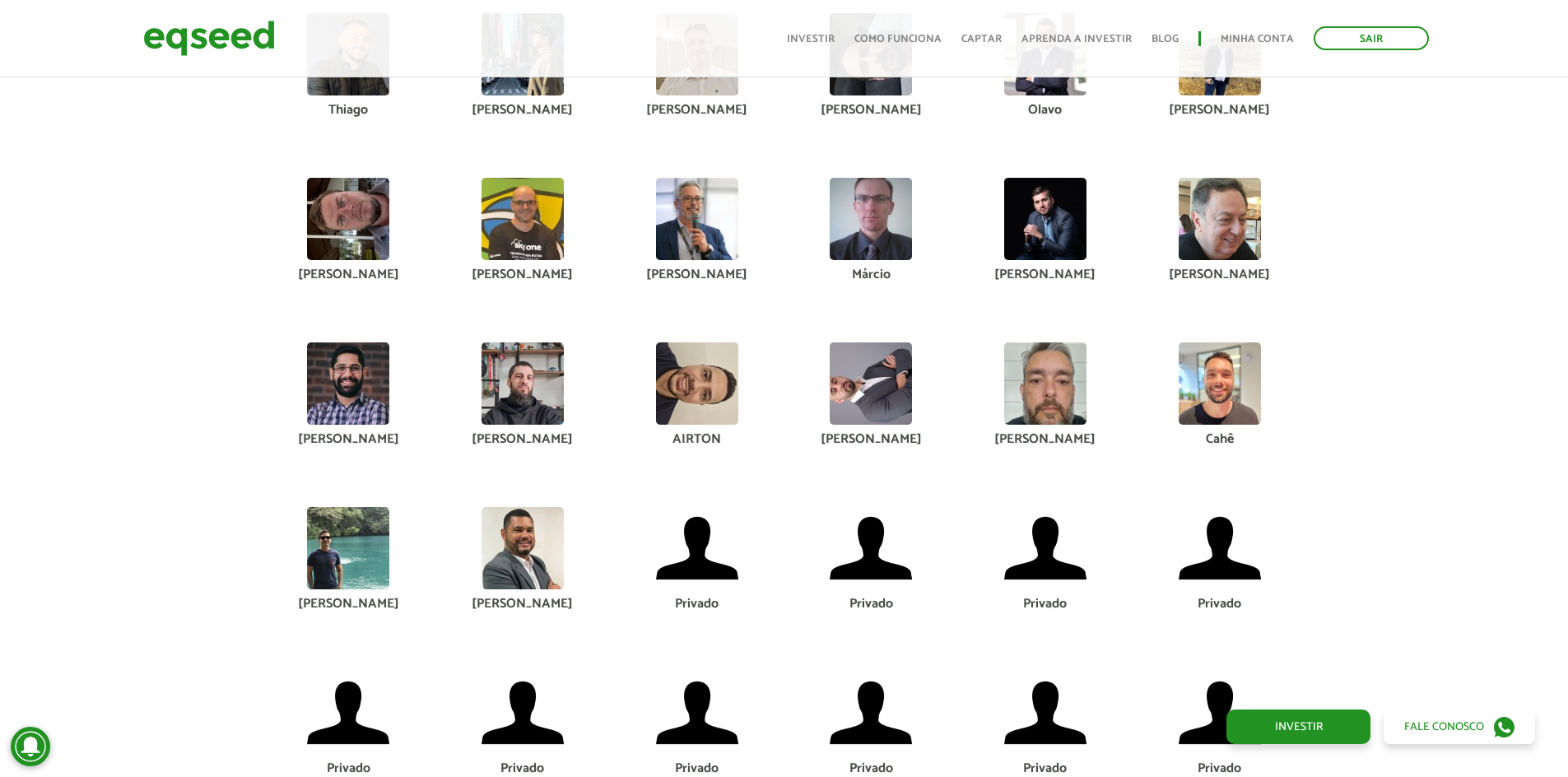
drag, startPoint x: 1104, startPoint y: 411, endPoint x: 75, endPoint y: 192, distance: 1052.0
click at [382, 386] on img at bounding box center [348, 383] width 83 height 83
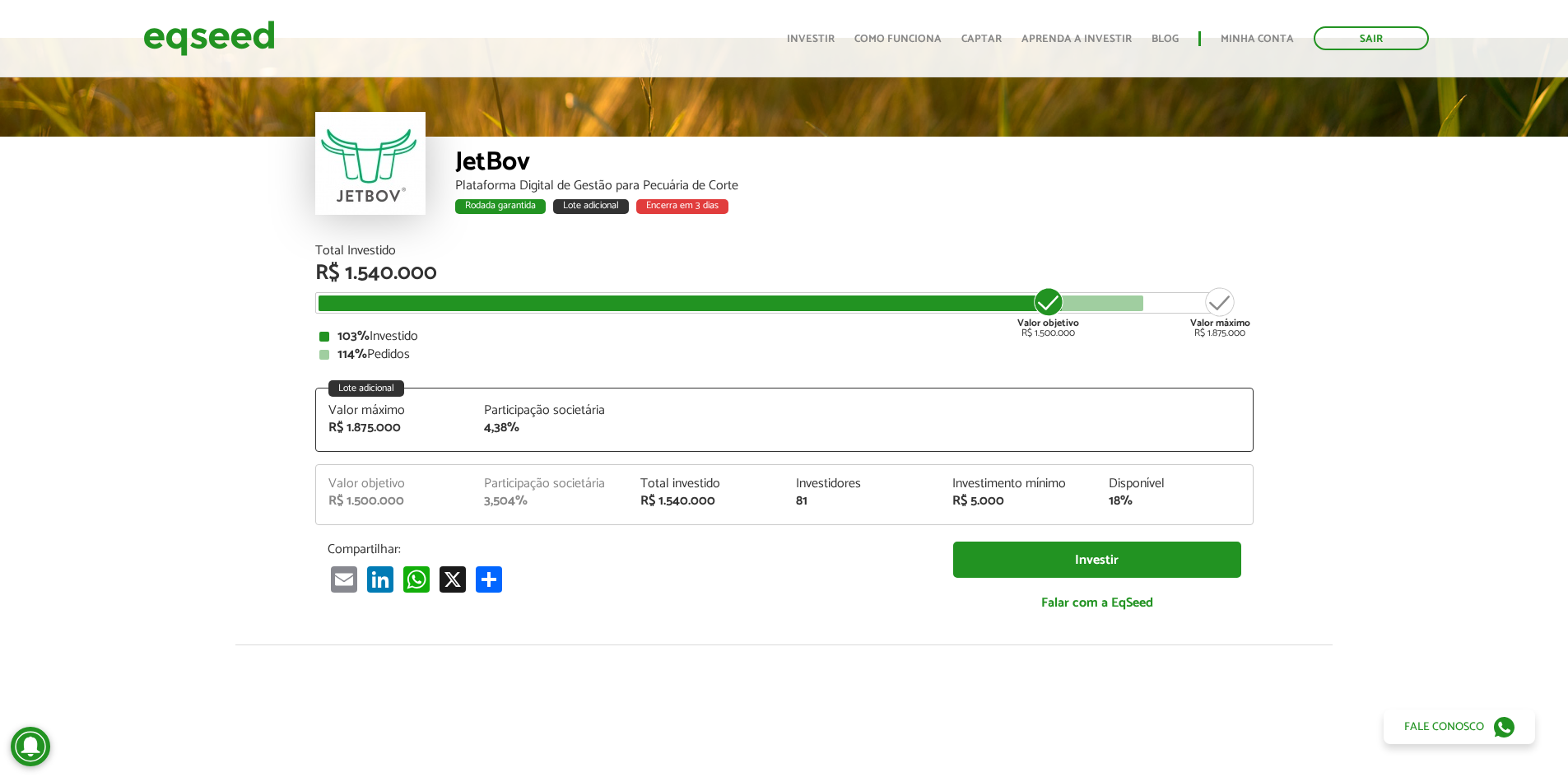
scroll to position [0, 0]
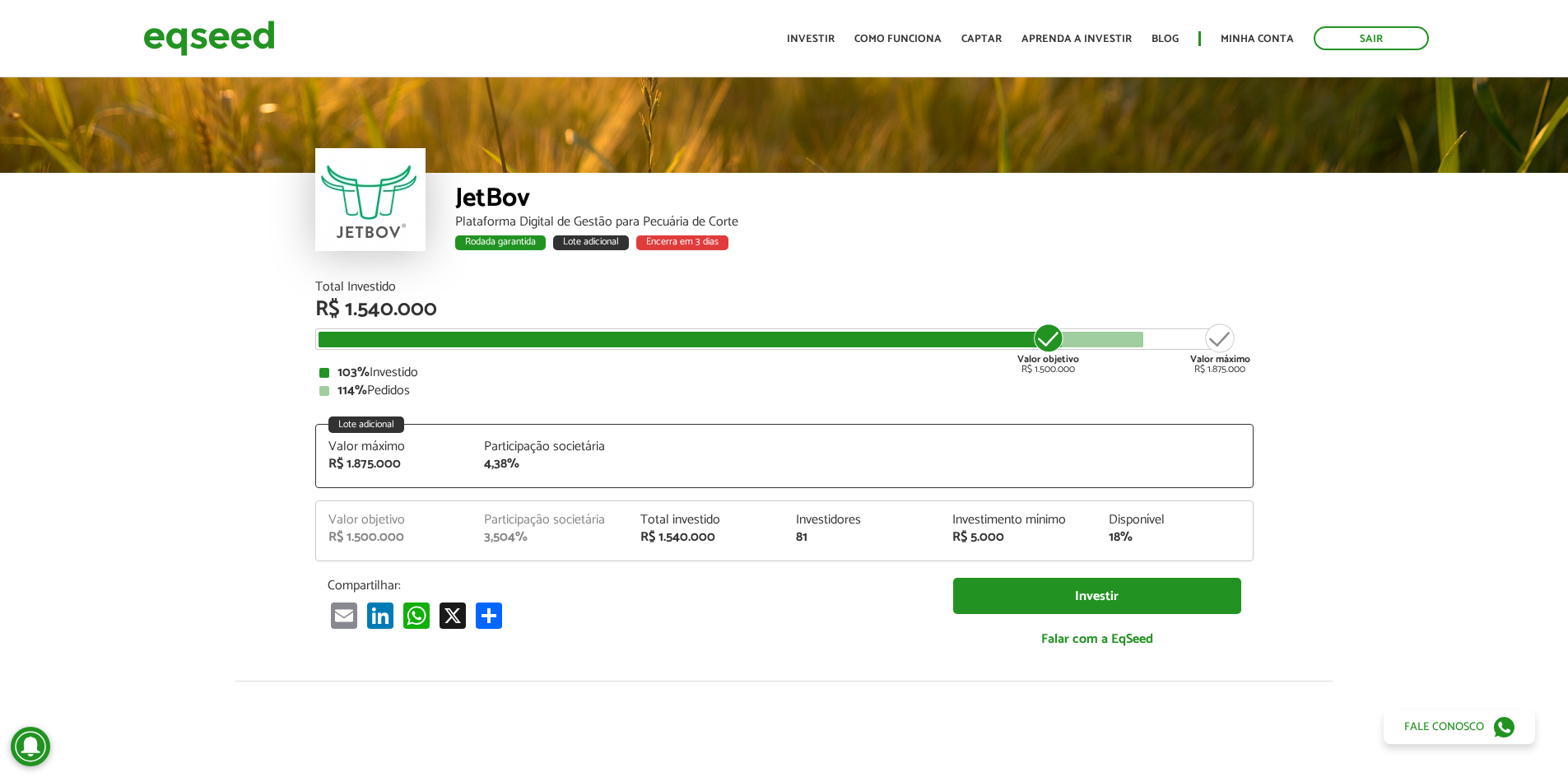
click at [286, 335] on article "JetBov Plataforma Digital de Gestão para Pecuária de Corte Rodada garantida Lot…" at bounding box center [784, 658] width 1568 height 1169
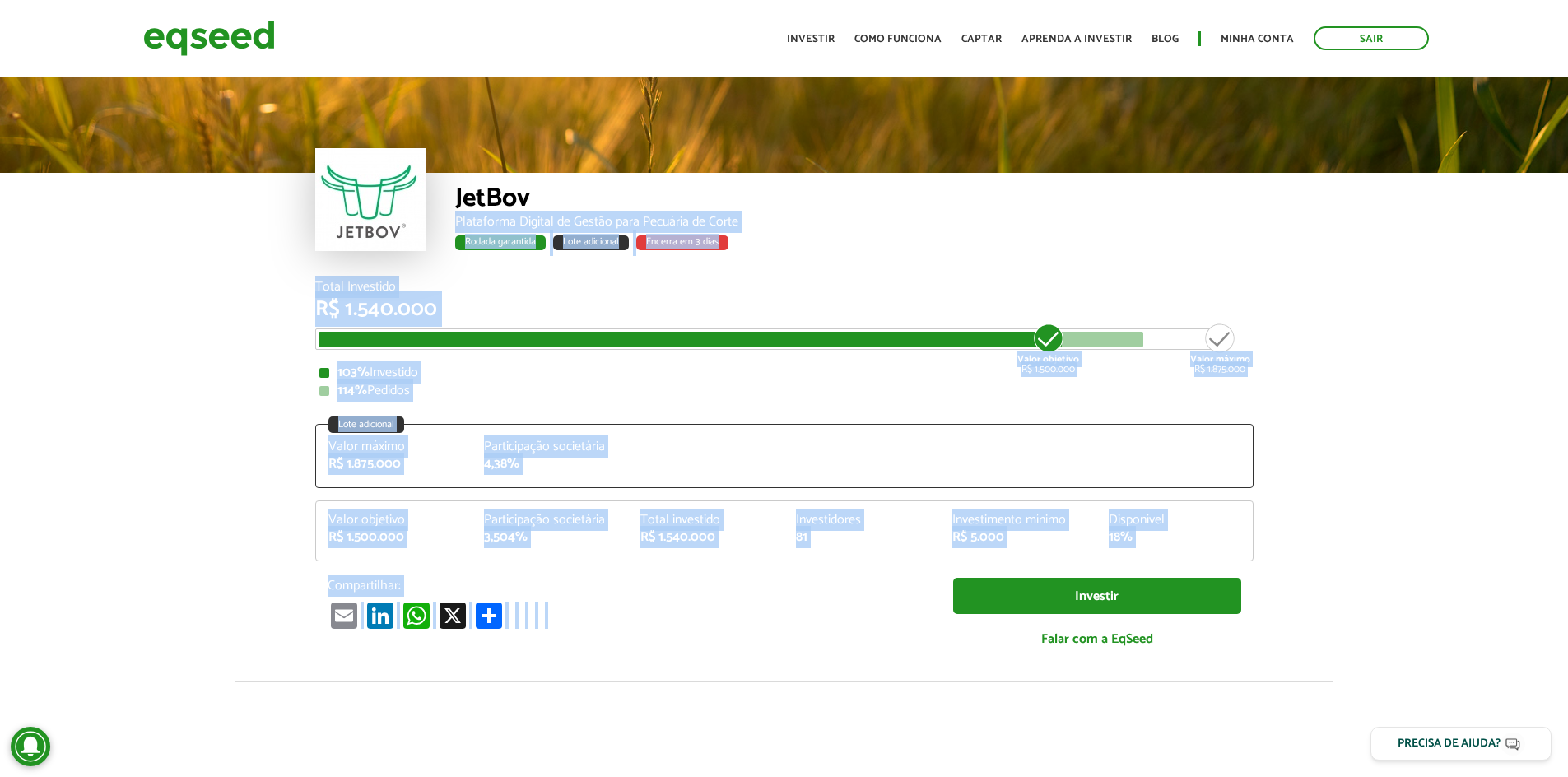
drag, startPoint x: 296, startPoint y: 228, endPoint x: 1191, endPoint y: 662, distance: 994.7
click at [1191, 663] on article "JetBov Plataforma Digital de Gestão para Pecuária de Corte Rodada garantida Lot…" at bounding box center [784, 658] width 1568 height 1169
click at [1220, 501] on div "Valor objetivo R$ 1.500.000 Participação societária 3,504% Total investido R$ 1…" at bounding box center [784, 531] width 938 height 61
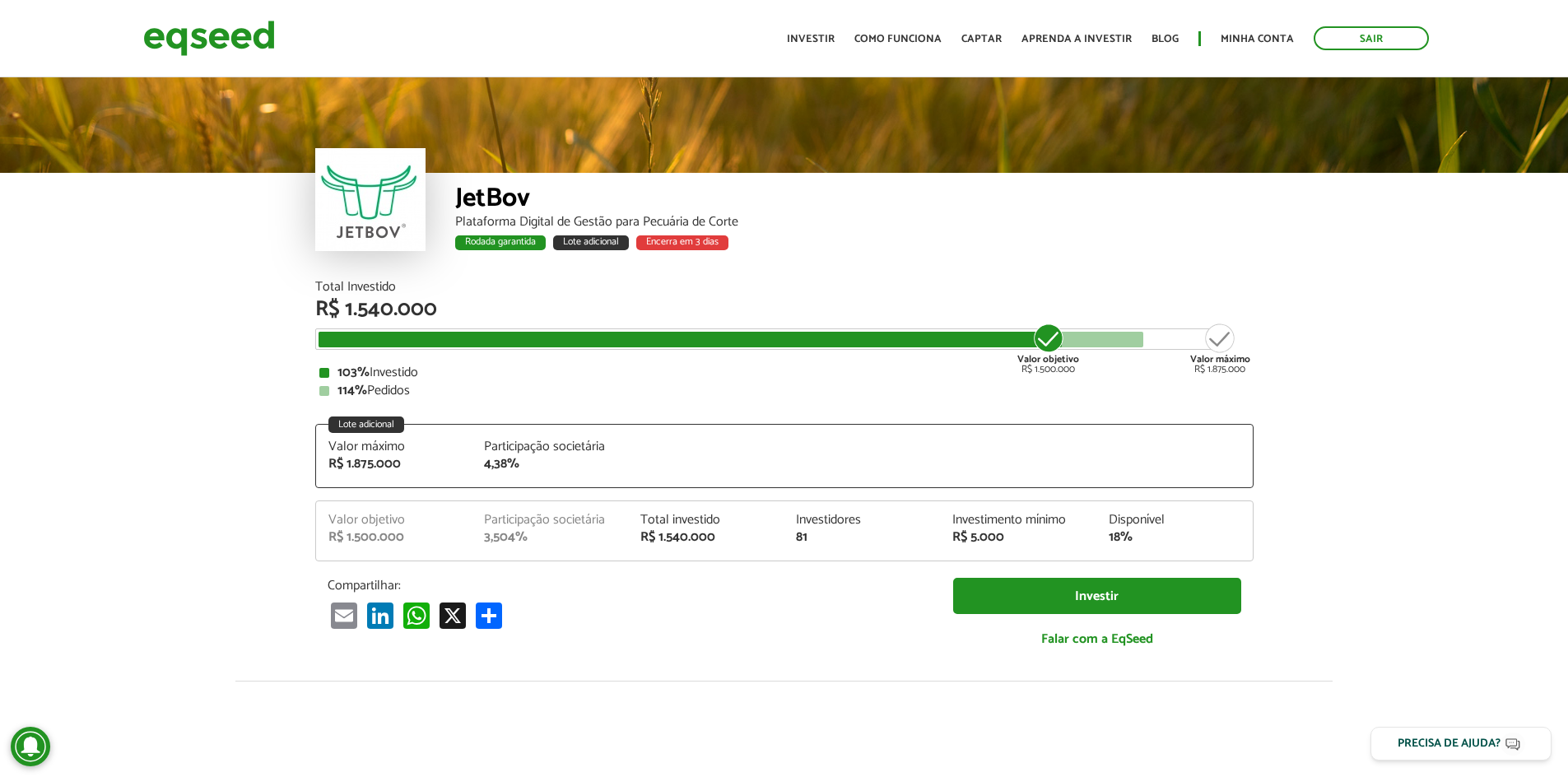
click at [1294, 483] on article "JetBov Plataforma Digital de Gestão para Pecuária de Corte Rodada garantida Lot…" at bounding box center [784, 658] width 1568 height 1169
